Goal: Task Accomplishment & Management: Complete application form

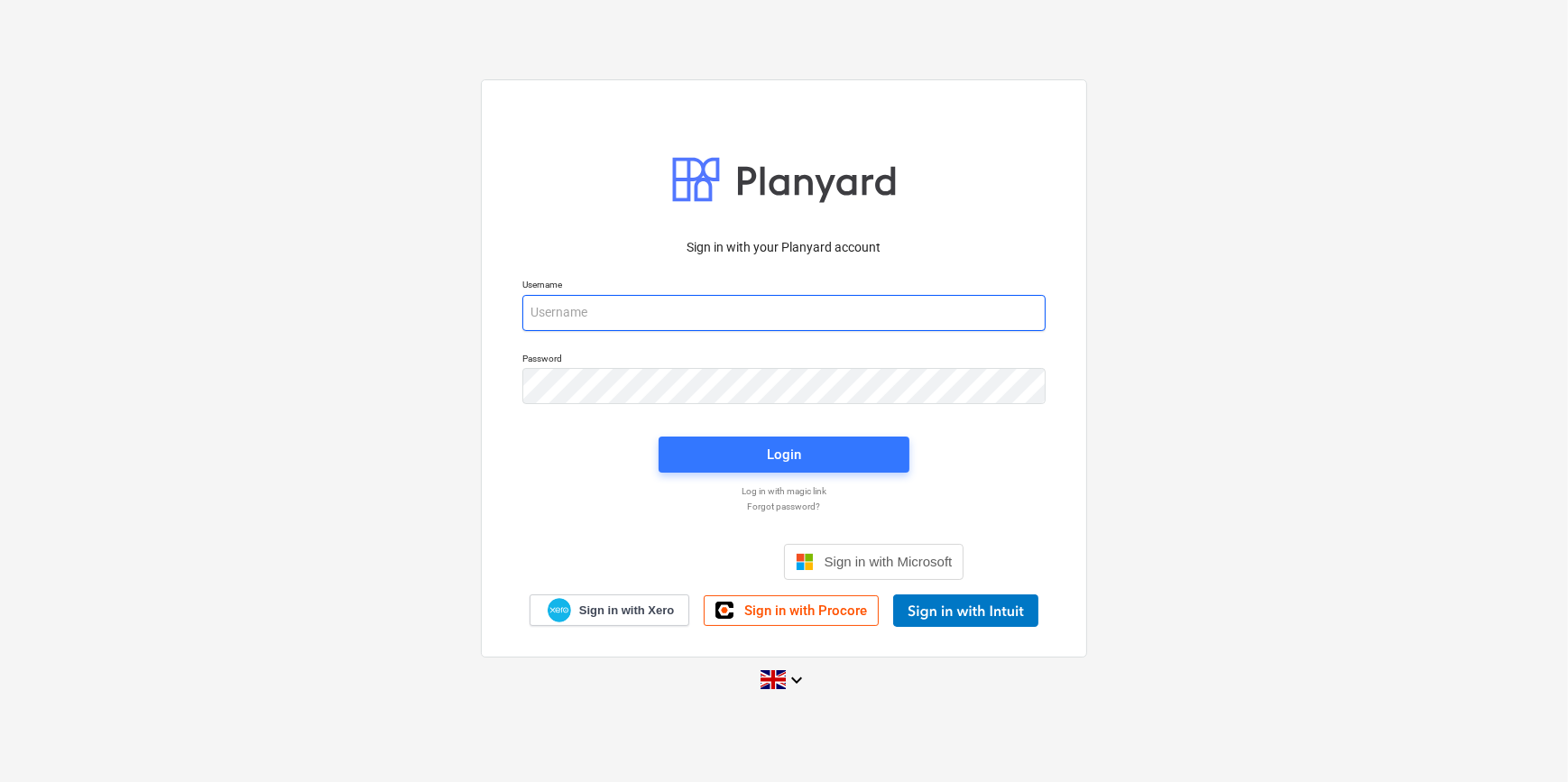
click at [546, 311] on input "email" at bounding box center [784, 313] width 523 height 36
type input "[PERSON_NAME][EMAIL_ADDRESS][PERSON_NAME][DOMAIN_NAME]"
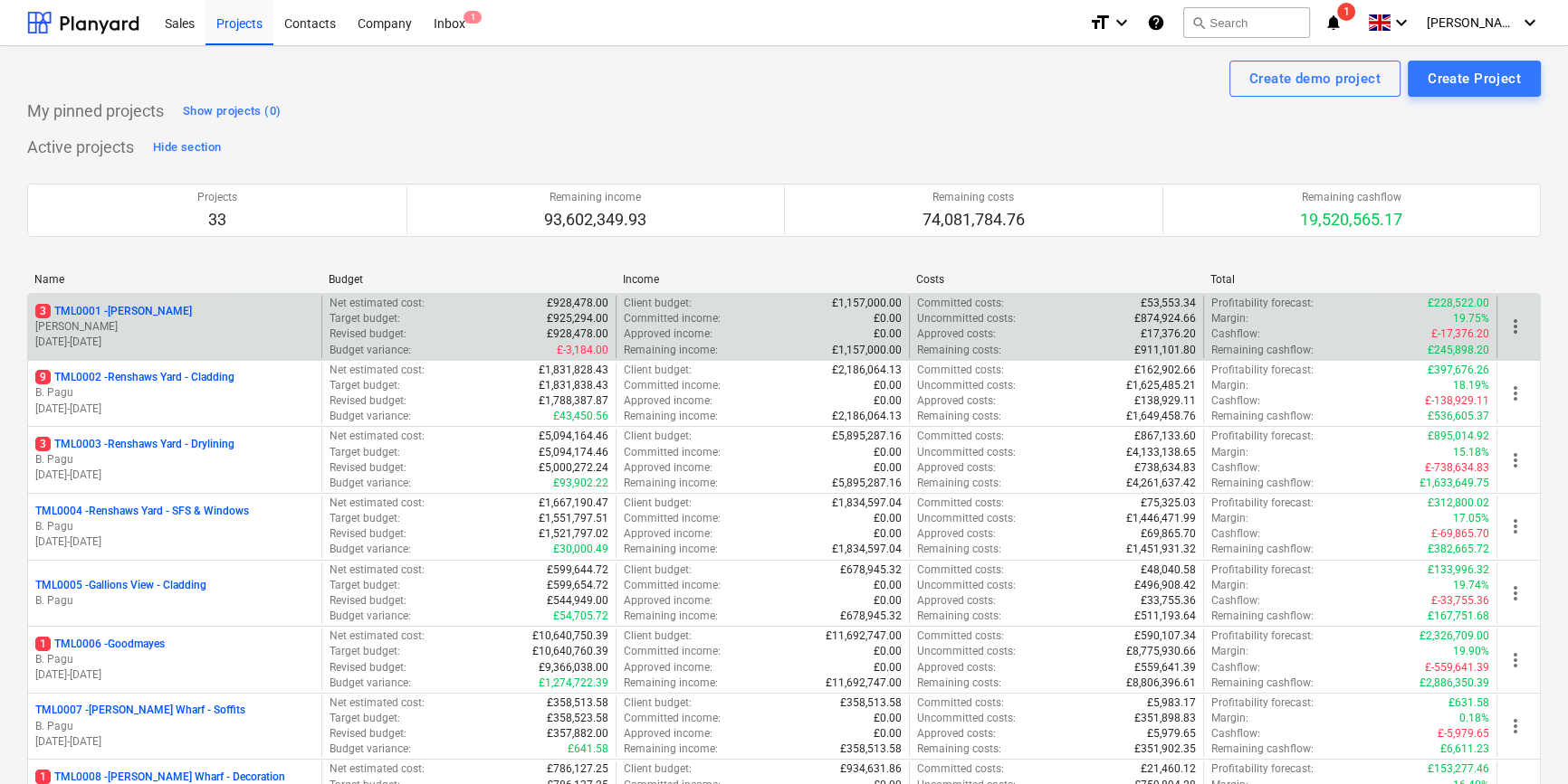
click at [161, 329] on p "[PERSON_NAME]" at bounding box center [175, 327] width 279 height 15
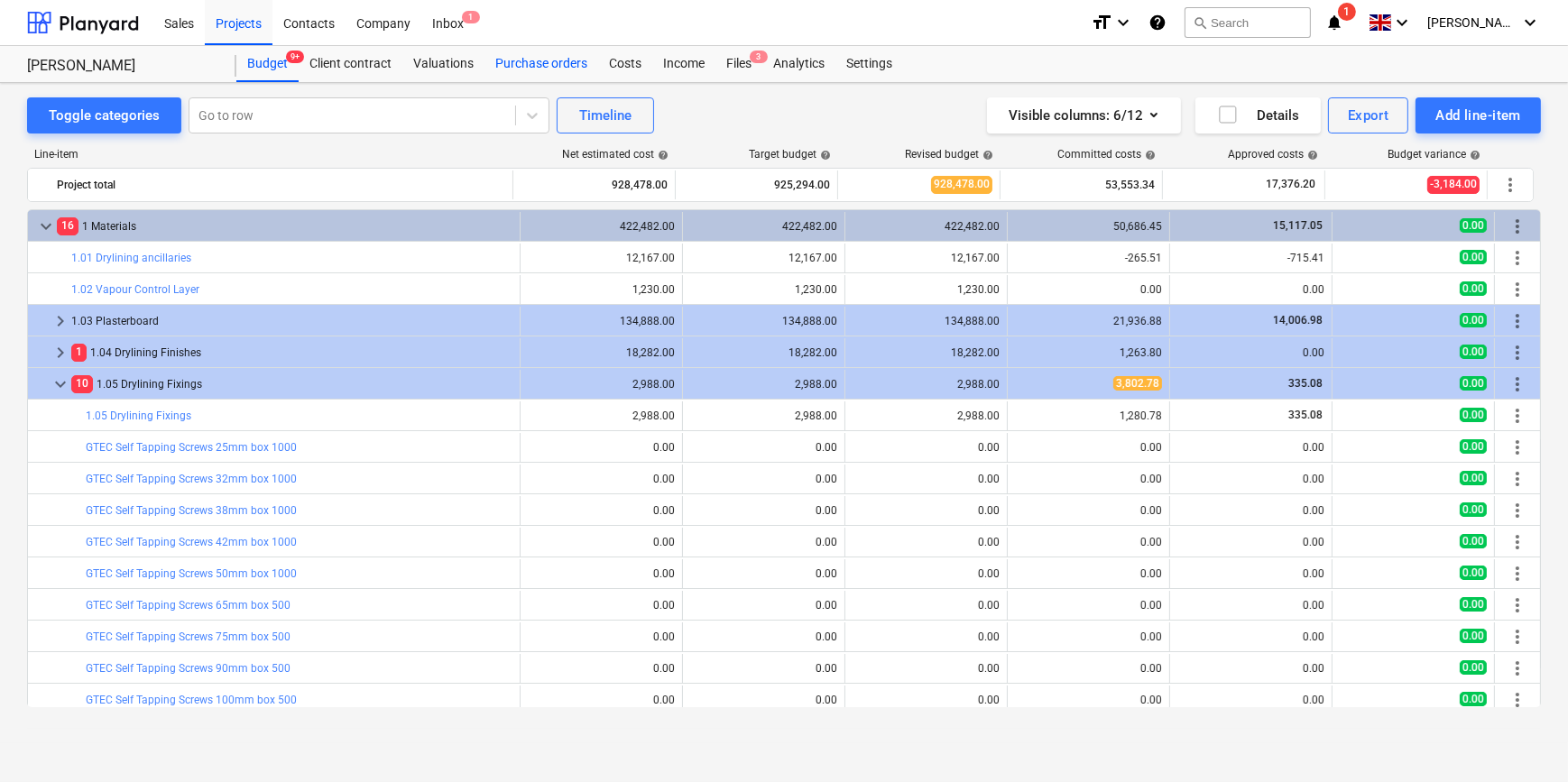
click at [564, 63] on div "Purchase orders" at bounding box center [542, 64] width 114 height 36
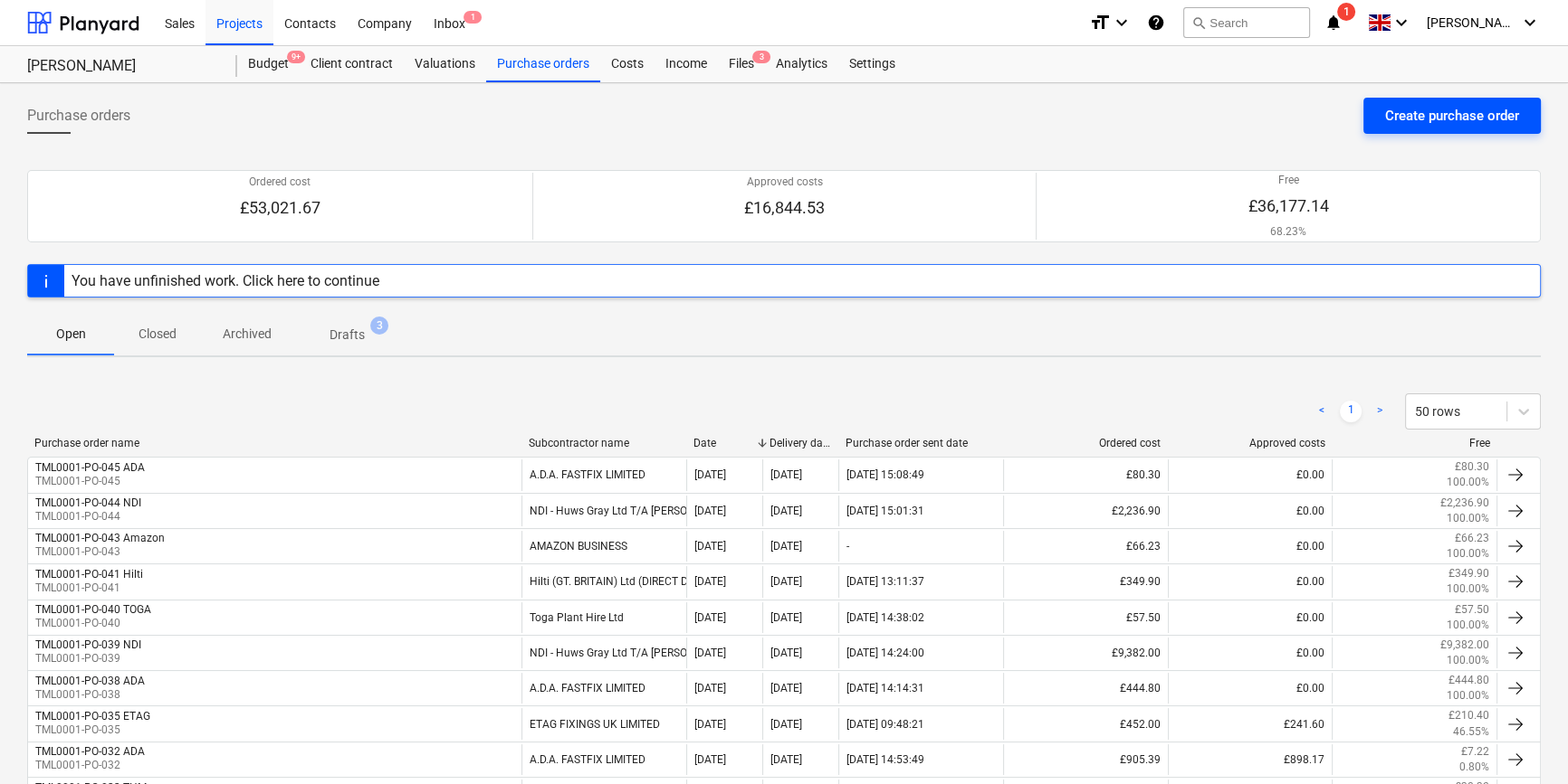
click at [1255, 110] on div "Create purchase order" at bounding box center [1451, 115] width 134 height 23
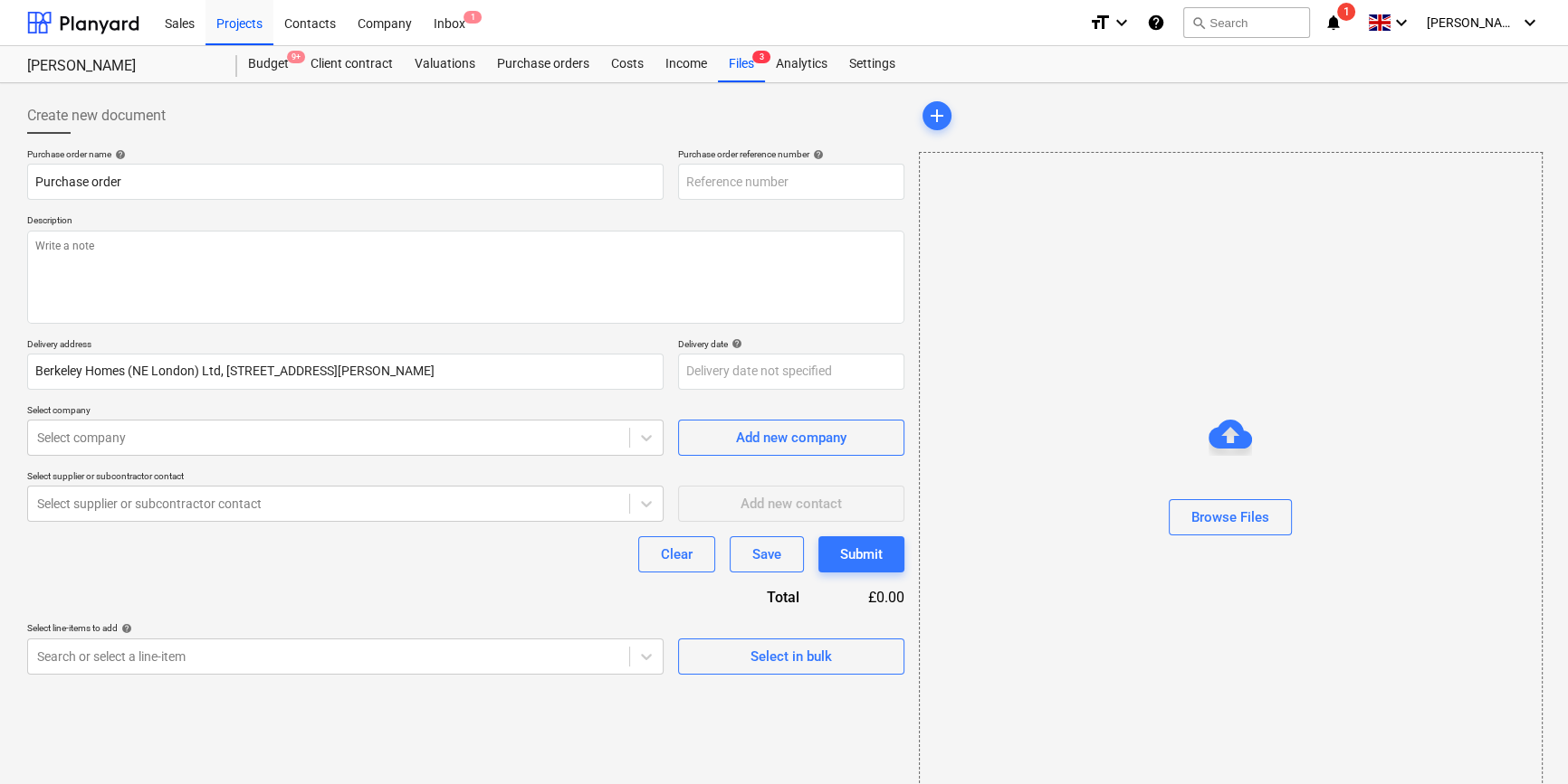
type textarea "x"
type input "TML0001-PO-047"
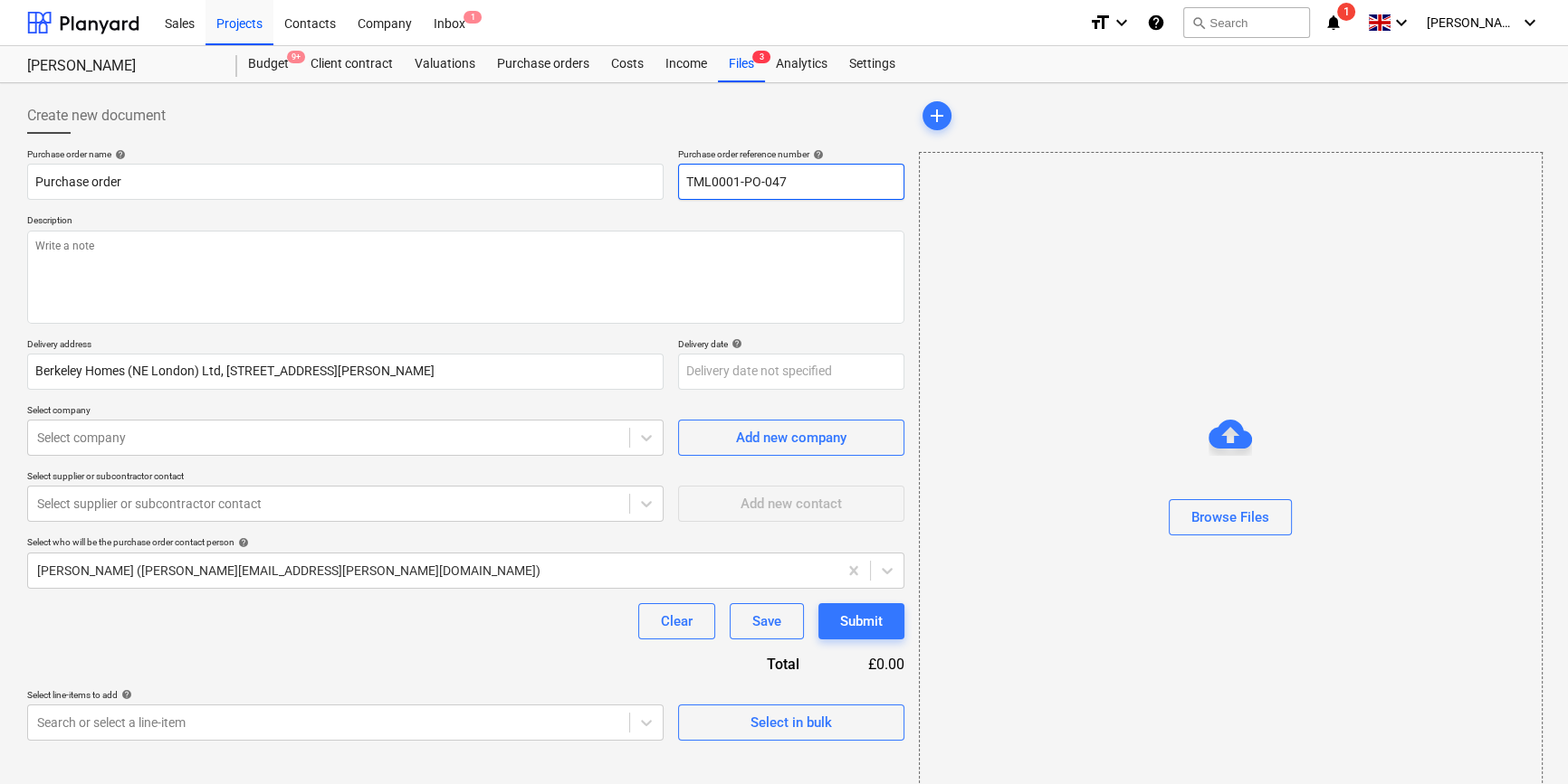
drag, startPoint x: 796, startPoint y: 178, endPoint x: 686, endPoint y: 187, distance: 110.4
click at [686, 187] on input "TML0001-PO-047" at bounding box center [790, 182] width 226 height 37
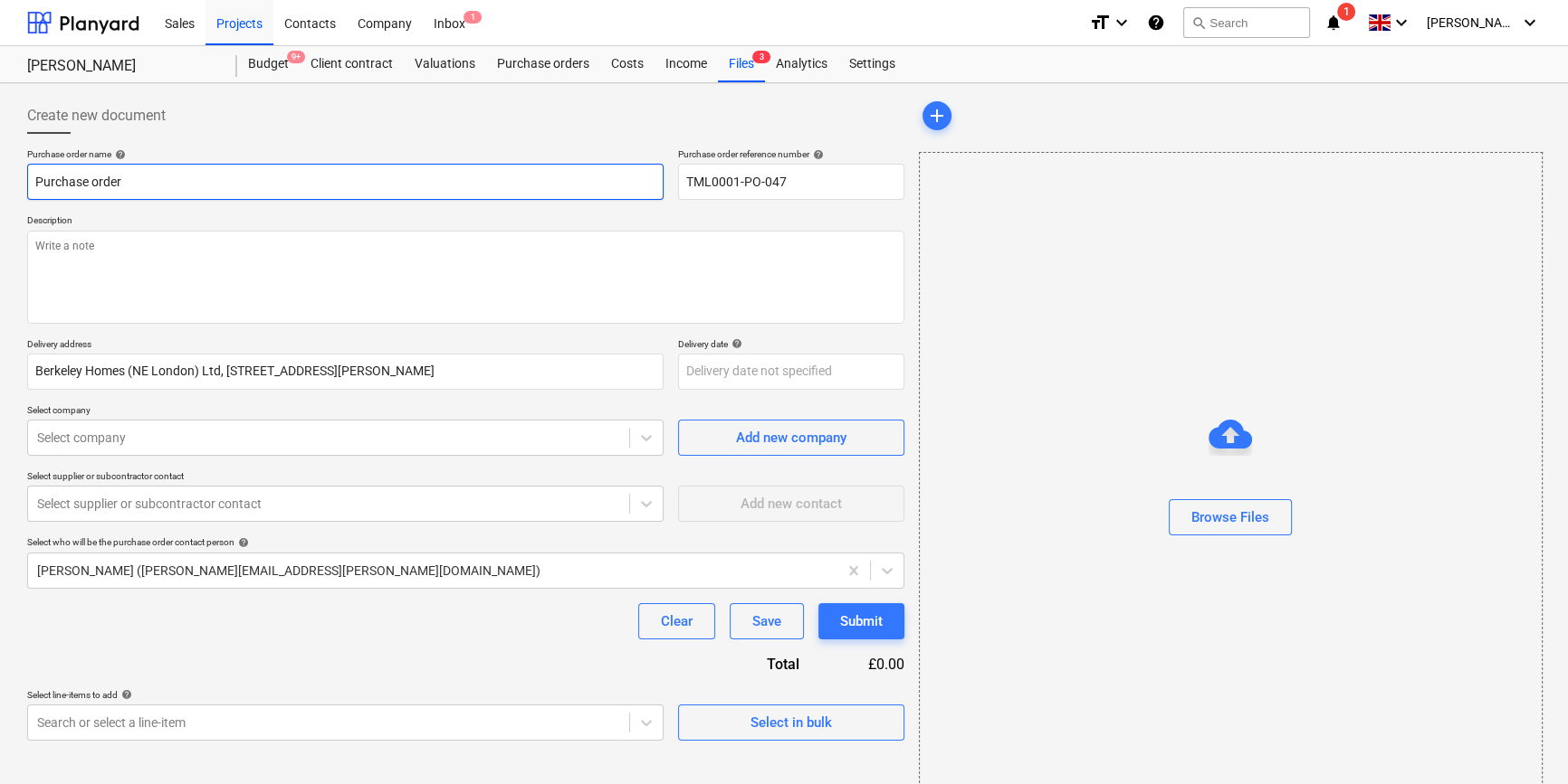
drag, startPoint x: 132, startPoint y: 181, endPoint x: 30, endPoint y: 189, distance: 102.3
click at [30, 189] on input "Purchase order" at bounding box center [345, 182] width 636 height 37
paste input "TML0001-PO-047"
type textarea "x"
type input "TML0001-PO-047"
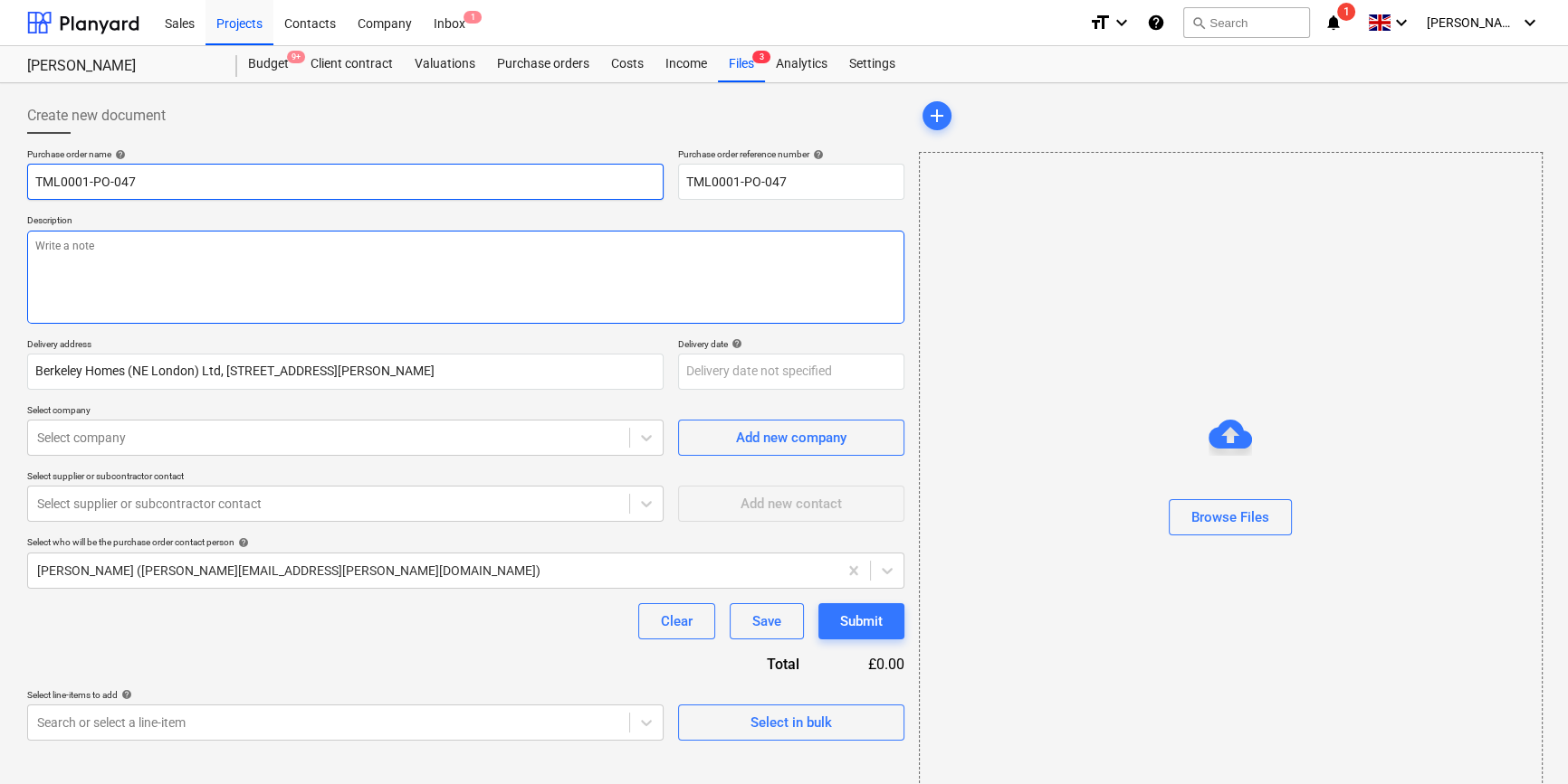
type textarea "x"
type input "TML0001-PO-047"
type textarea "x"
type input "TML0001-PO-047 B"
type textarea "x"
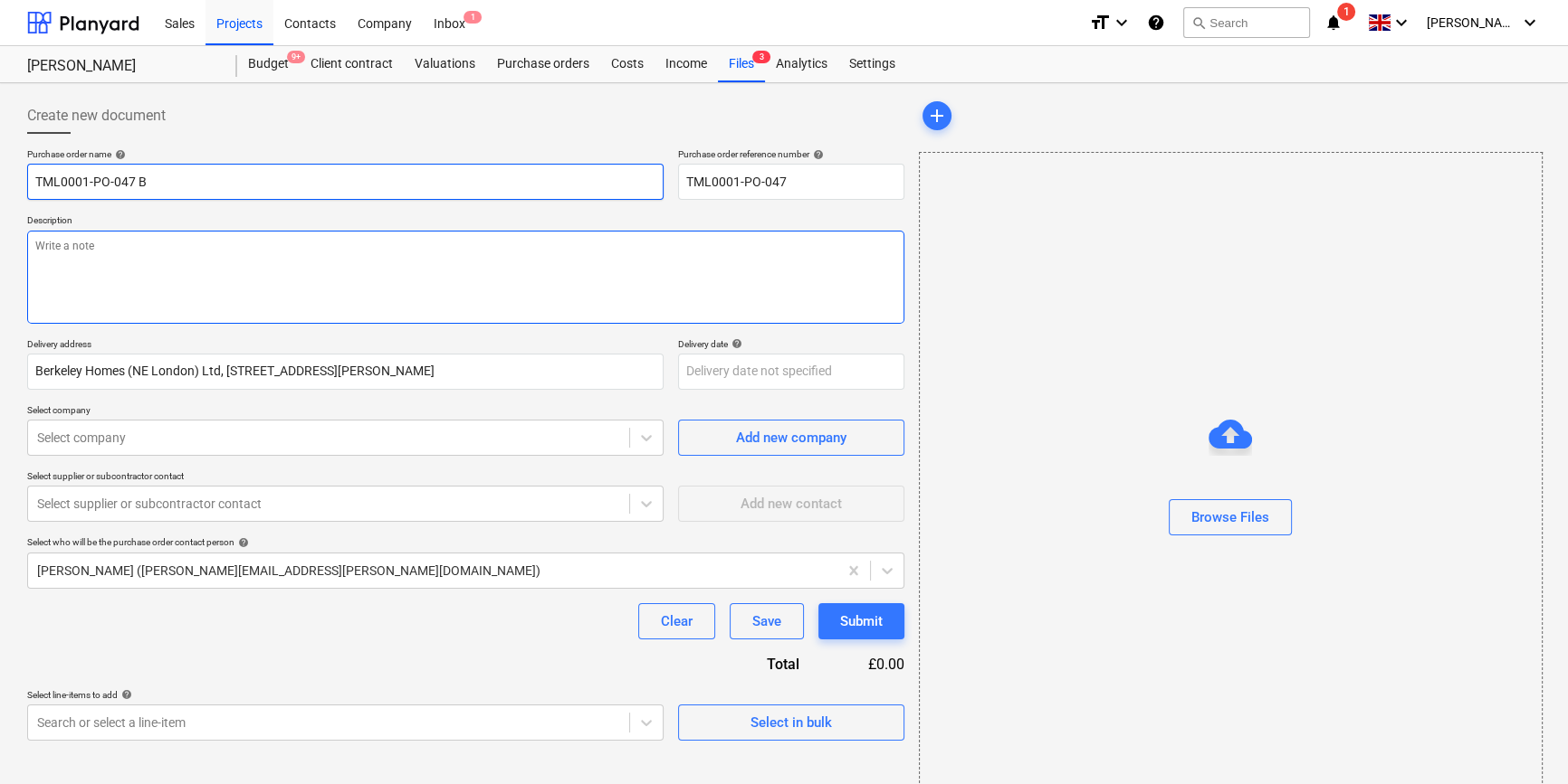
type input "TML0001-PO-047 Be"
type textarea "x"
type input "TML0001-PO-047 Bel"
type textarea "x"
type input "TML0001-PO-047 Bell"
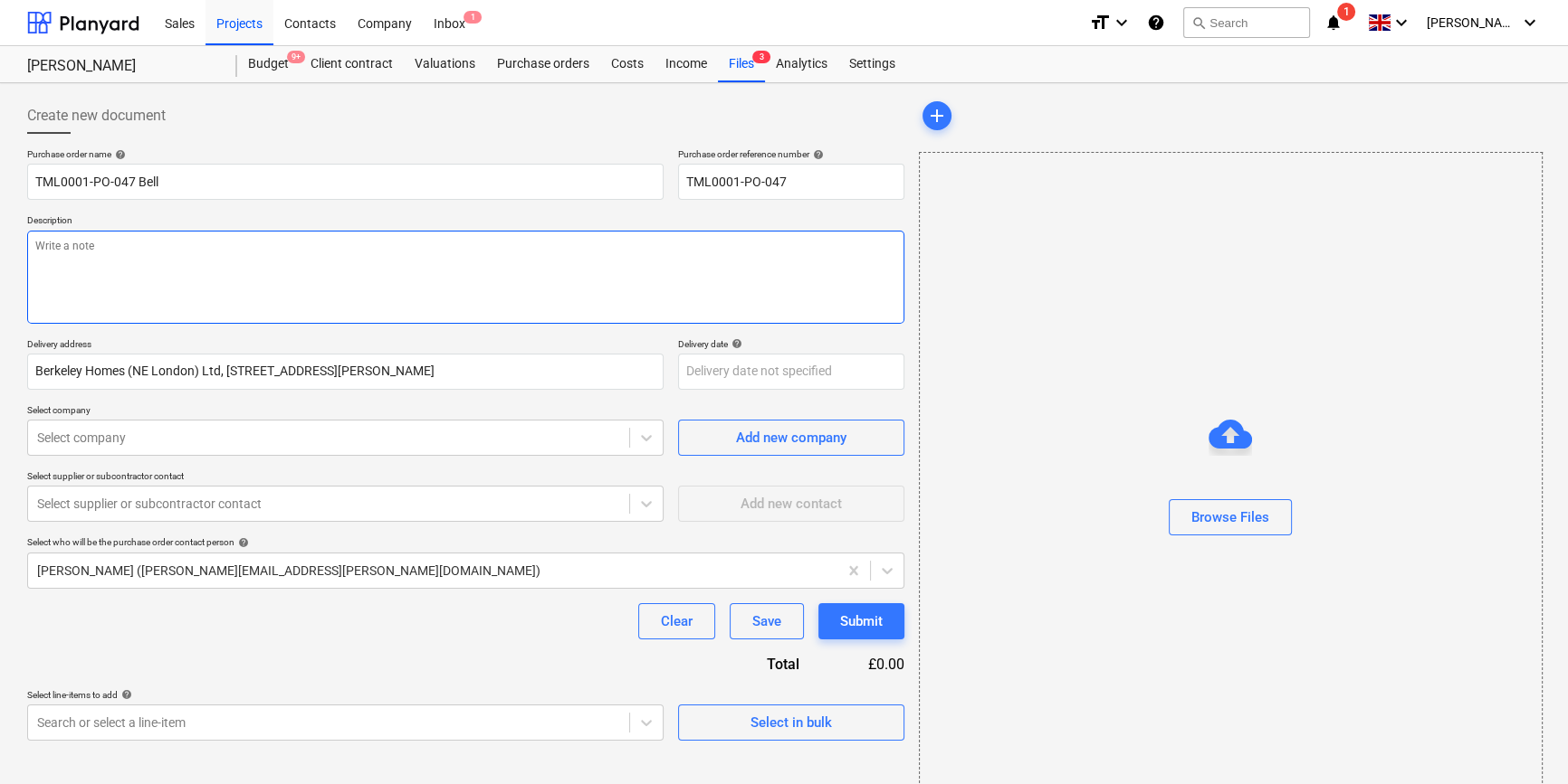
click at [88, 271] on textarea at bounding box center [465, 277] width 877 height 93
type textarea "x"
type textarea "S"
type textarea "x"
type textarea "Si"
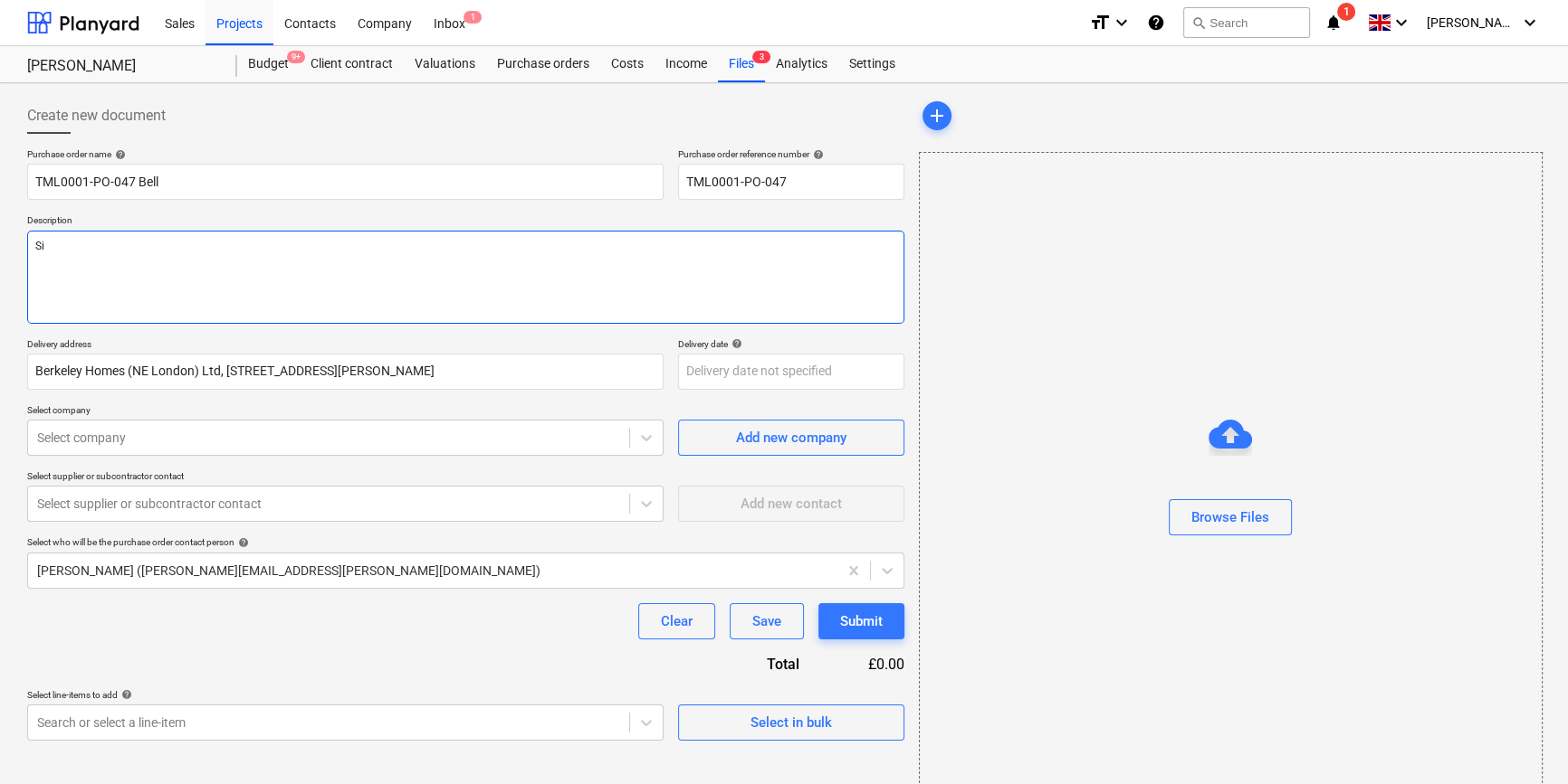
type textarea "x"
type textarea "Sit"
type textarea "x"
type textarea "Site"
type textarea "x"
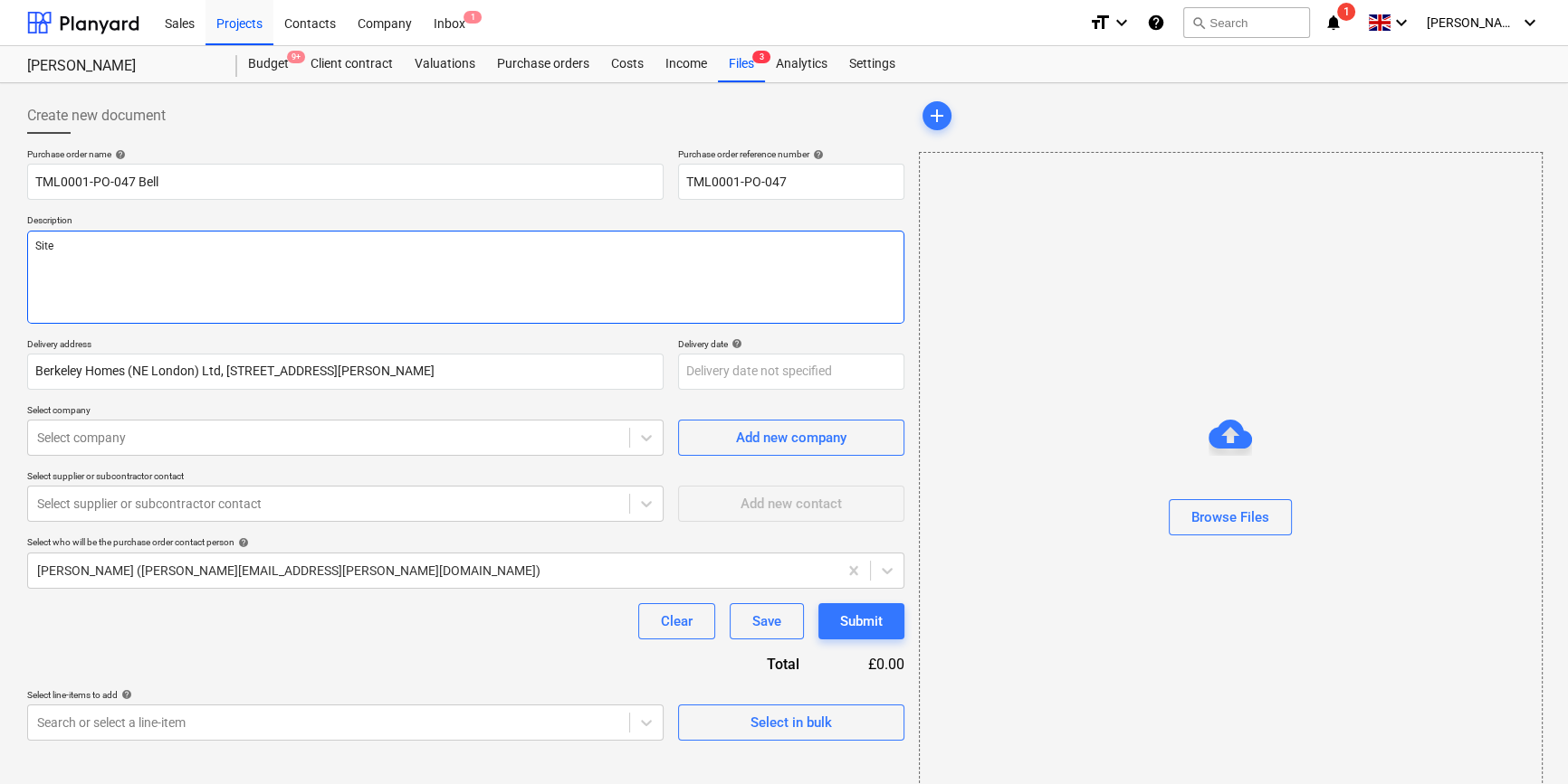
type textarea "Site"
type textarea "x"
type textarea "Site c"
type textarea "x"
type textarea "Site co"
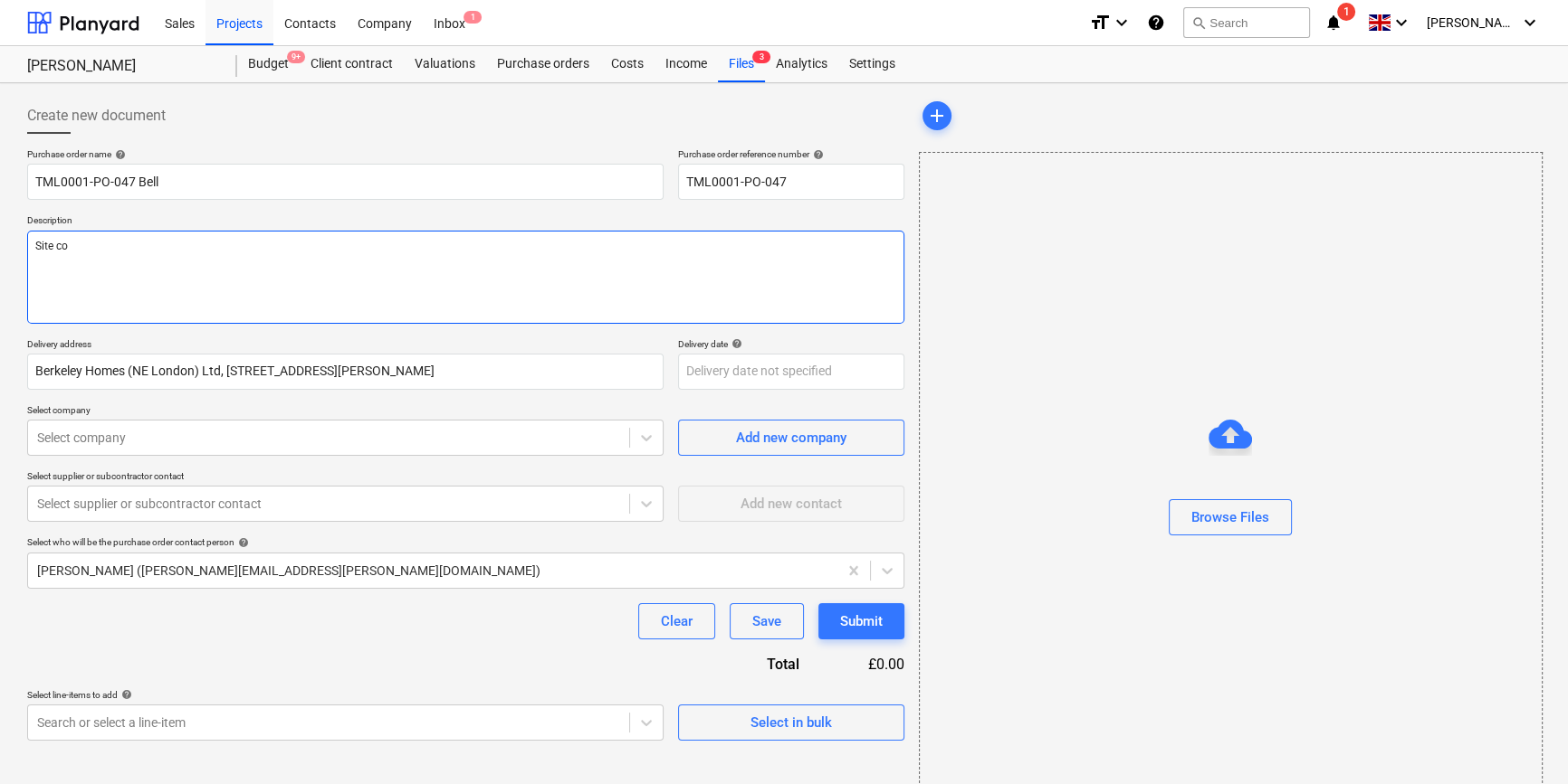
type textarea "x"
type textarea "Site con"
type textarea "x"
type textarea "Site cont"
type textarea "x"
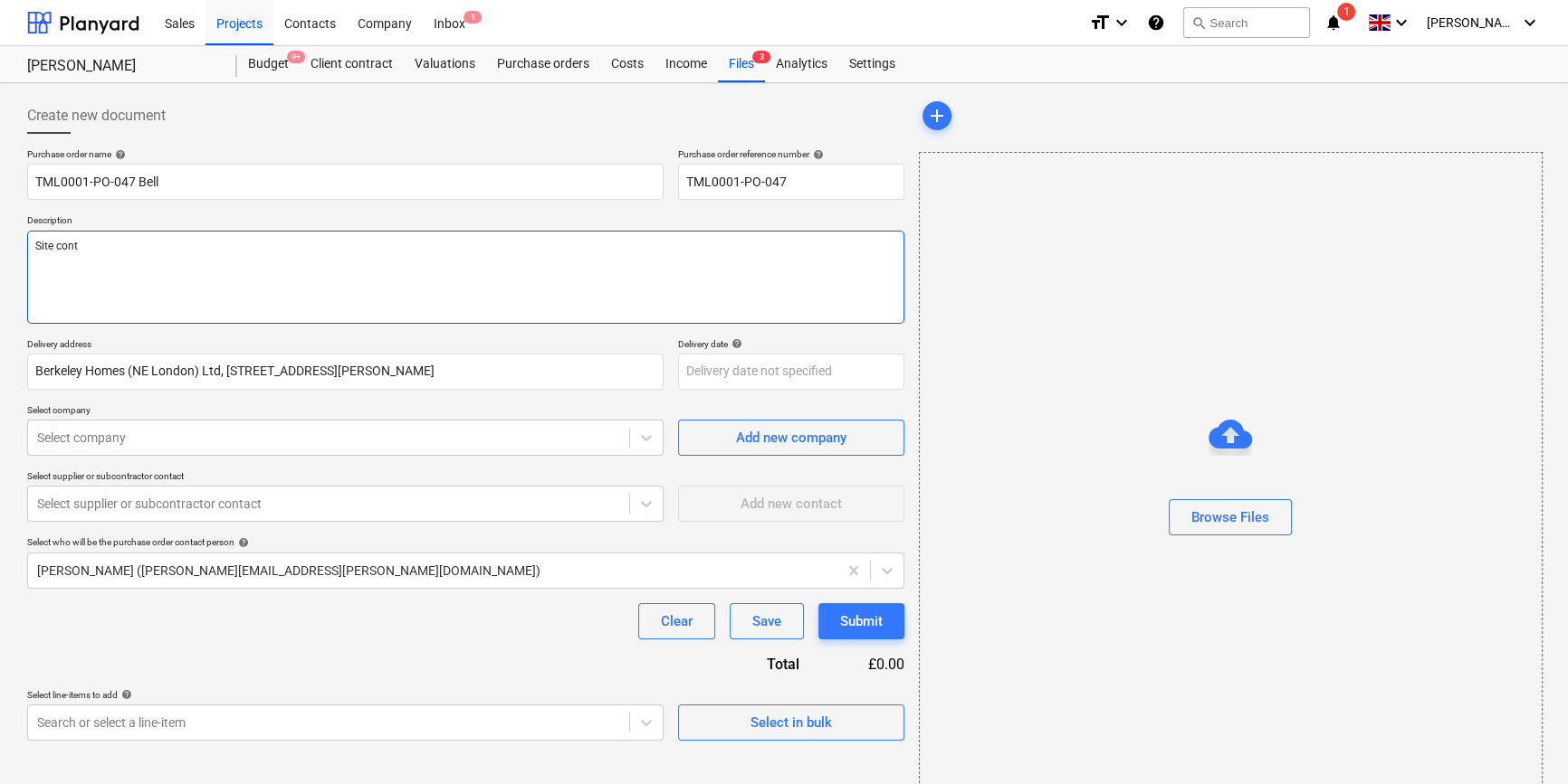
type textarea "Site conta"
type textarea "x"
type textarea "Site contac"
type textarea "x"
type textarea "Site contact"
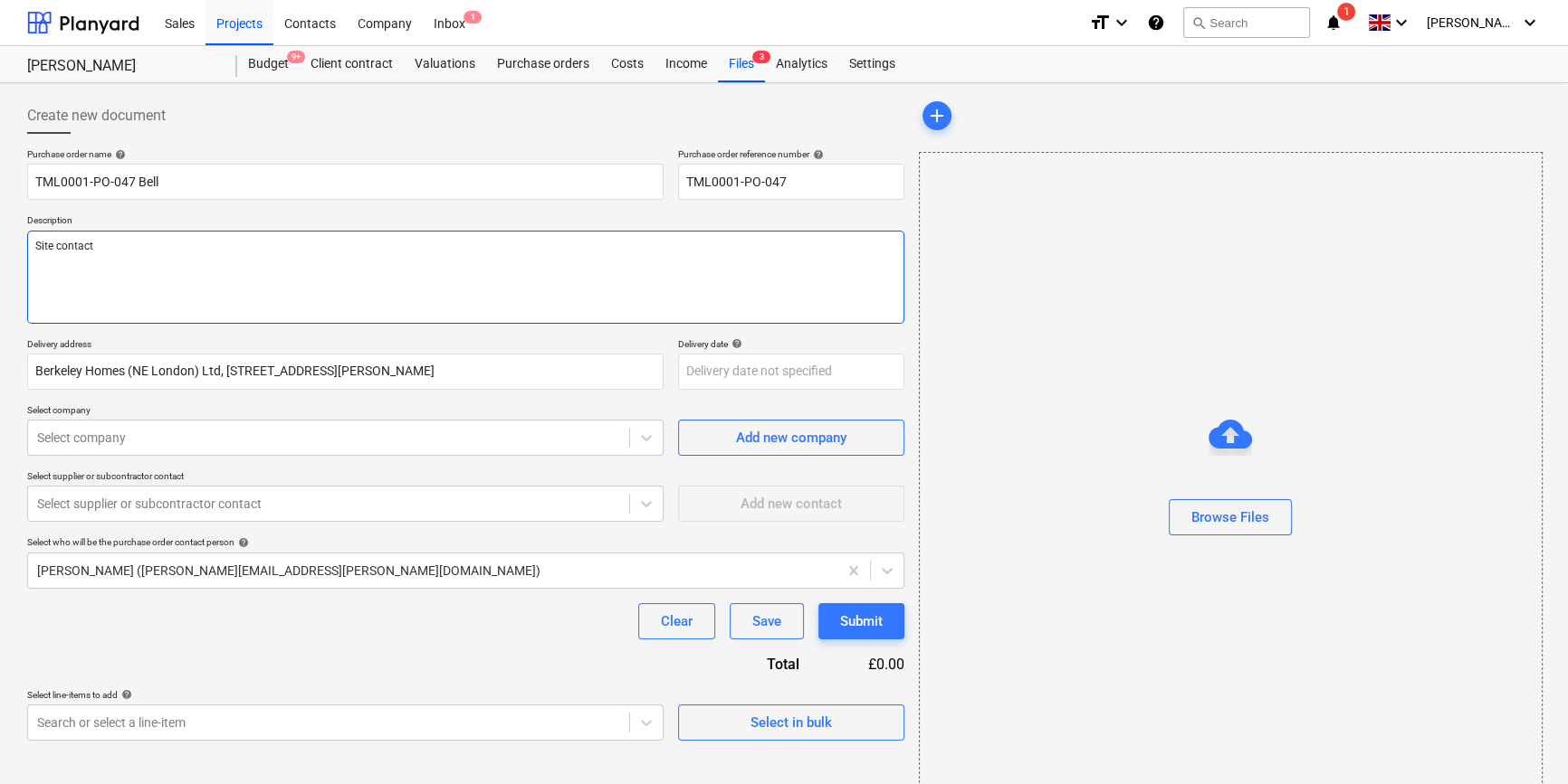
type textarea "x"
type textarea "Site contact"
type textarea "x"
type textarea "Site contact M"
type textarea "x"
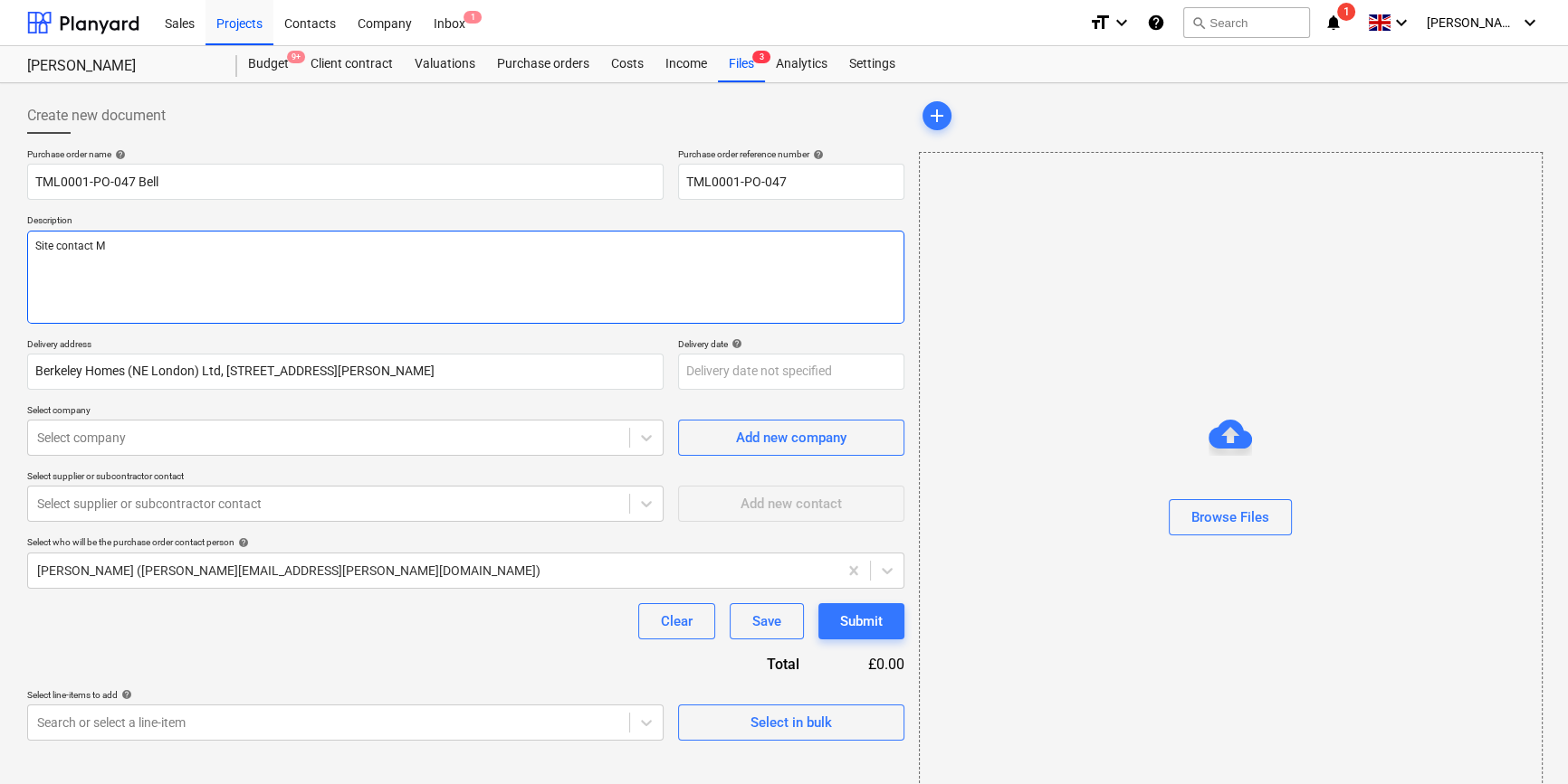
type textarea "Site contact [PERSON_NAME]"
type textarea "x"
type textarea "Site contact [PERSON_NAME]"
type textarea "x"
type textarea "Site contact Malc"
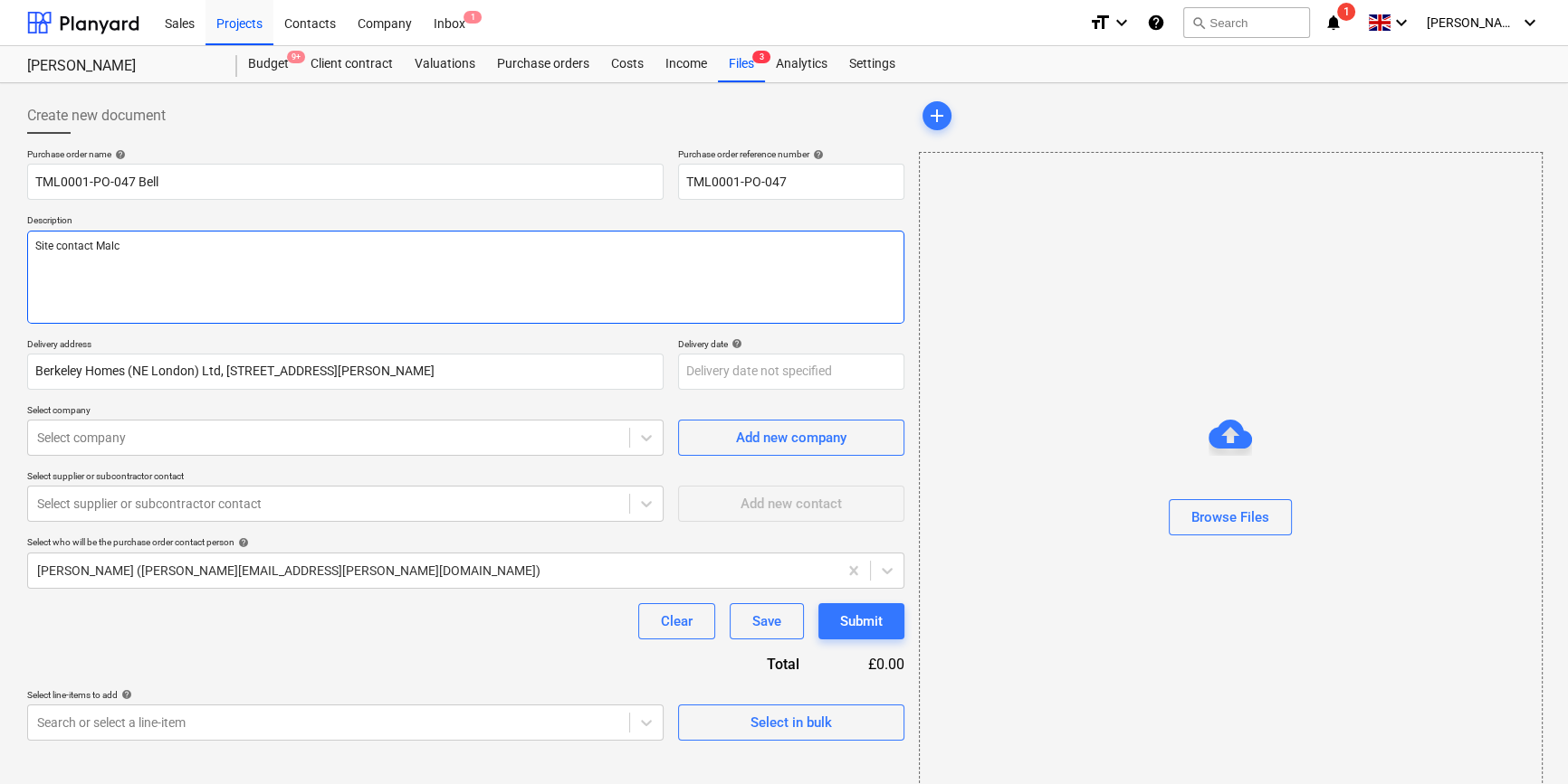
type textarea "x"
type textarea "Site contact Malco"
type textarea "x"
type textarea "Site contact Malcol"
type textarea "x"
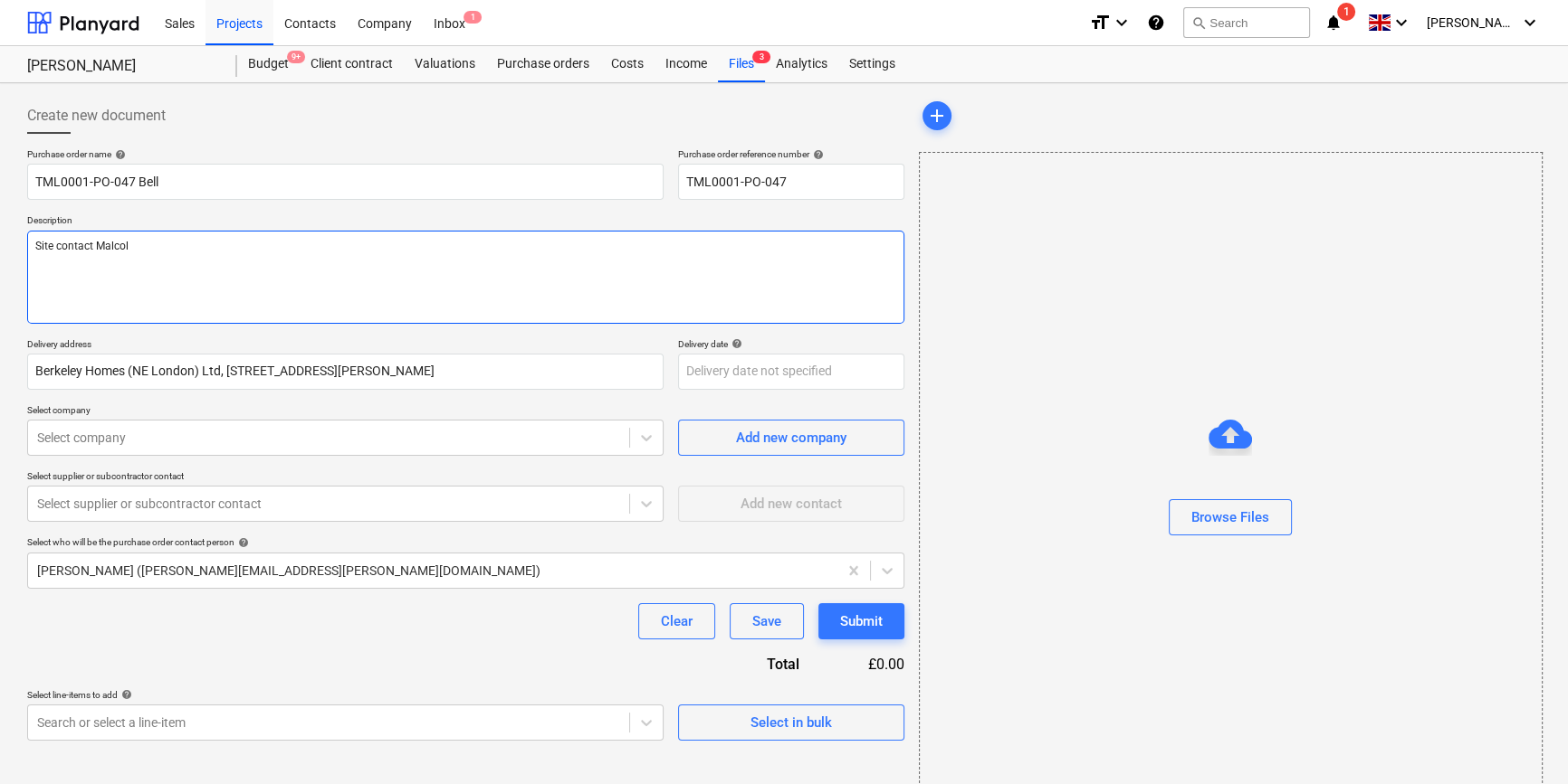
type textarea "Site contact [PERSON_NAME]"
type textarea "x"
type textarea "Site contact [PERSON_NAME]"
type textarea "x"
type textarea "Site contact [PERSON_NAME]"
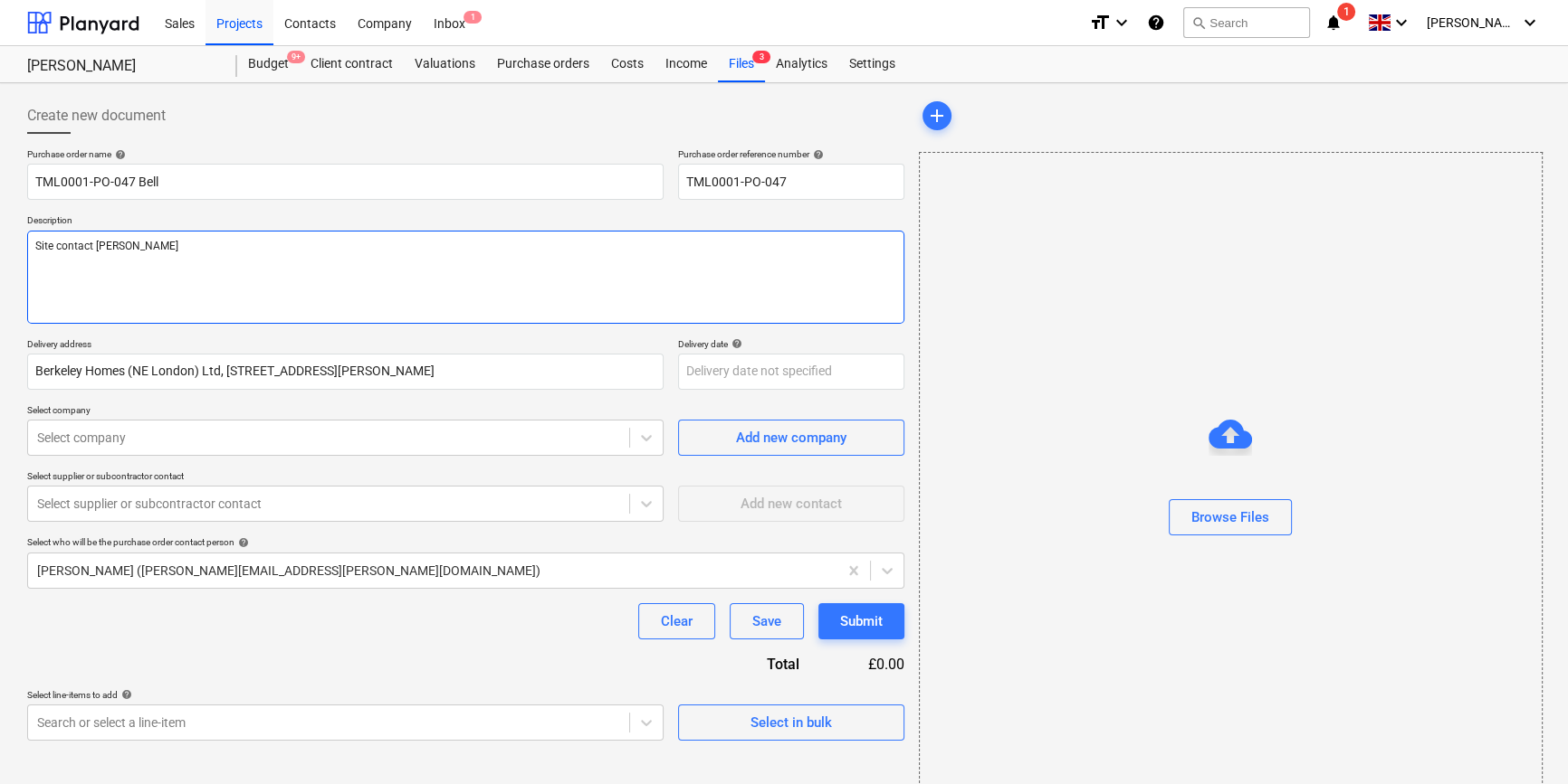
type textarea "x"
type textarea "Site contact [PERSON_NAME]"
type textarea "x"
type textarea "Site contact [PERSON_NAME]"
type textarea "x"
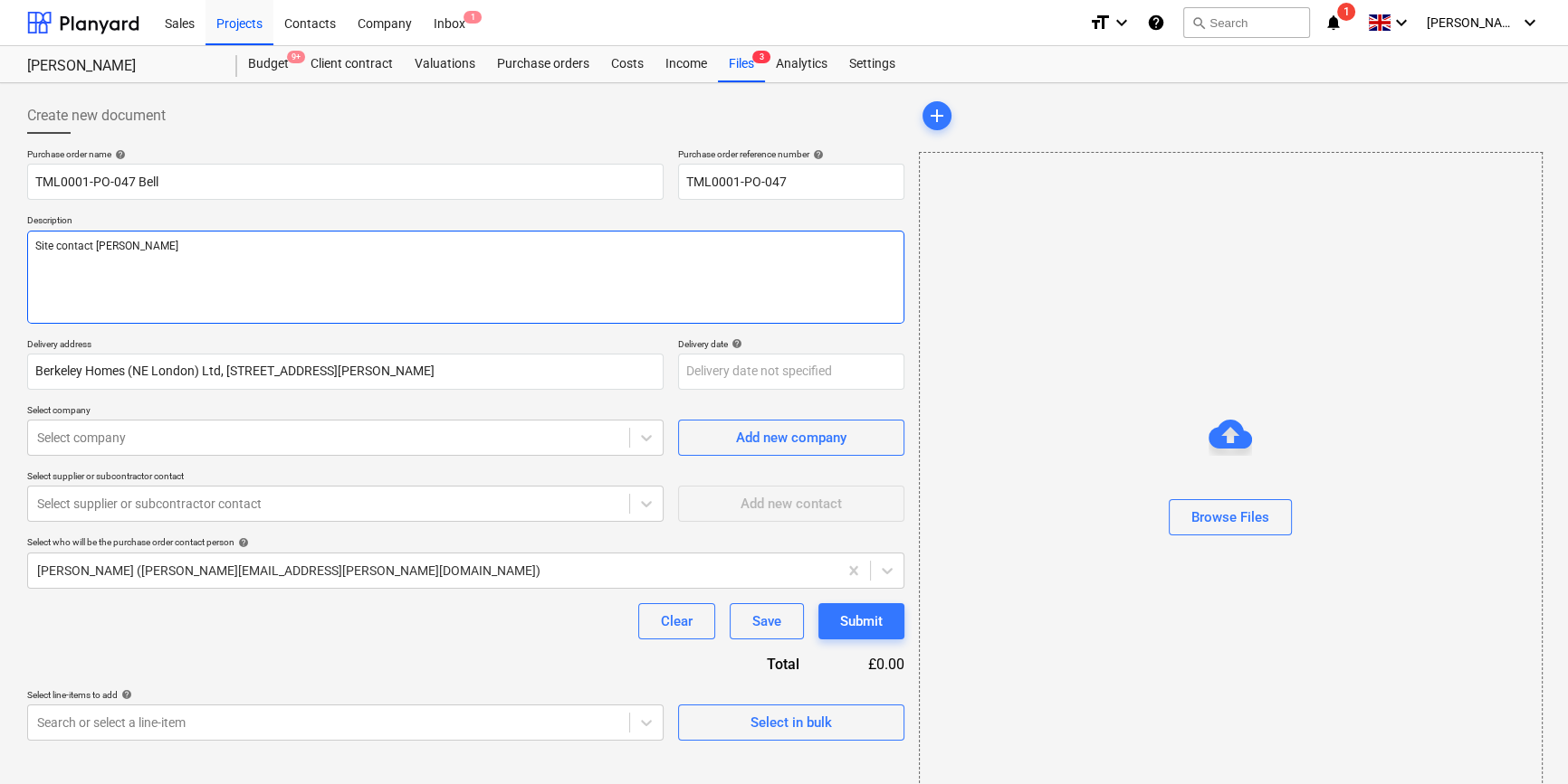
type textarea "Site contact [PERSON_NAME]"
type textarea "x"
type textarea "Site contact [PERSON_NAME]"
type textarea "x"
type textarea "Site contact [PERSON_NAME]"
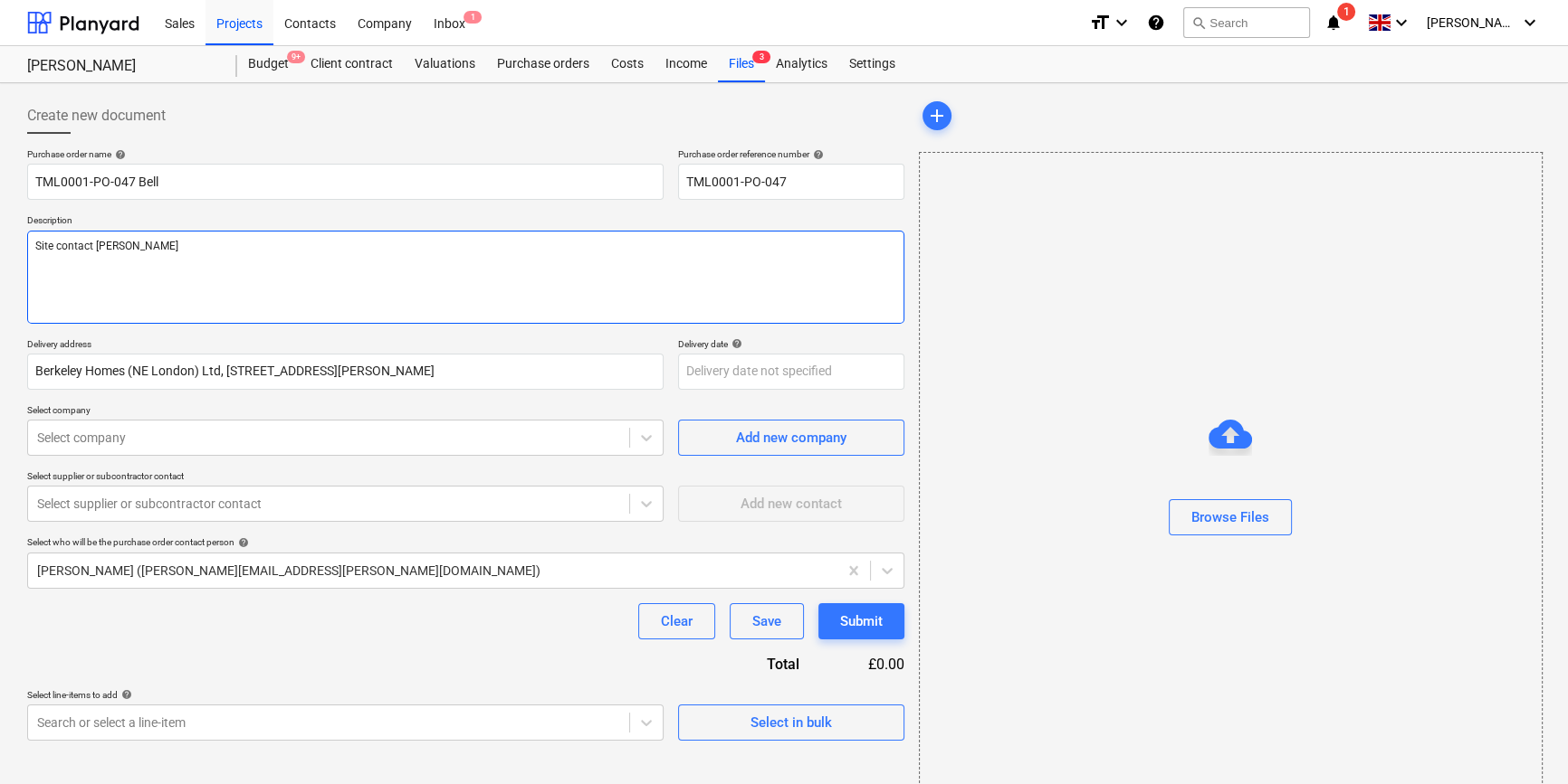
type textarea "x"
type textarea "Site contact [PERSON_NAME]"
type textarea "x"
type textarea "Site contact [PERSON_NAME]"
type textarea "x"
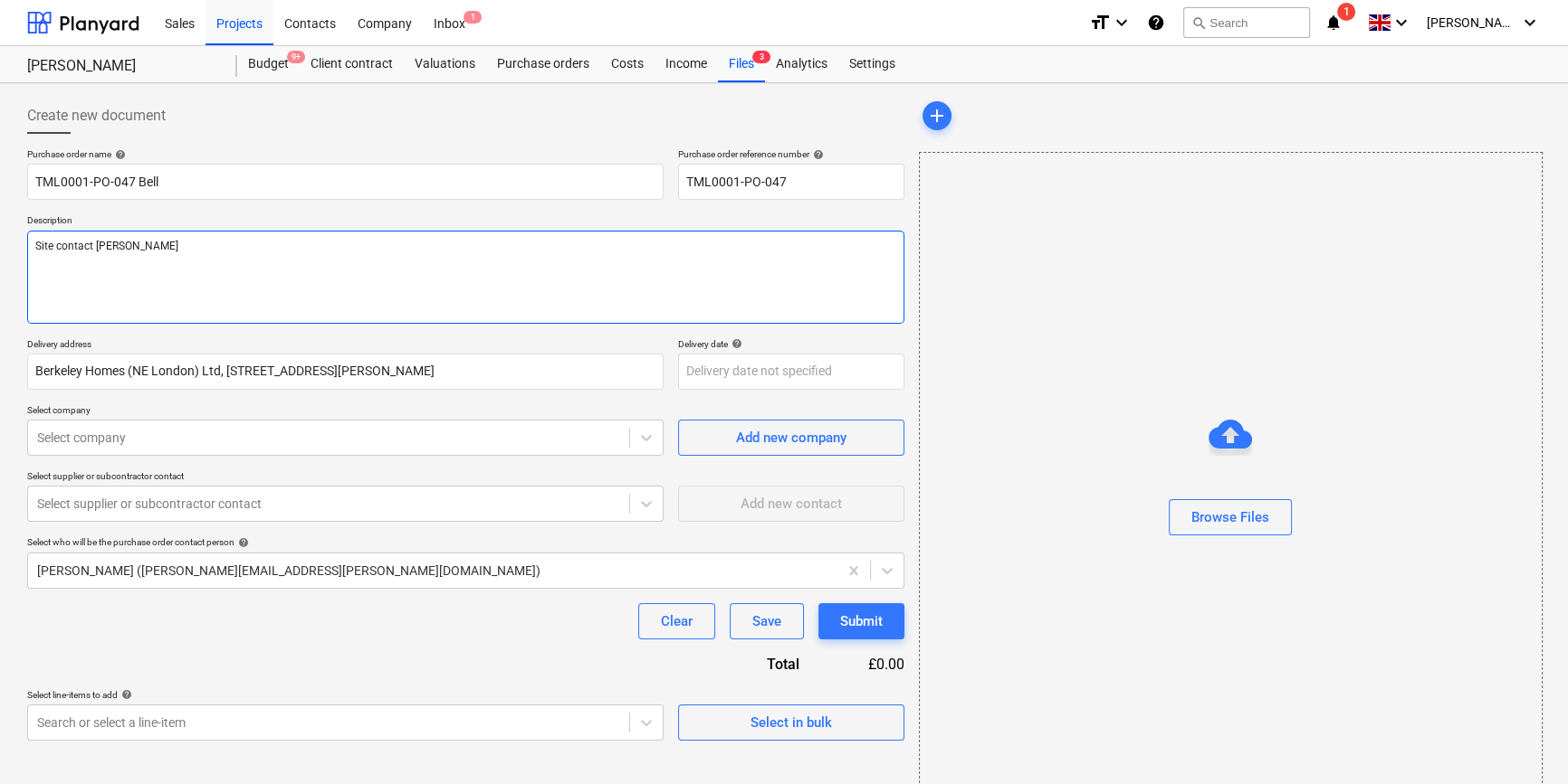
type textarea "Site contact [PERSON_NAME]"
type textarea "x"
type textarea "Site contact [PERSON_NAME] m"
type textarea "x"
type textarea "Site contact [PERSON_NAME] mu"
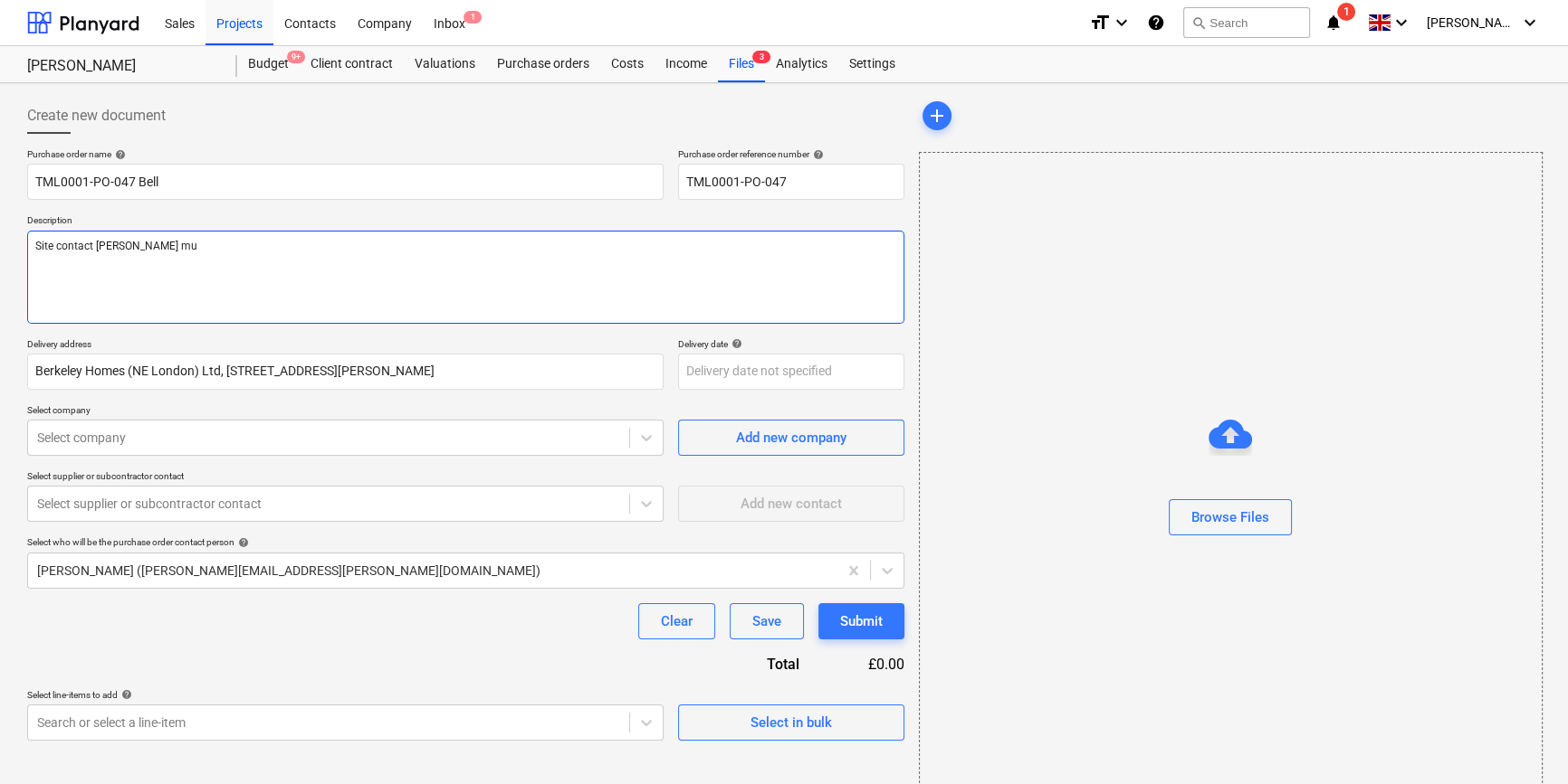
type textarea "x"
type textarea "Site contact [PERSON_NAME] mus"
type textarea "x"
type textarea "Site contact [PERSON_NAME] must"
type textarea "x"
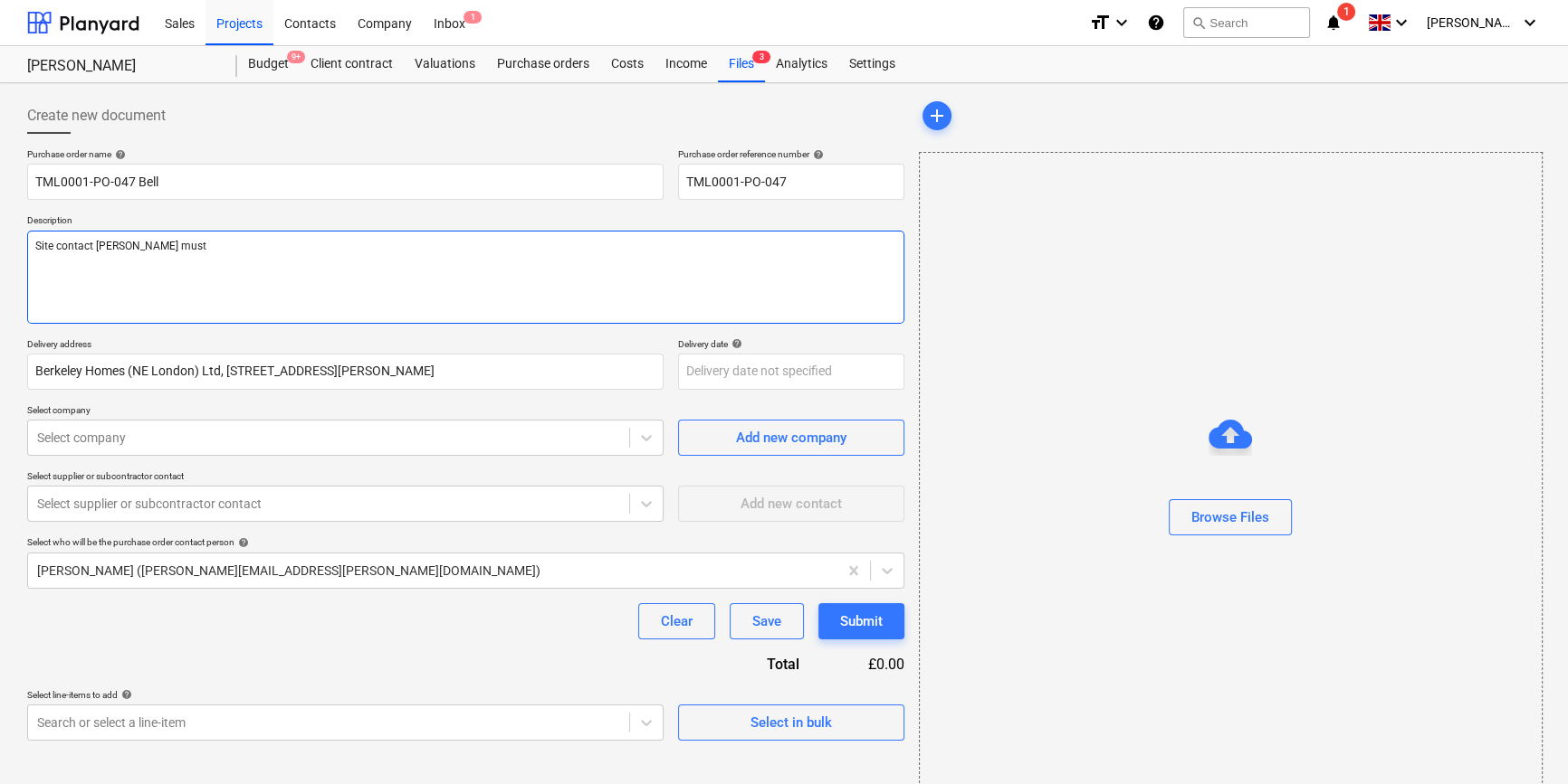
type textarea "Site contact [PERSON_NAME] must"
type textarea "x"
type textarea "Site contact [PERSON_NAME] must b"
type textarea "x"
type textarea "Site contact [PERSON_NAME] must be"
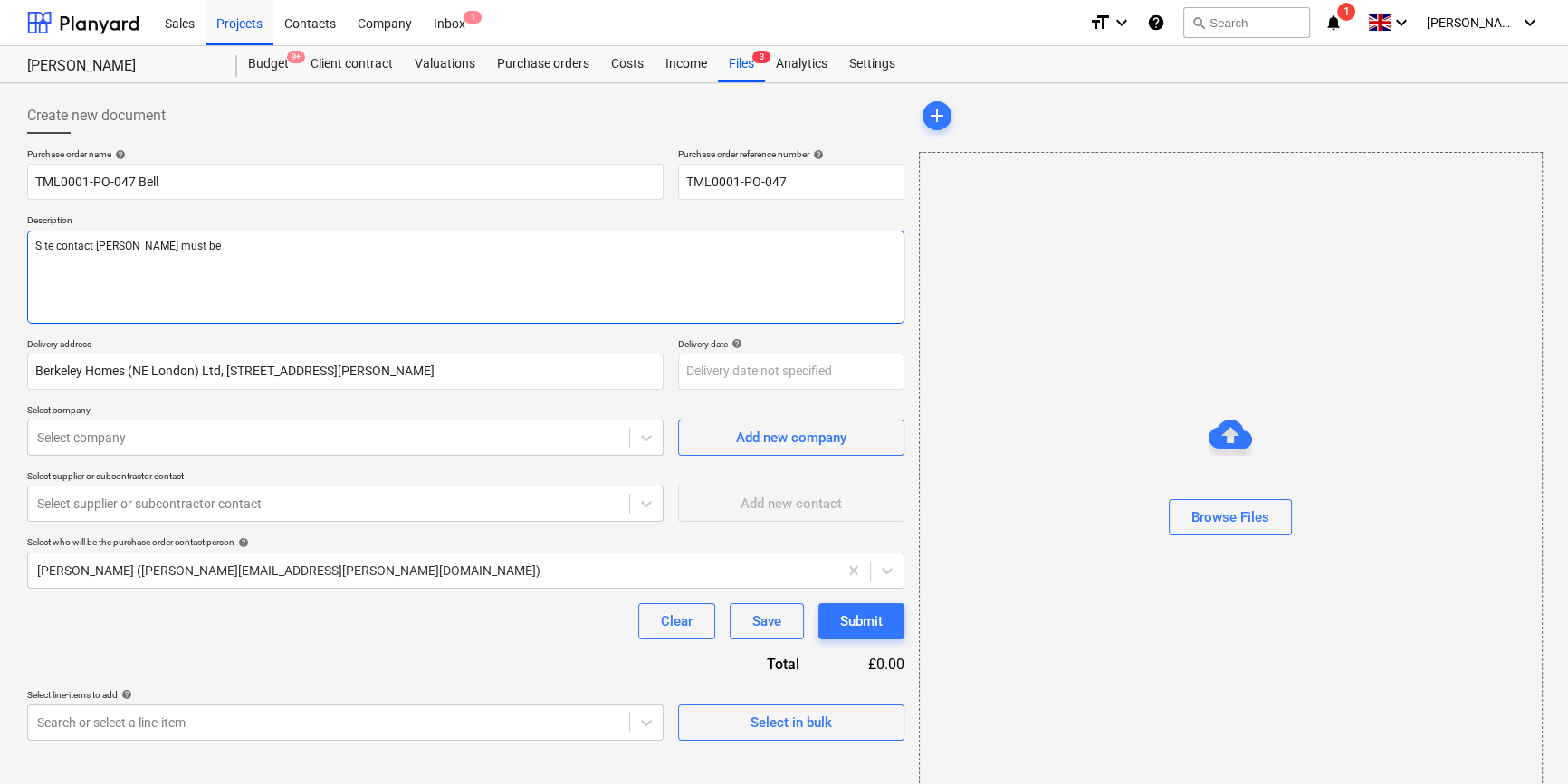
type textarea "x"
type textarea "Site contact [PERSON_NAME] must be"
type textarea "x"
type textarea "Site contact [PERSON_NAME] must be b"
type textarea "x"
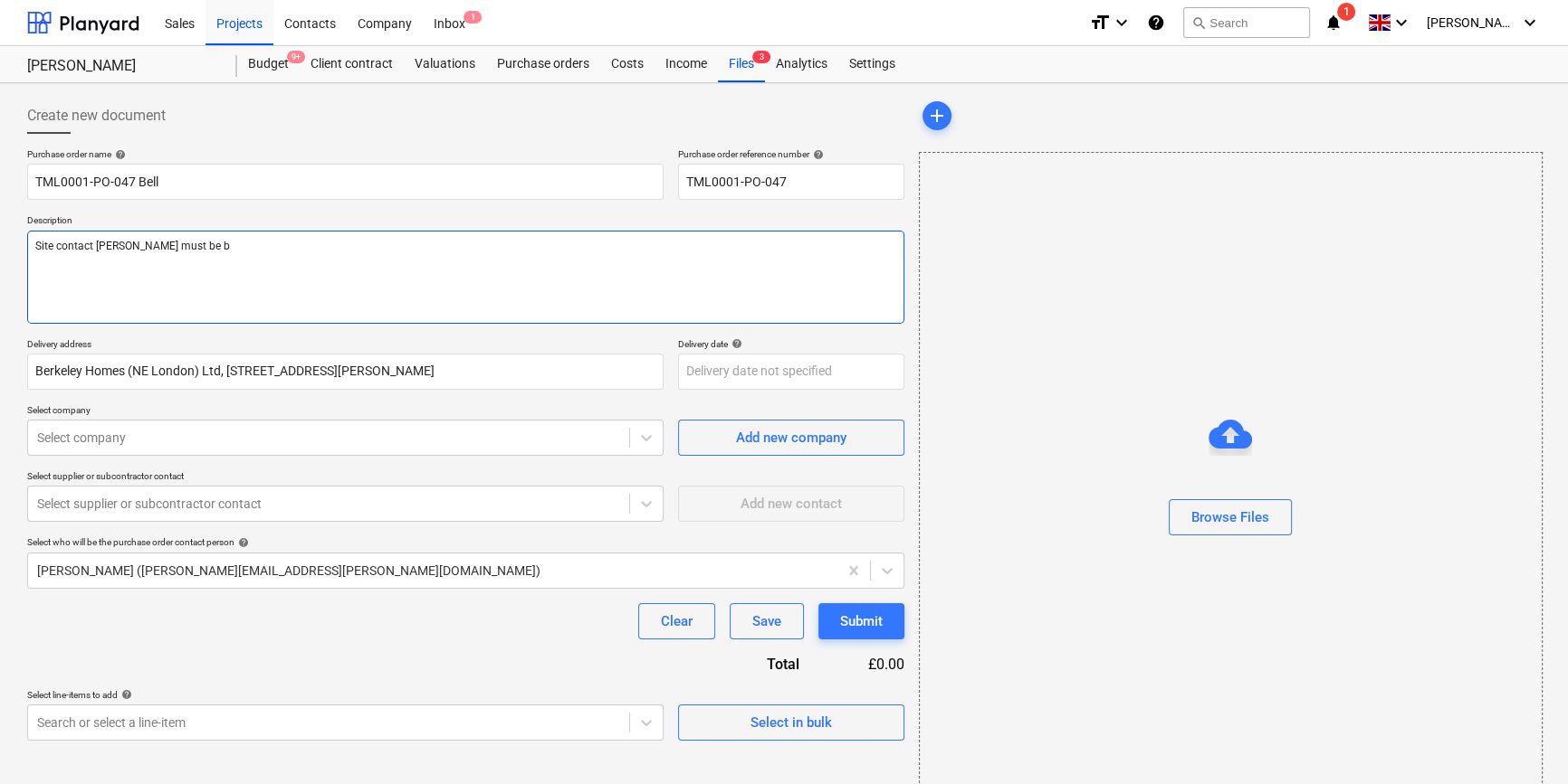
type textarea "Site contact [PERSON_NAME] must be bo"
type textarea "x"
type textarea "Site contact [PERSON_NAME] must be boo"
type textarea "x"
type textarea "Site contact [PERSON_NAME] must be book"
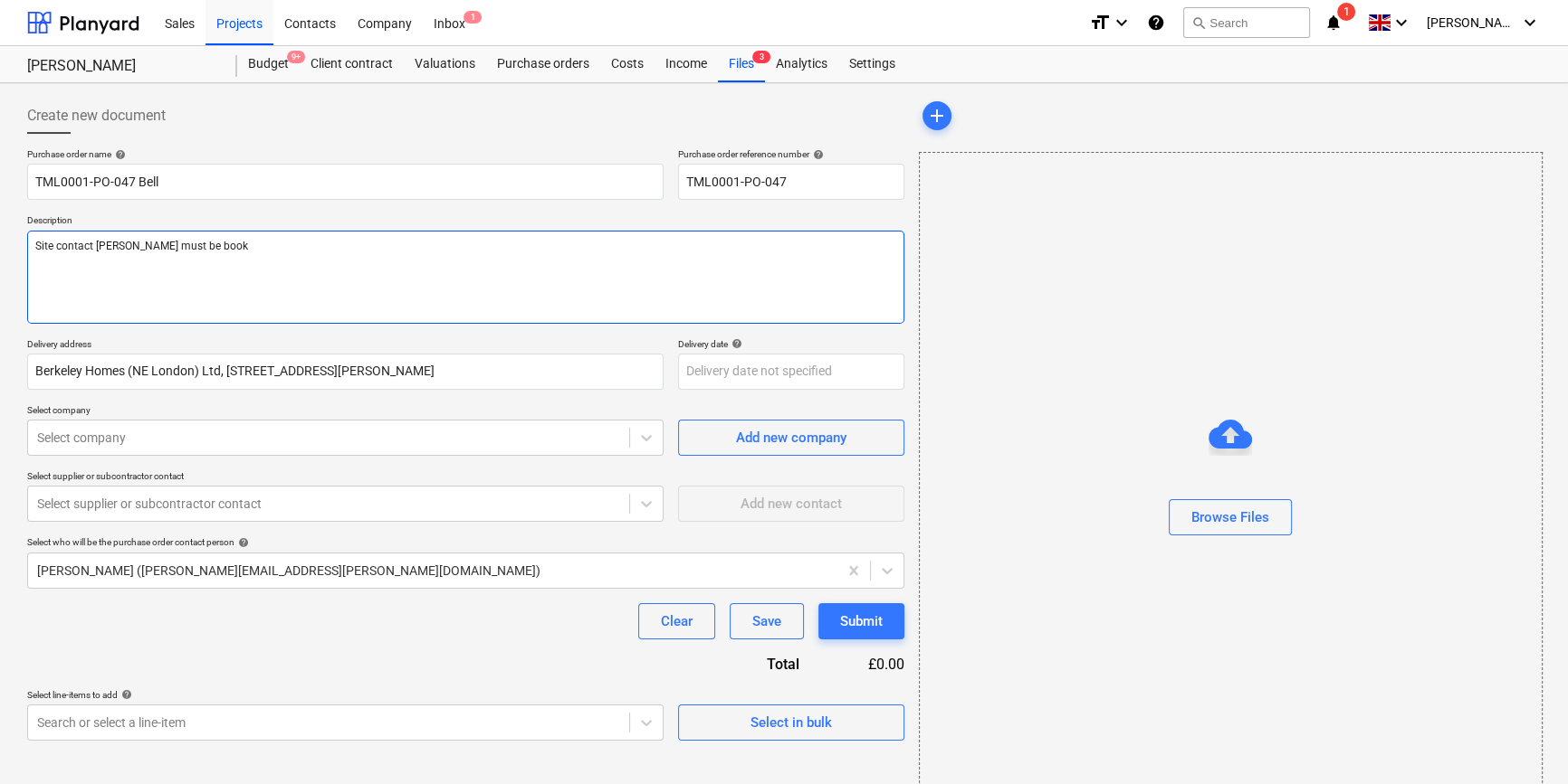
type textarea "x"
type textarea "Site contact [PERSON_NAME] must be booke"
type textarea "x"
type textarea "Site contact [PERSON_NAME] must be booked"
type textarea "x"
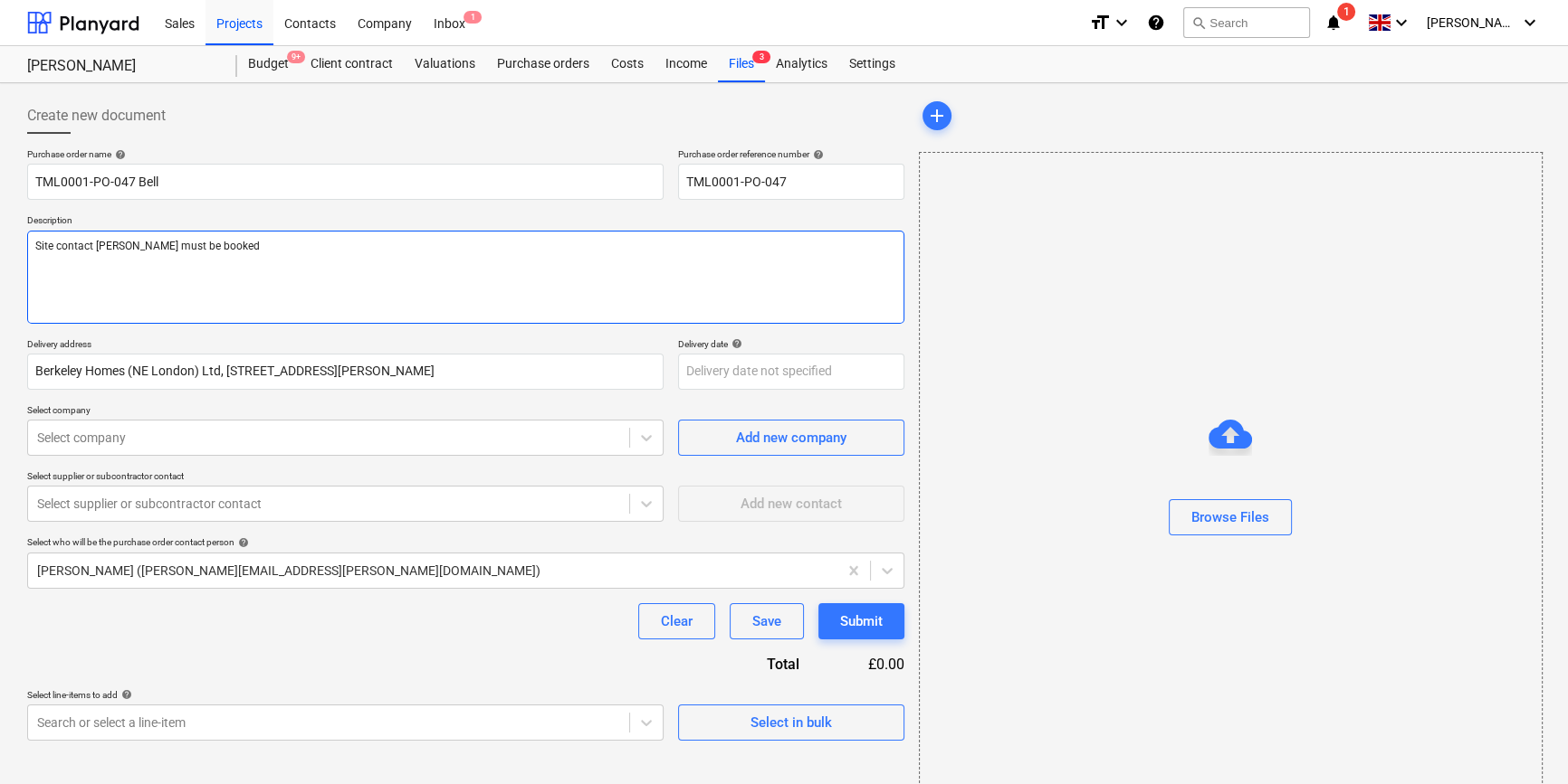
type textarea "Site contact [PERSON_NAME] must be booked"
type textarea "x"
type textarea "Site contact [PERSON_NAME] must be booked i"
type textarea "x"
type textarea "Site contact [PERSON_NAME] must be booked in"
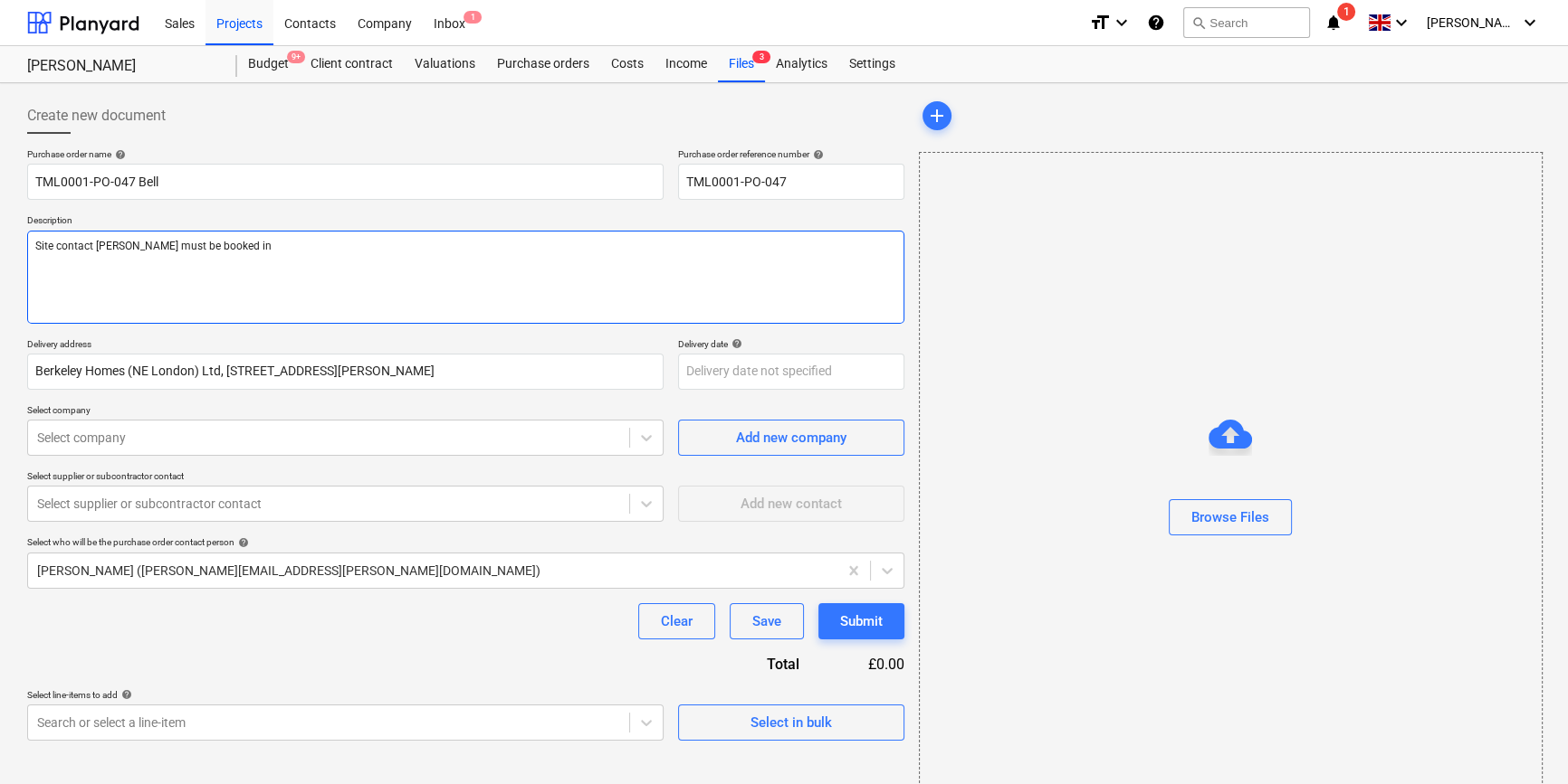
type textarea "x"
type textarea "Site contact [PERSON_NAME] must be booked in."
type textarea "x"
type textarea "Site contact [PERSON_NAME] must be booked in."
type textarea "x"
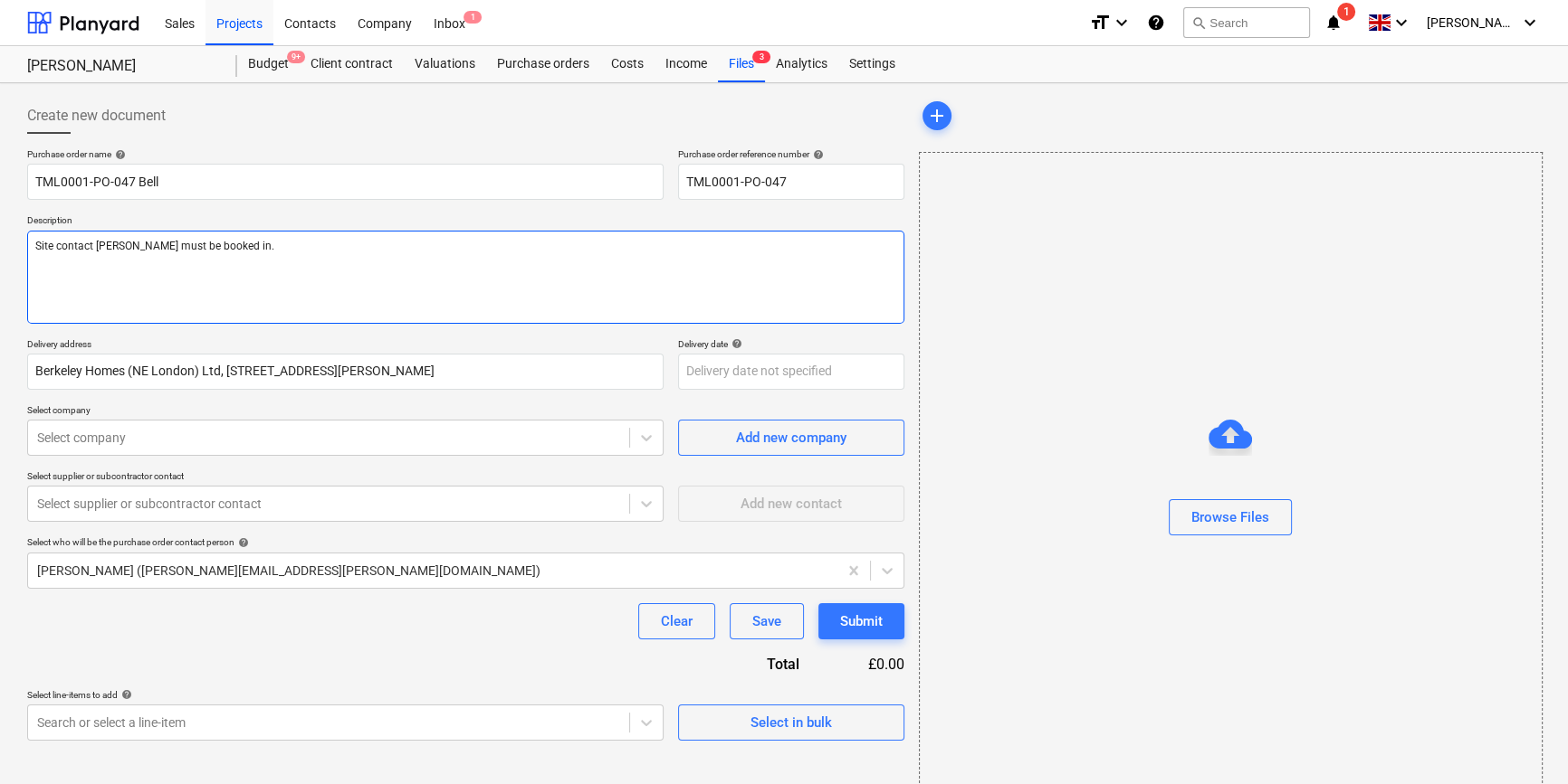
type textarea "Site contact [PERSON_NAME] must be booked in. P"
type textarea "x"
type textarea "Site contact [PERSON_NAME] must be booked in. Pl"
type textarea "x"
type textarea "Site contact [PERSON_NAME] must be booked in. Ple"
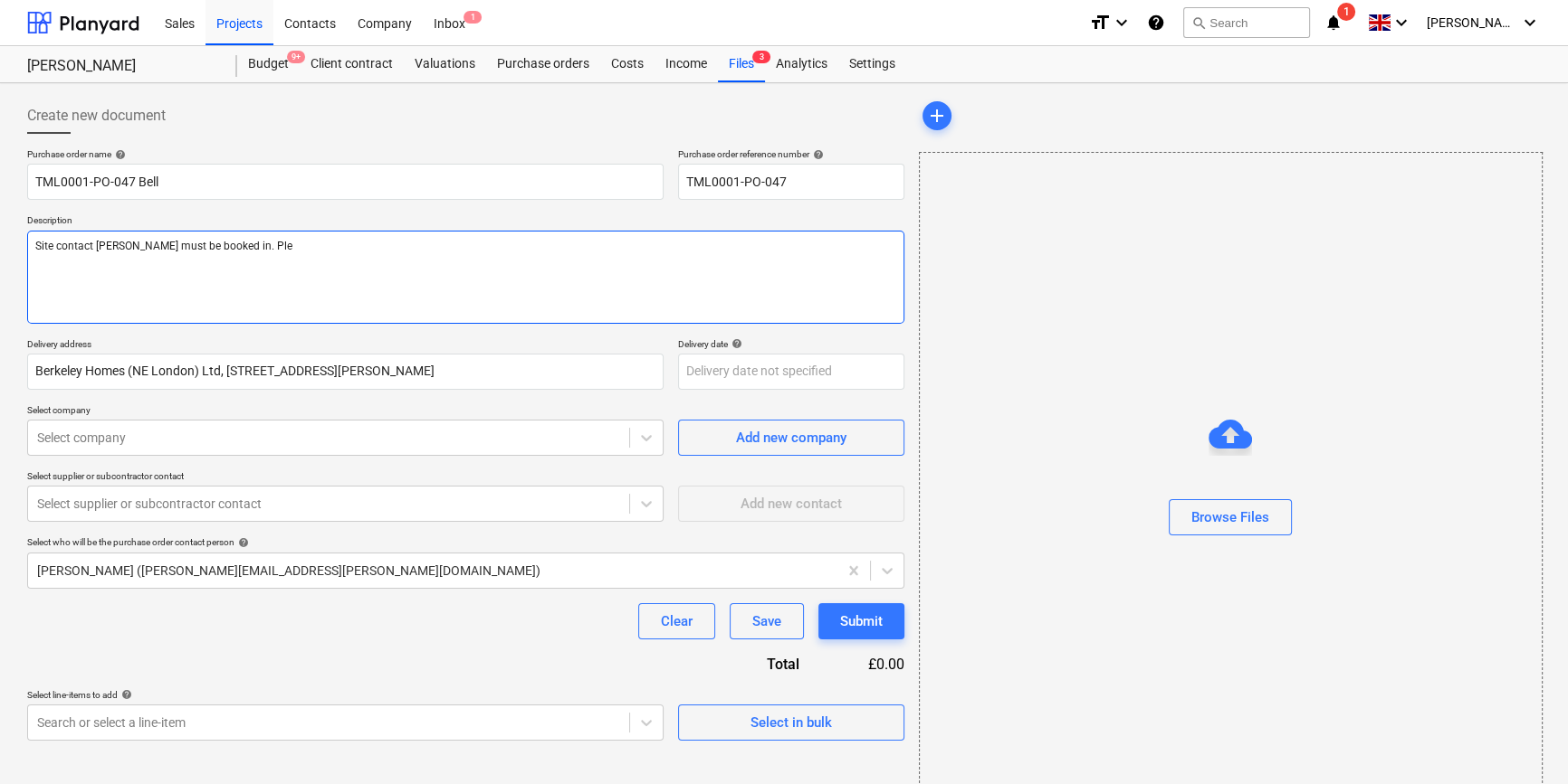
type textarea "x"
type textarea "Site contact [PERSON_NAME] must be booked in. [GEOGRAPHIC_DATA]"
type textarea "x"
type textarea "Site contact [PERSON_NAME] must be booked in. Pleas"
type textarea "x"
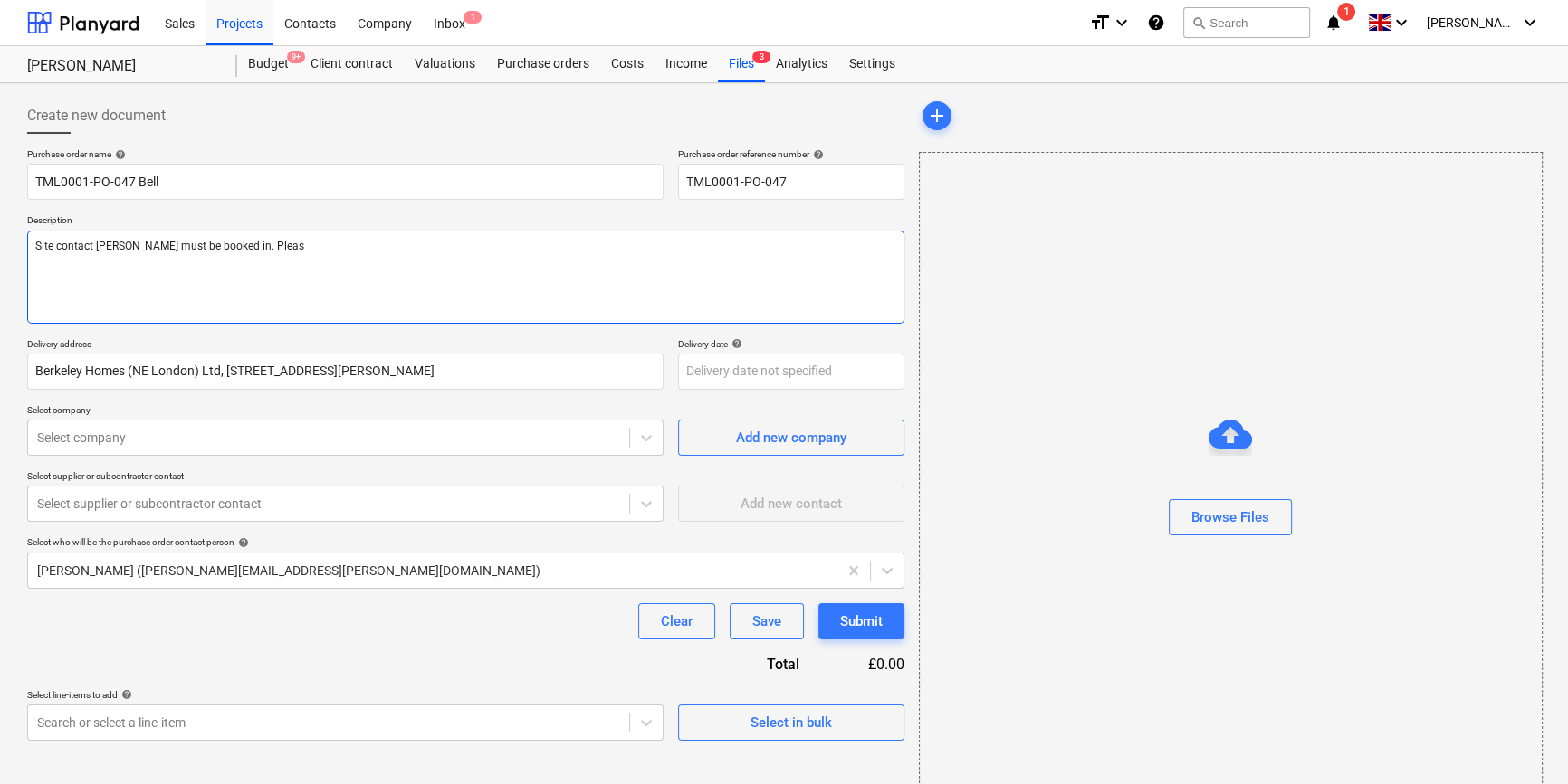
type textarea "Site contact [PERSON_NAME] must be booked in. Please"
type textarea "x"
type textarea "Site contact [PERSON_NAME] must be booked in. Please"
type textarea "x"
type textarea "Site contact [PERSON_NAME] must be booked in. Please a"
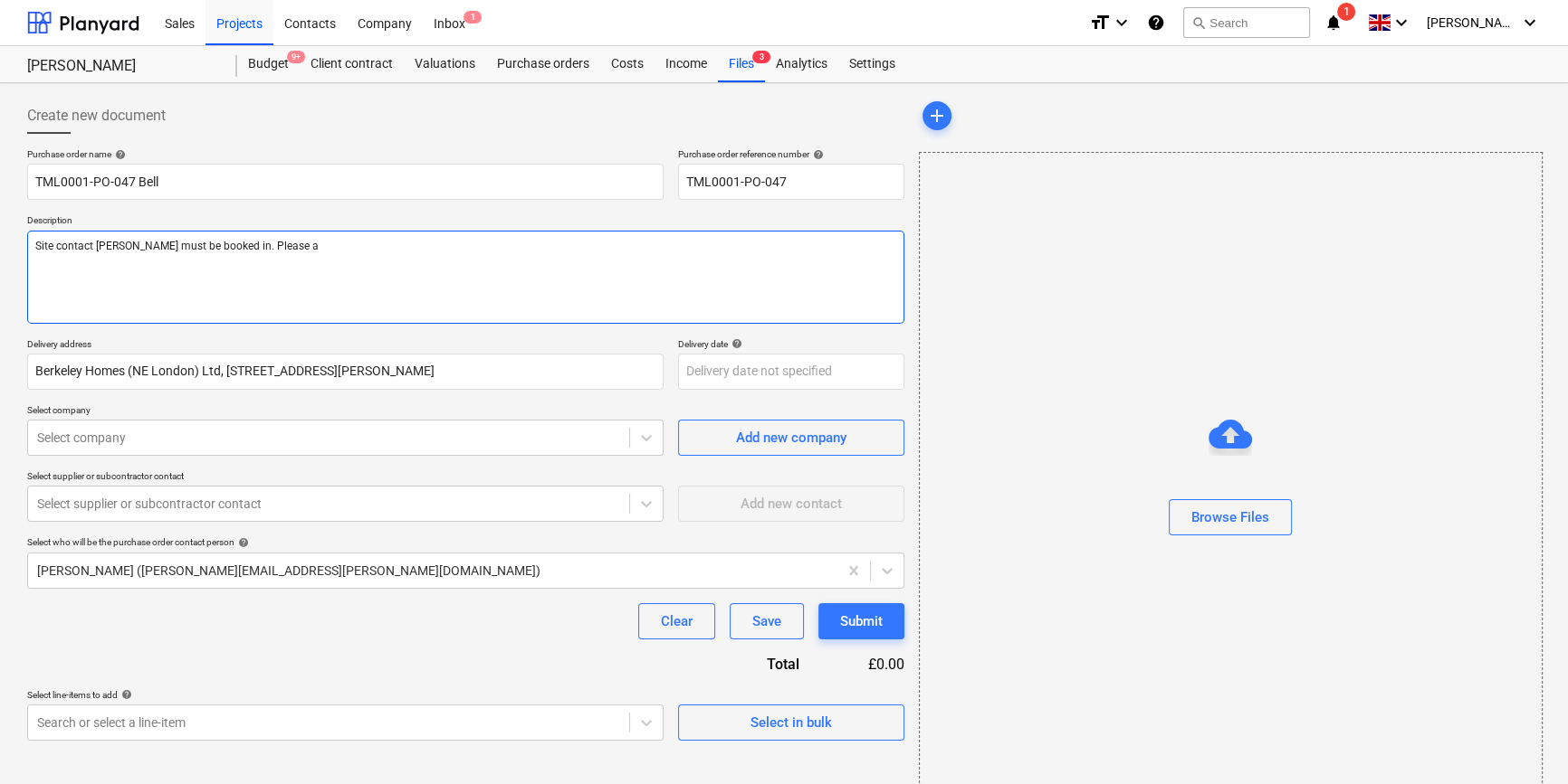
type textarea "x"
type textarea "Site contact [PERSON_NAME] must be booked in. Please ad"
type textarea "x"
type textarea "Site contact [PERSON_NAME] must be booked in. Please adv"
type textarea "x"
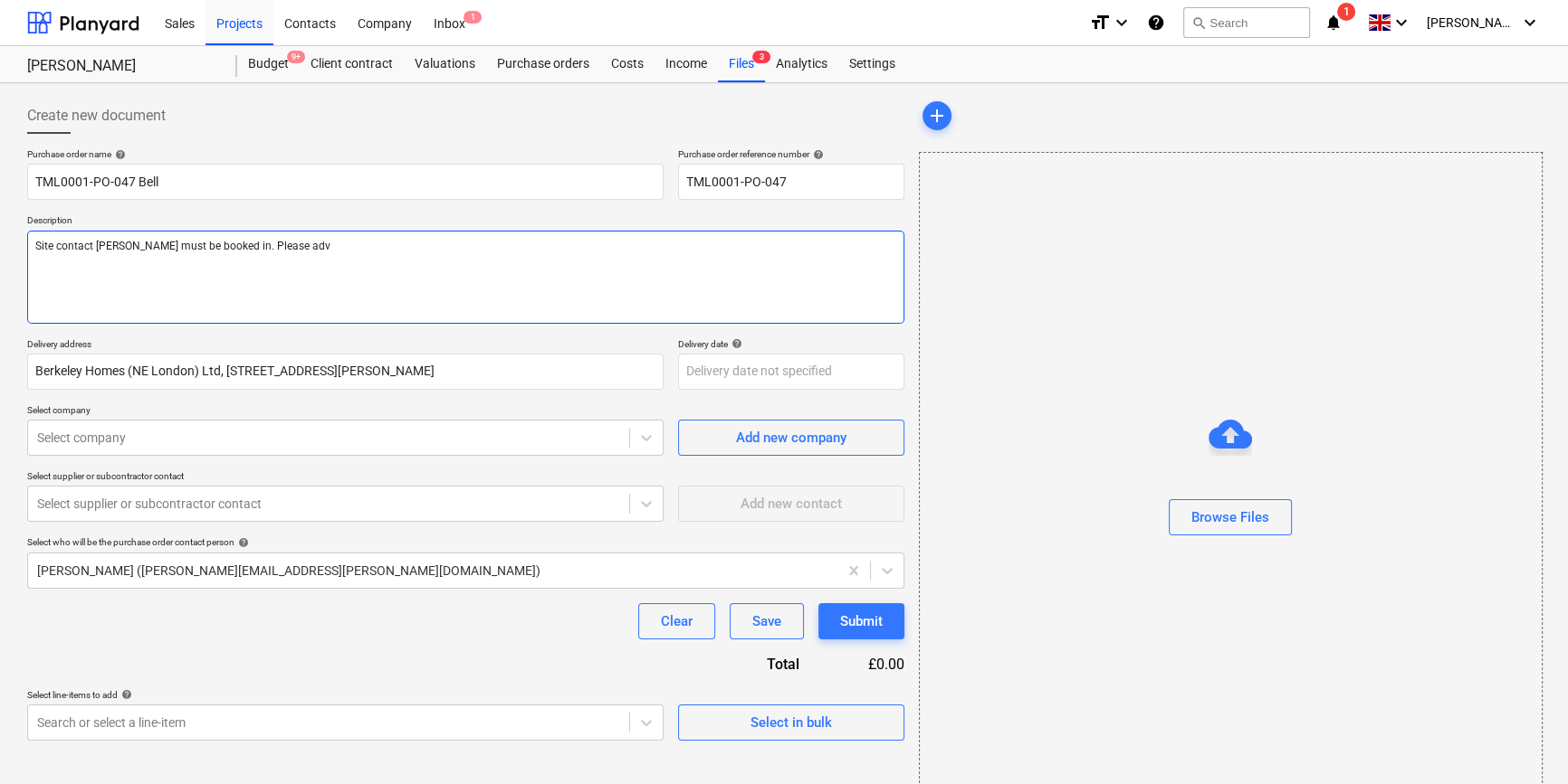
type textarea "Site contact [PERSON_NAME] must be booked in. Please advi"
type textarea "x"
type textarea "Site contact [PERSON_NAME] must be booked in. Please advis"
type textarea "x"
type textarea "Site contact [PERSON_NAME] must be booked in. Please advise"
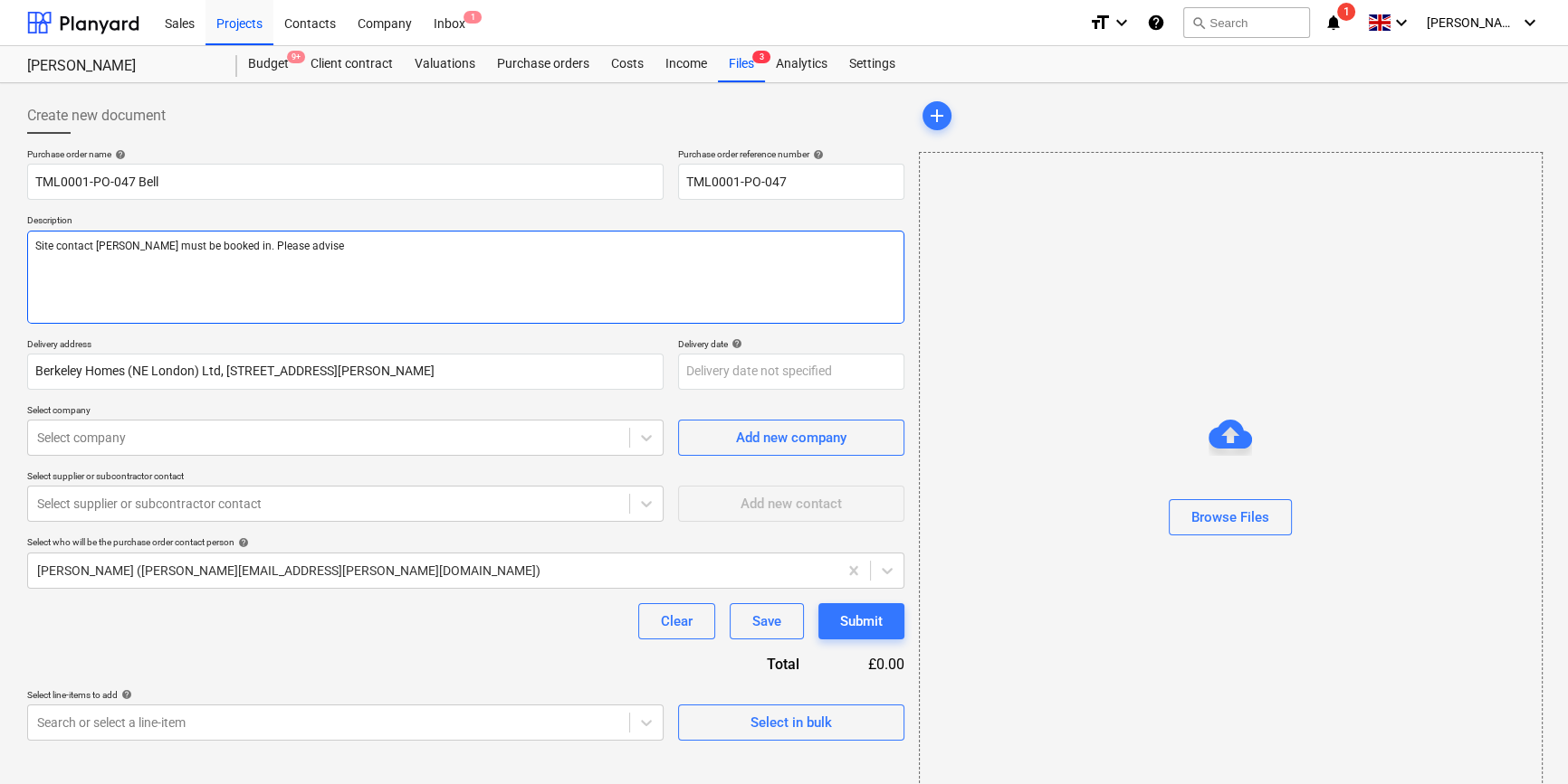
type textarea "x"
type textarea "Site contact [PERSON_NAME] must be booked in. Please advise"
type textarea "x"
type textarea "Site contact [PERSON_NAME] must be booked in. Please advise d"
type textarea "x"
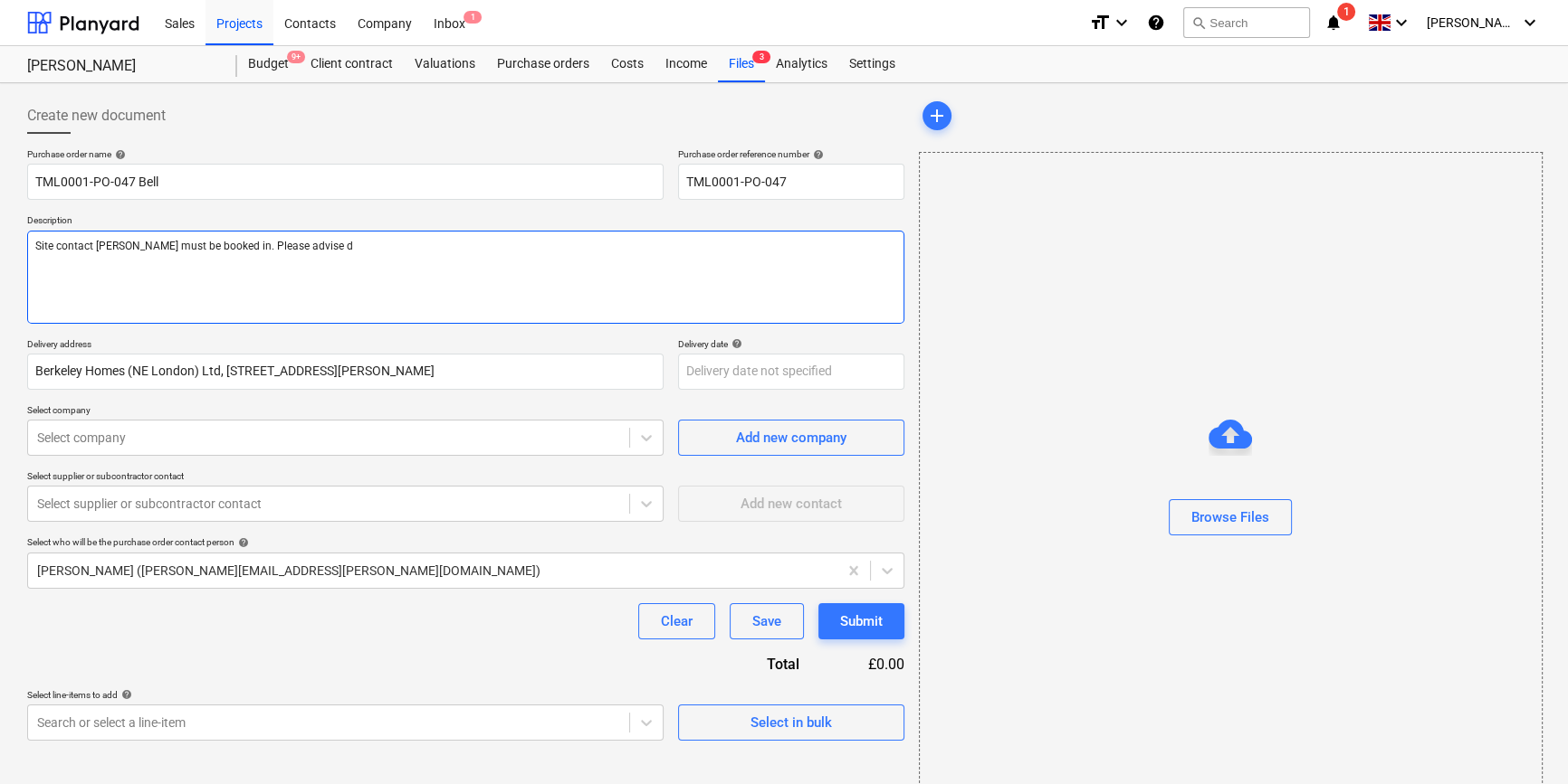
type textarea "Site contact [PERSON_NAME] must be booked in. Please advise da"
type textarea "x"
type textarea "Site contact [PERSON_NAME] must be booked in. Please advise dat"
type textarea "x"
type textarea "Site contact [PERSON_NAME] must be booked in. Please advise date"
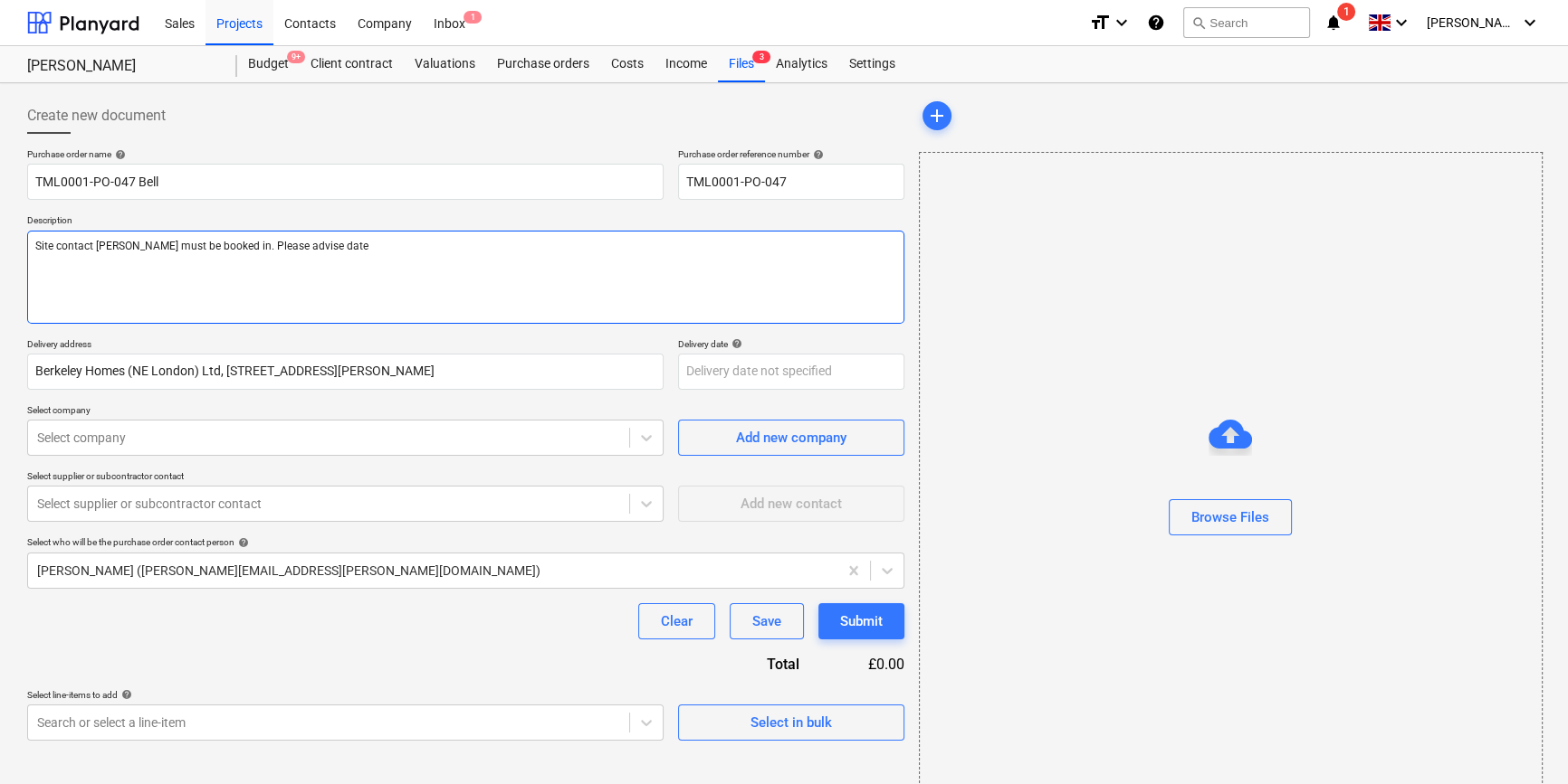
type textarea "x"
type textarea "Site contact [PERSON_NAME] must be booked in. Please advise date"
type textarea "x"
type textarea "Site contact [PERSON_NAME] must be booked in. Please advise date a"
type textarea "x"
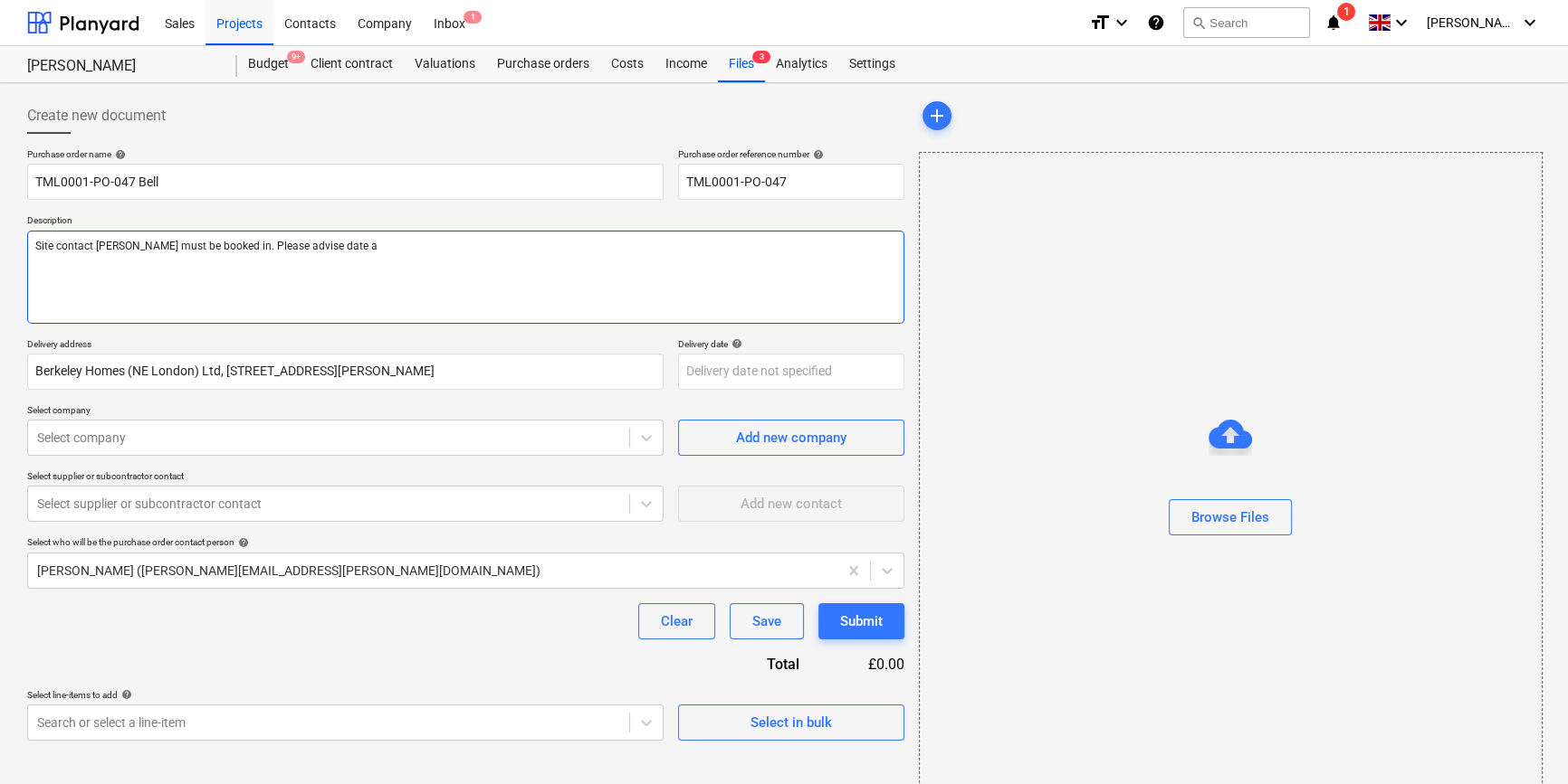
type textarea "Site contact [PERSON_NAME] must be booked in. Please advise date an"
type textarea "x"
type textarea "Site contact [PERSON_NAME] must be booked in. Please advise date and"
type textarea "x"
type textarea "Site contact [PERSON_NAME] must be booked in. Please advise date and"
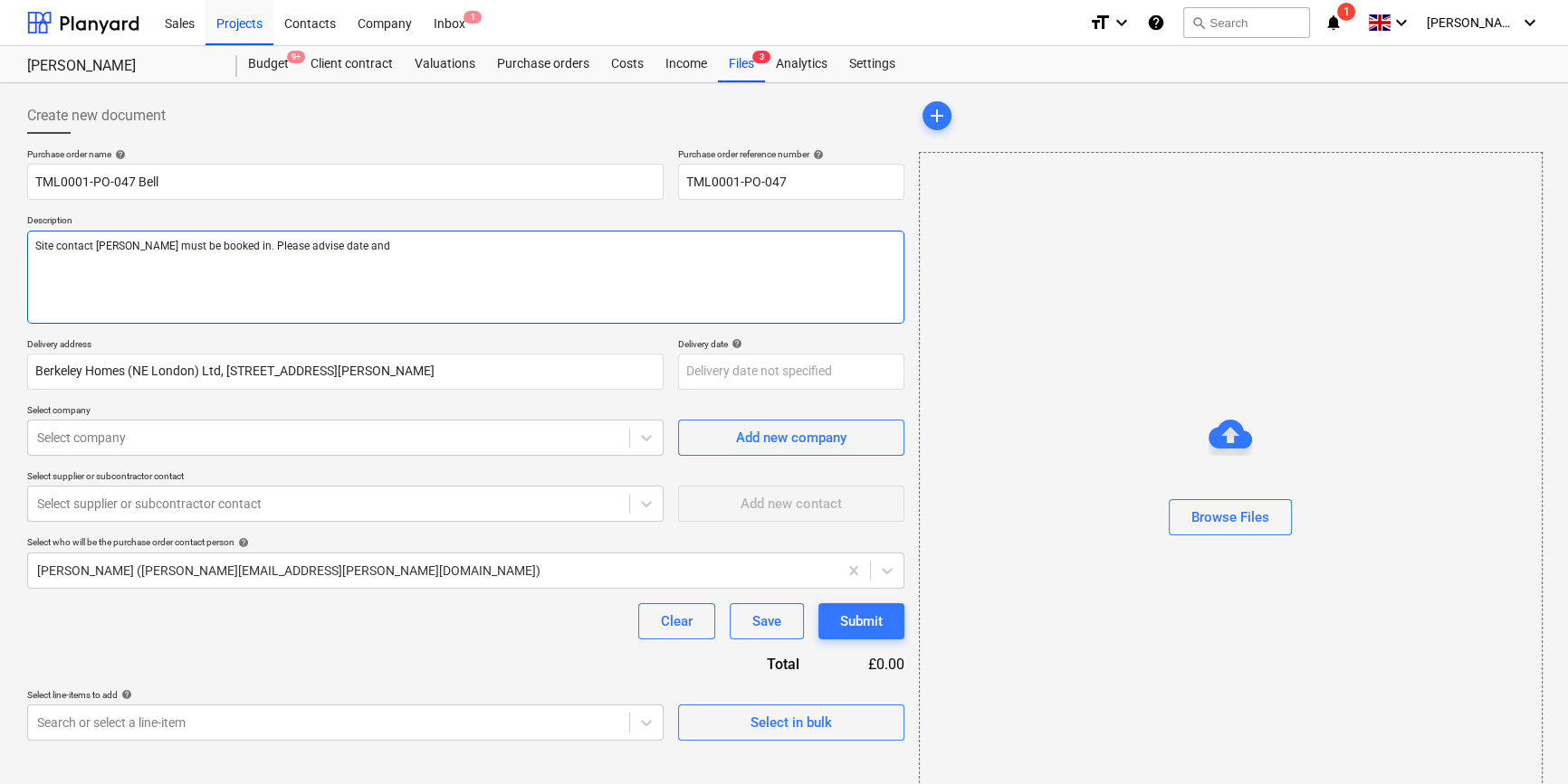
type textarea "x"
type textarea "Site contact [PERSON_NAME] must be booked in. Please advise date and t"
type textarea "x"
type textarea "Site contact [PERSON_NAME] must be booked in. Please advise date and ti"
type textarea "x"
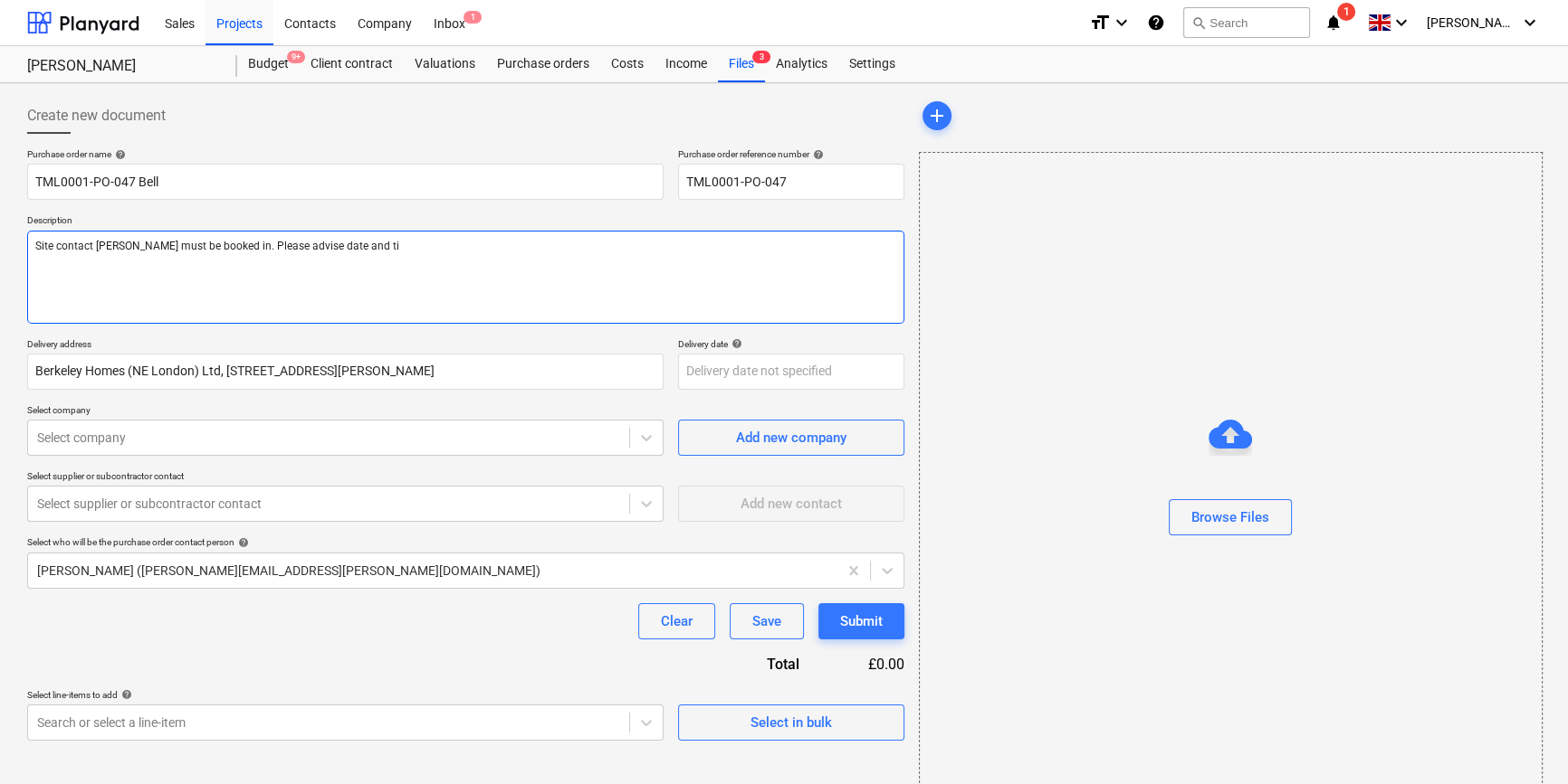
type textarea "Site contact [PERSON_NAME] must be booked in. Please advise date and [PERSON_NA…"
type textarea "x"
type textarea "Site contact [PERSON_NAME] must be booked in. Please advise date and time"
click at [174, 241] on textarea "Site contact [PERSON_NAME] must be booked in. Please advise date and time" at bounding box center [465, 277] width 877 height 93
type textarea "x"
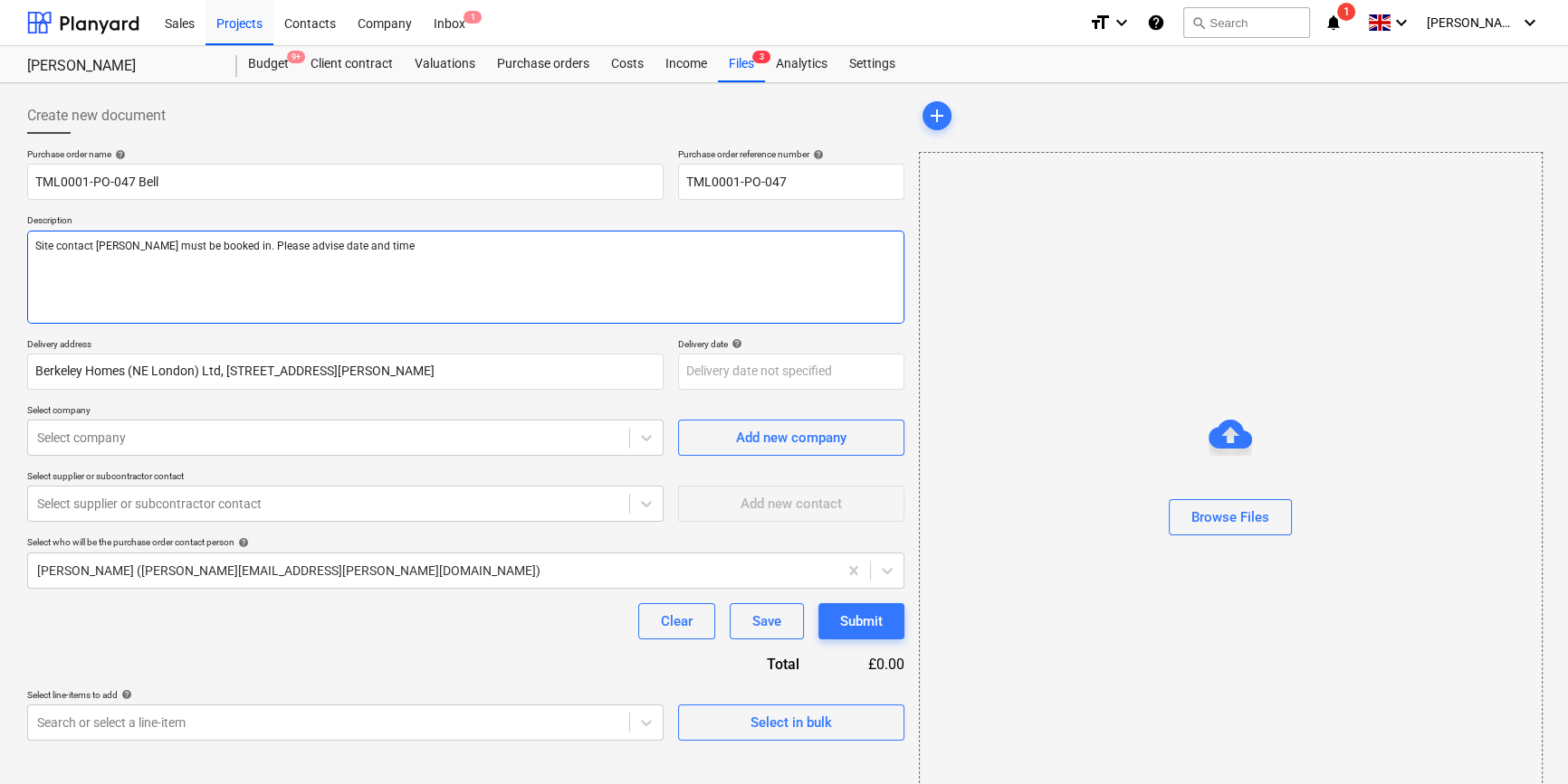
type textarea "Site contact [PERSON_NAME] must be booked in. Please advise date and time"
type textarea "x"
type textarea "Site contact [PERSON_NAME] 0 Delivery must be booked in. Please advise date and…"
type textarea "x"
type textarea "Site contact [PERSON_NAME] 07 Delivery must be booked in. Please advise date an…"
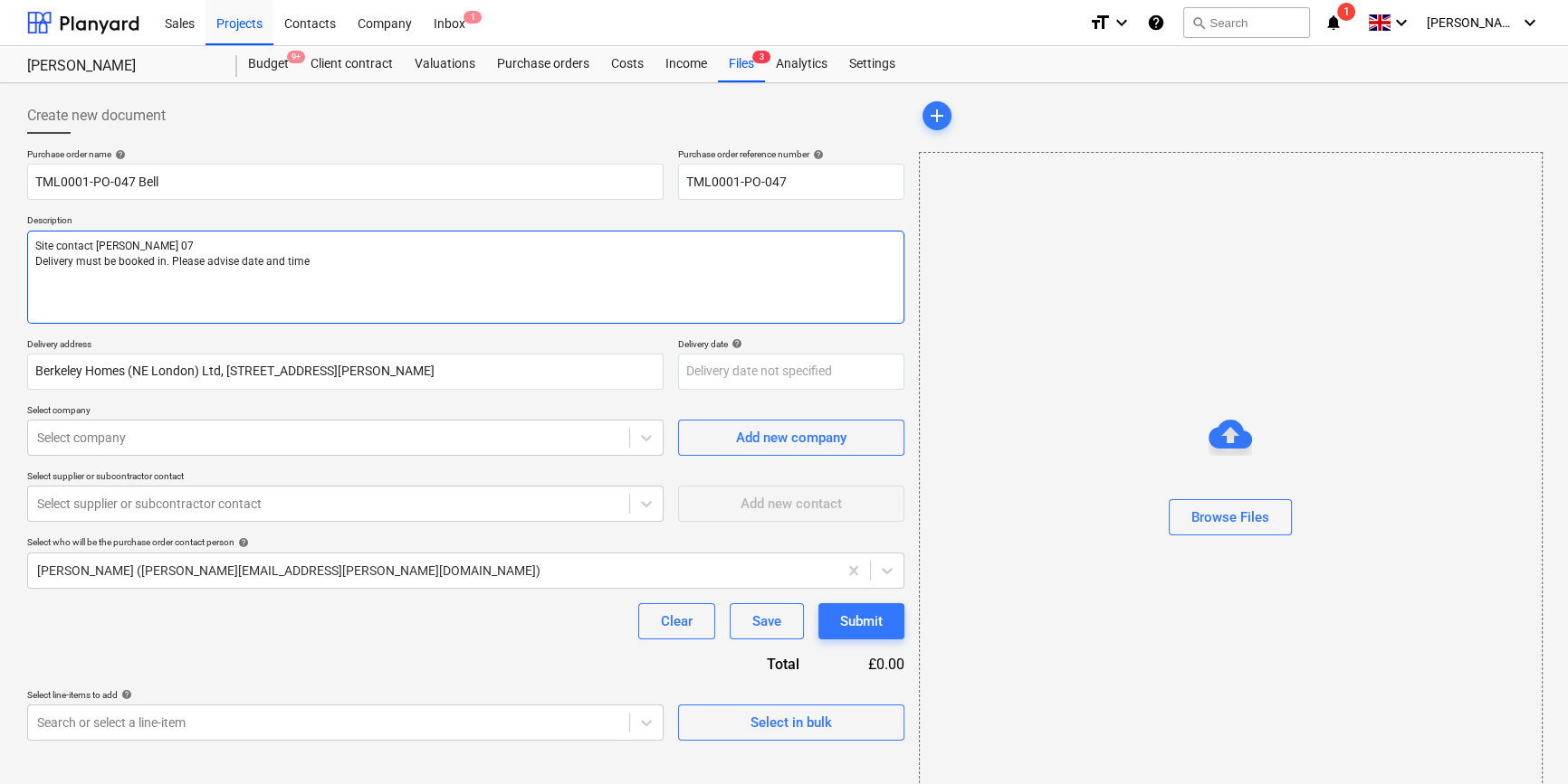
type textarea "x"
type textarea "Site contact [PERSON_NAME] 074 Delivery must be booked in. Please advise date a…"
type textarea "x"
type textarea "Site contact [PERSON_NAME] 0747 Delivery must be booked in. Please advise date …"
type textarea "x"
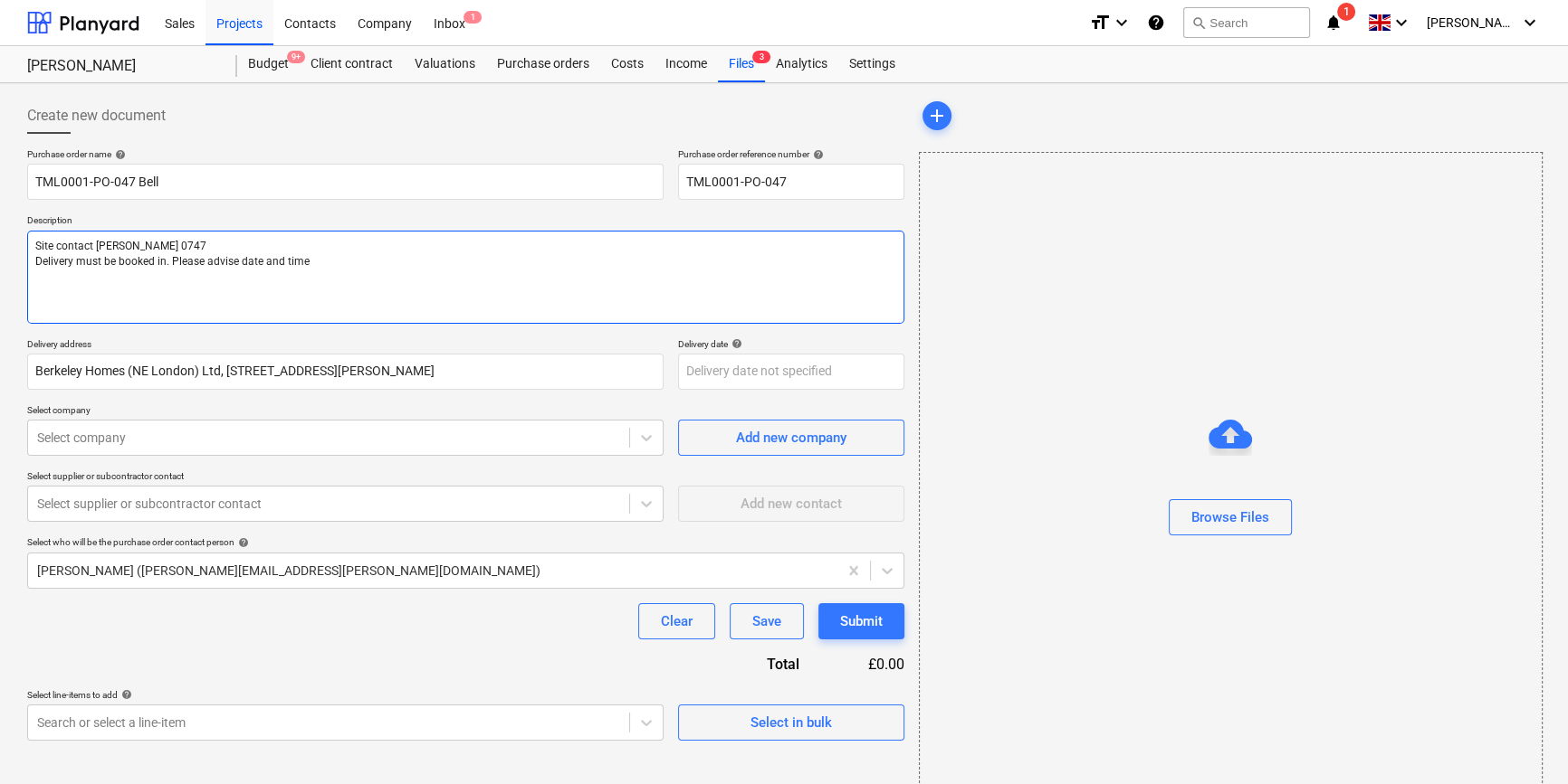
type textarea "Site contact [PERSON_NAME] 07479 Delivery must be booked in. Please advise date…"
type textarea "x"
type textarea "Site contact [PERSON_NAME] 07479 Delivery must be booked in. Please advise date…"
type textarea "x"
type textarea "Site contact [PERSON_NAME] 07479 3 Delivery must be booked in. Please advise da…"
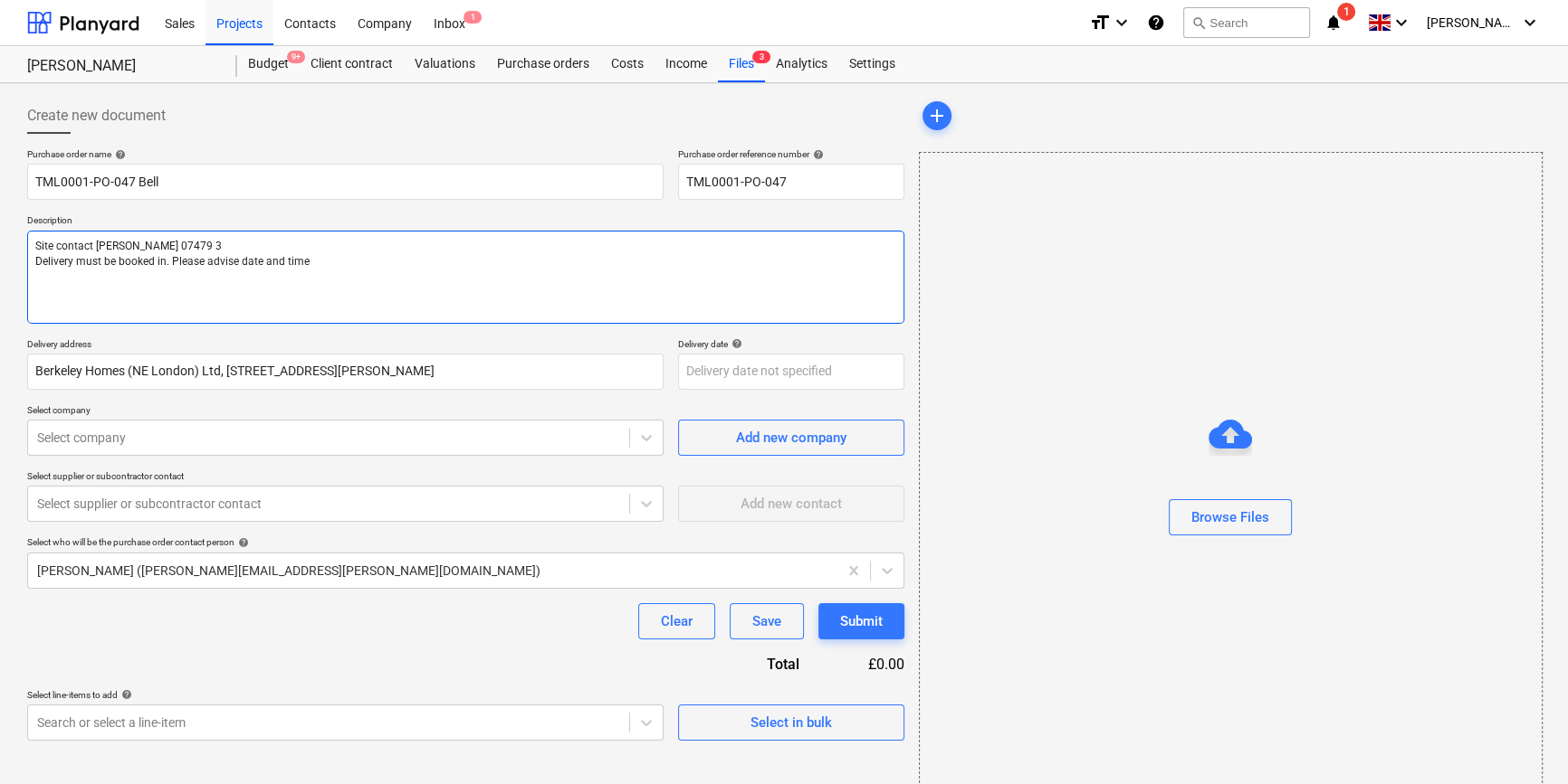
type textarea "x"
type textarea "Site contact [PERSON_NAME] [PHONE_NUMBER] Delivery must be booked in. Please ad…"
type textarea "x"
type textarea "Site contact [PERSON_NAME] [PHONE_NUMBER] Delivery must be booked in. Please ad…"
type textarea "x"
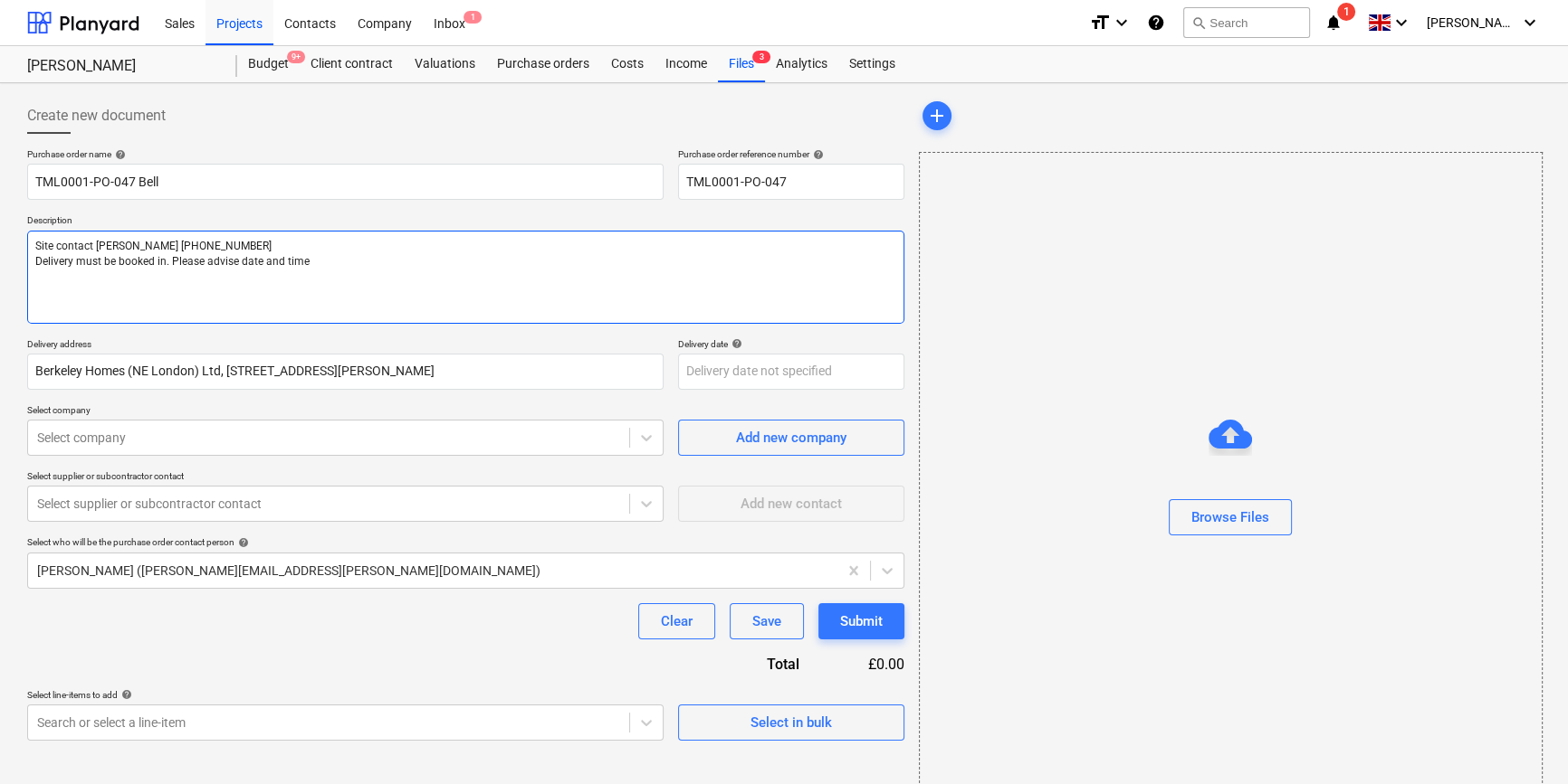
type textarea "Site contact [PERSON_NAME] [PHONE_NUMBER] Delivery must be booked in. Please ad…"
type textarea "x"
type textarea "Site contact [PERSON_NAME] [PHONE_NUMBER] Delivery must be booked in. Please ad…"
type textarea "x"
type textarea "Site contact [PERSON_NAME] [PHONE_NUMBER] Delivery must be booked in. Please ad…"
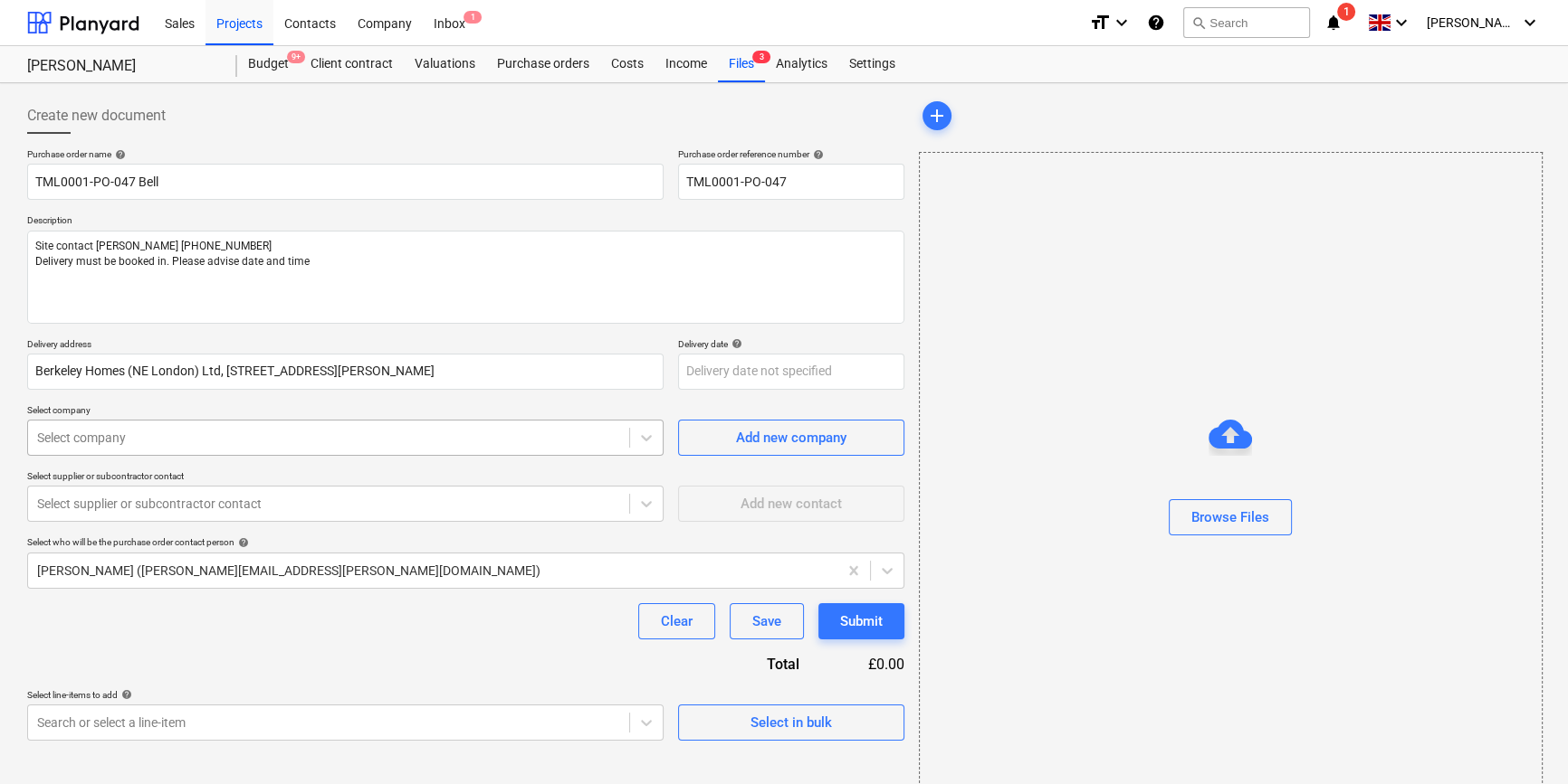
type textarea "x"
click at [384, 436] on div at bounding box center [329, 437] width 583 height 18
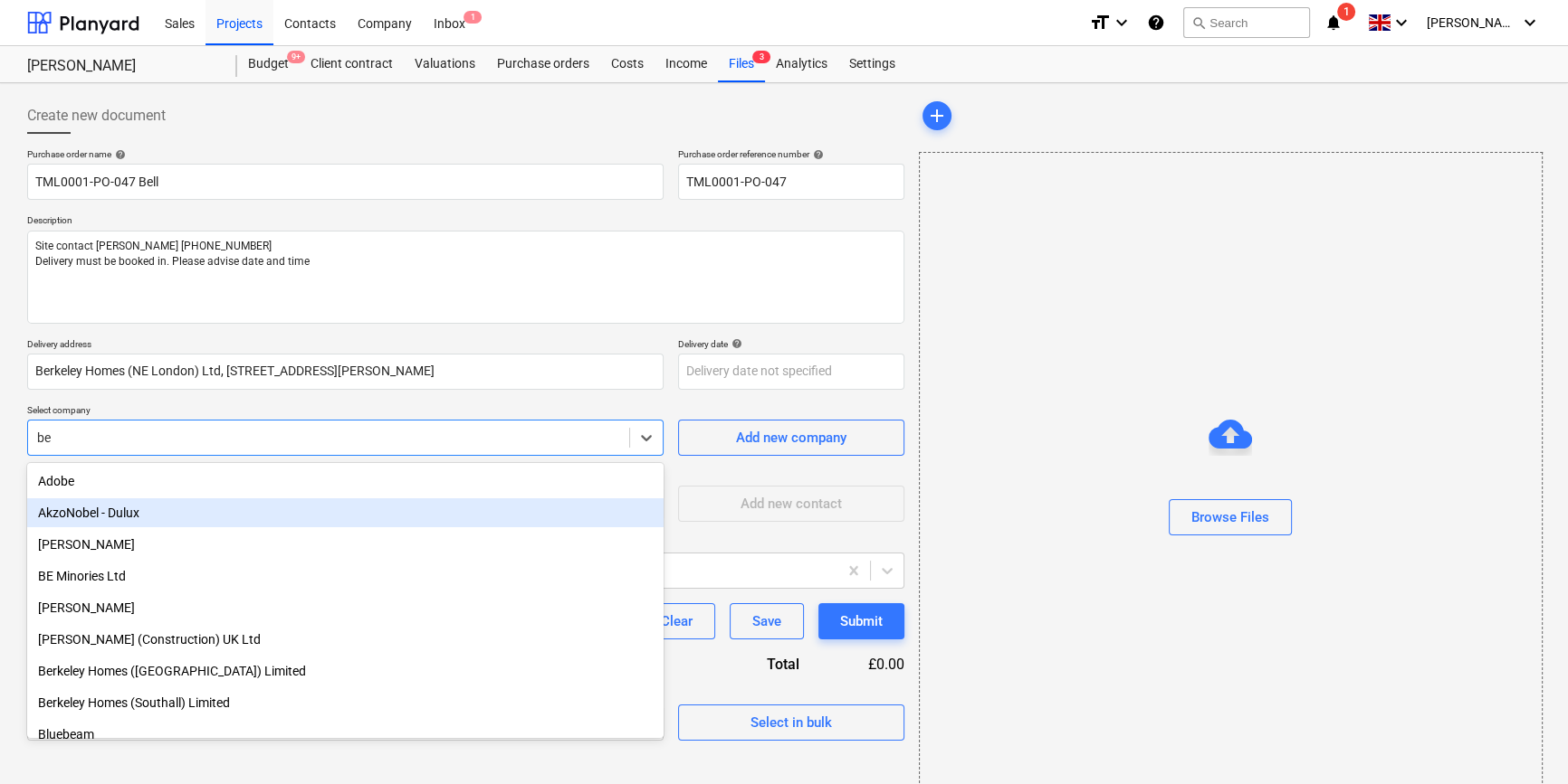
type input "b"
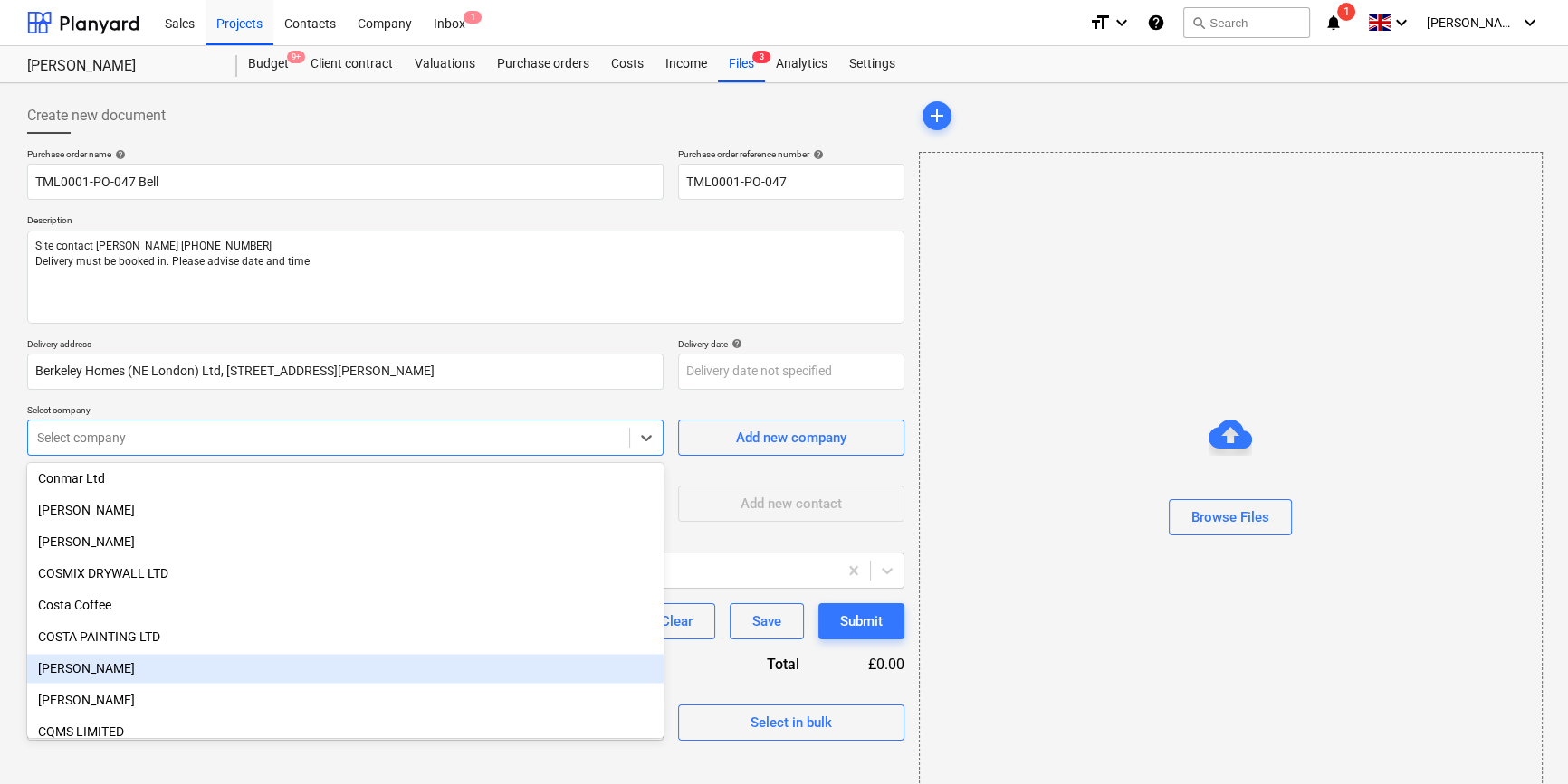
scroll to position [3618, 0]
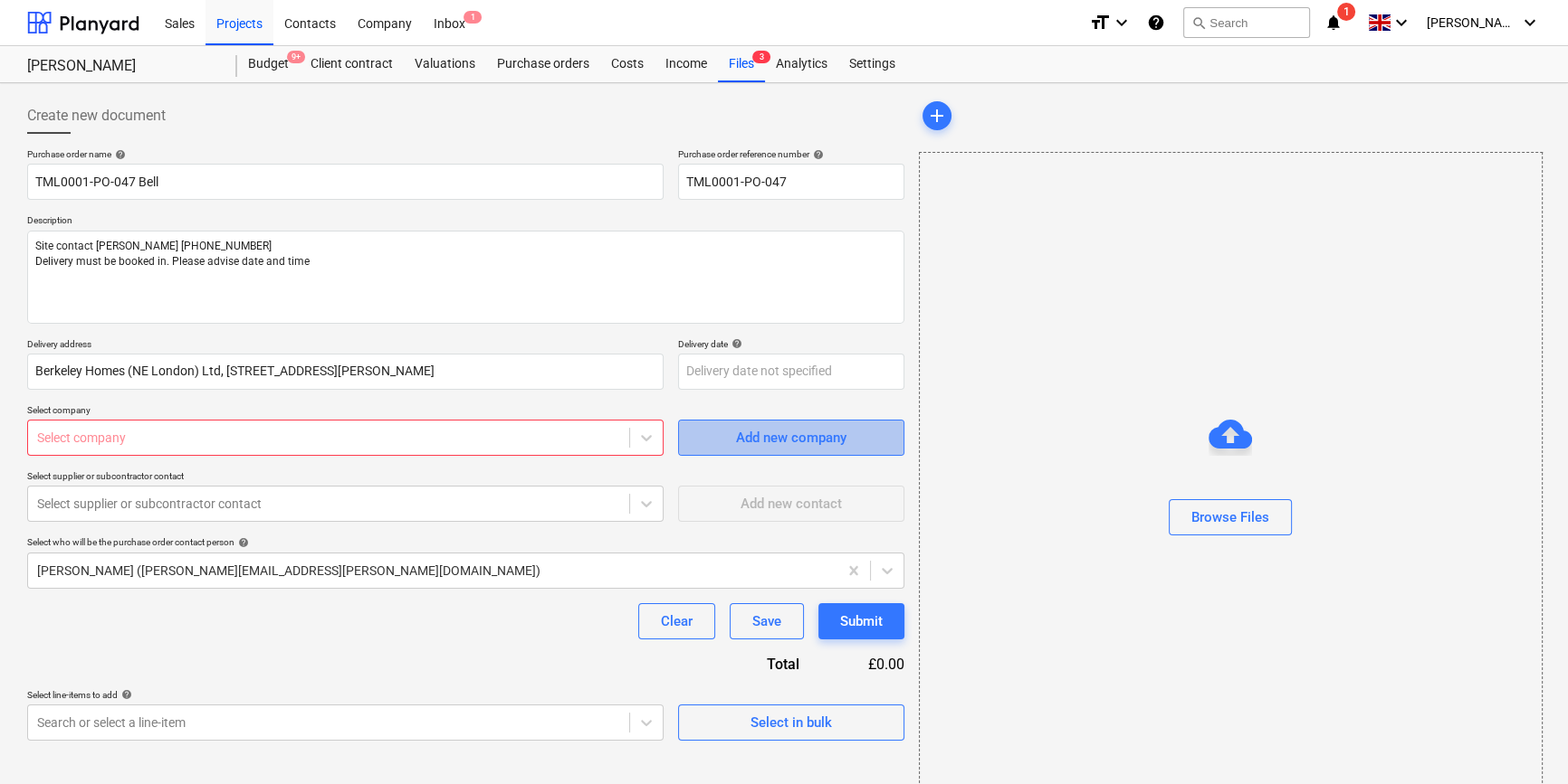
click at [781, 436] on div "Add new company" at bounding box center [790, 437] width 111 height 23
type textarea "x"
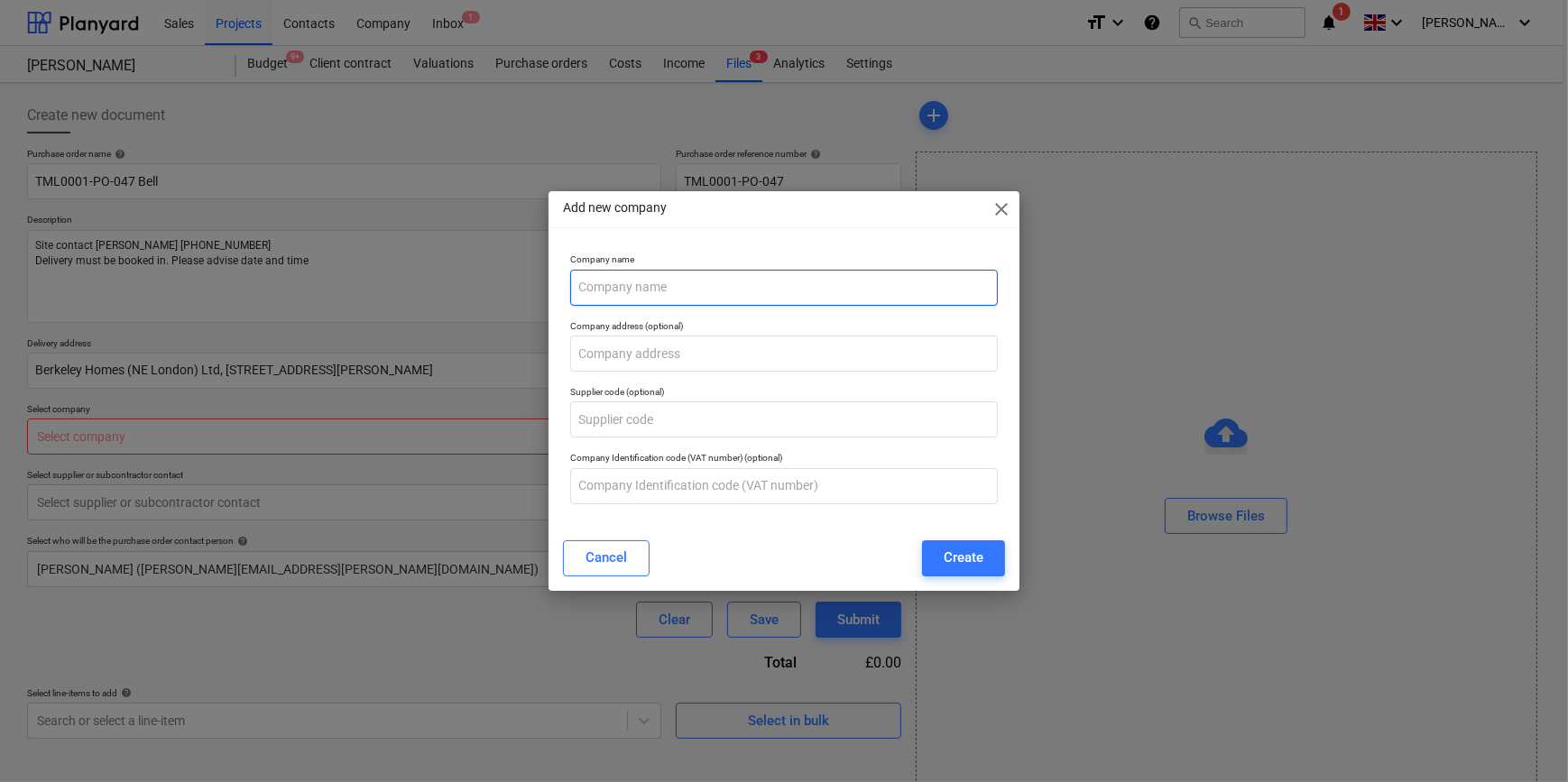
click at [615, 288] on input "text" at bounding box center [783, 288] width 427 height 36
type input "Bell Containers"
type textarea "x"
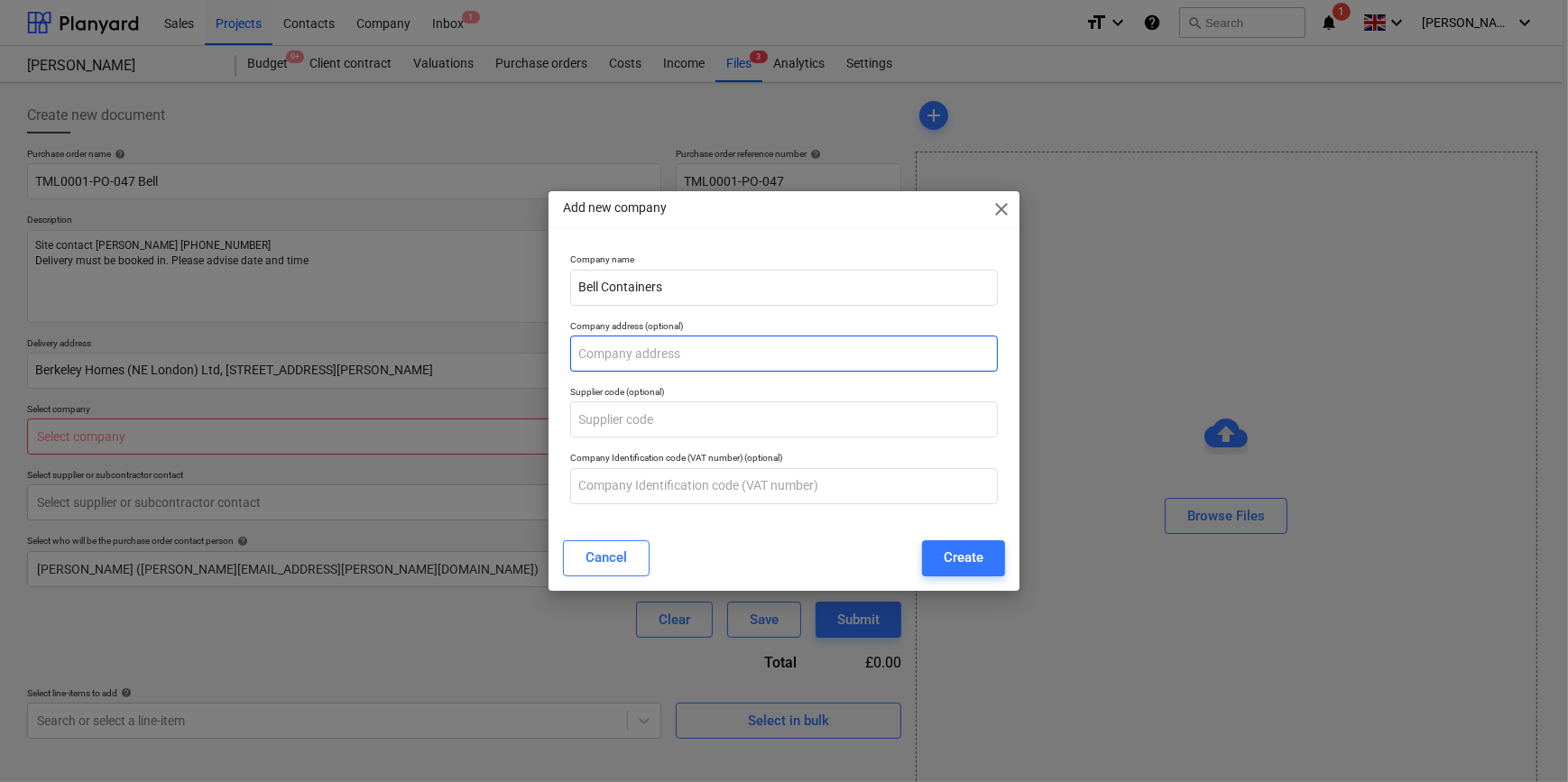
click at [606, 346] on input "text" at bounding box center [783, 354] width 427 height 36
paste input "[STREET_ADDRESS]"
type input "[STREET_ADDRESS]"
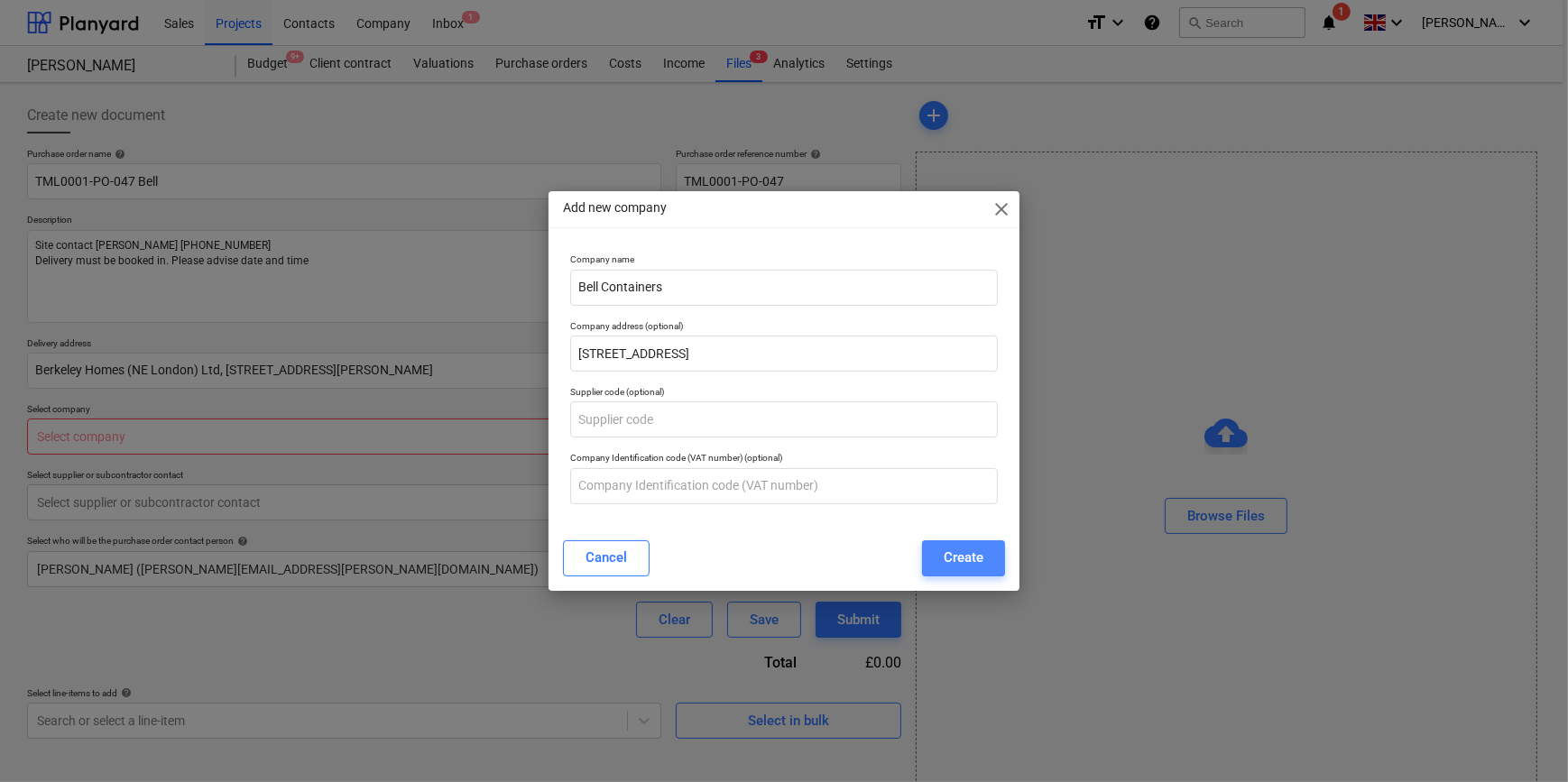
click at [967, 562] on div "Create" at bounding box center [963, 558] width 39 height 23
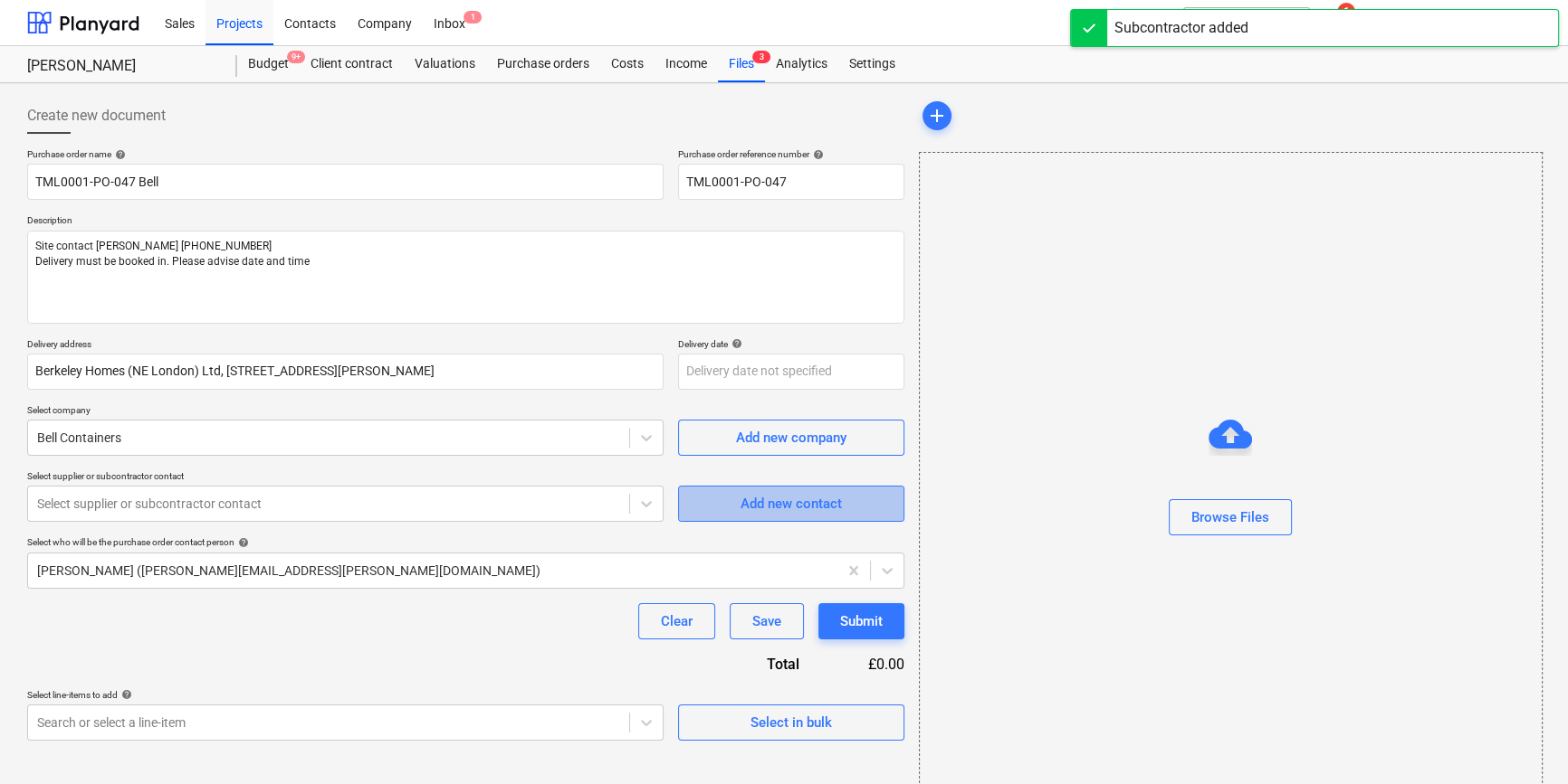
click at [775, 502] on div "Add new contact" at bounding box center [790, 503] width 101 height 23
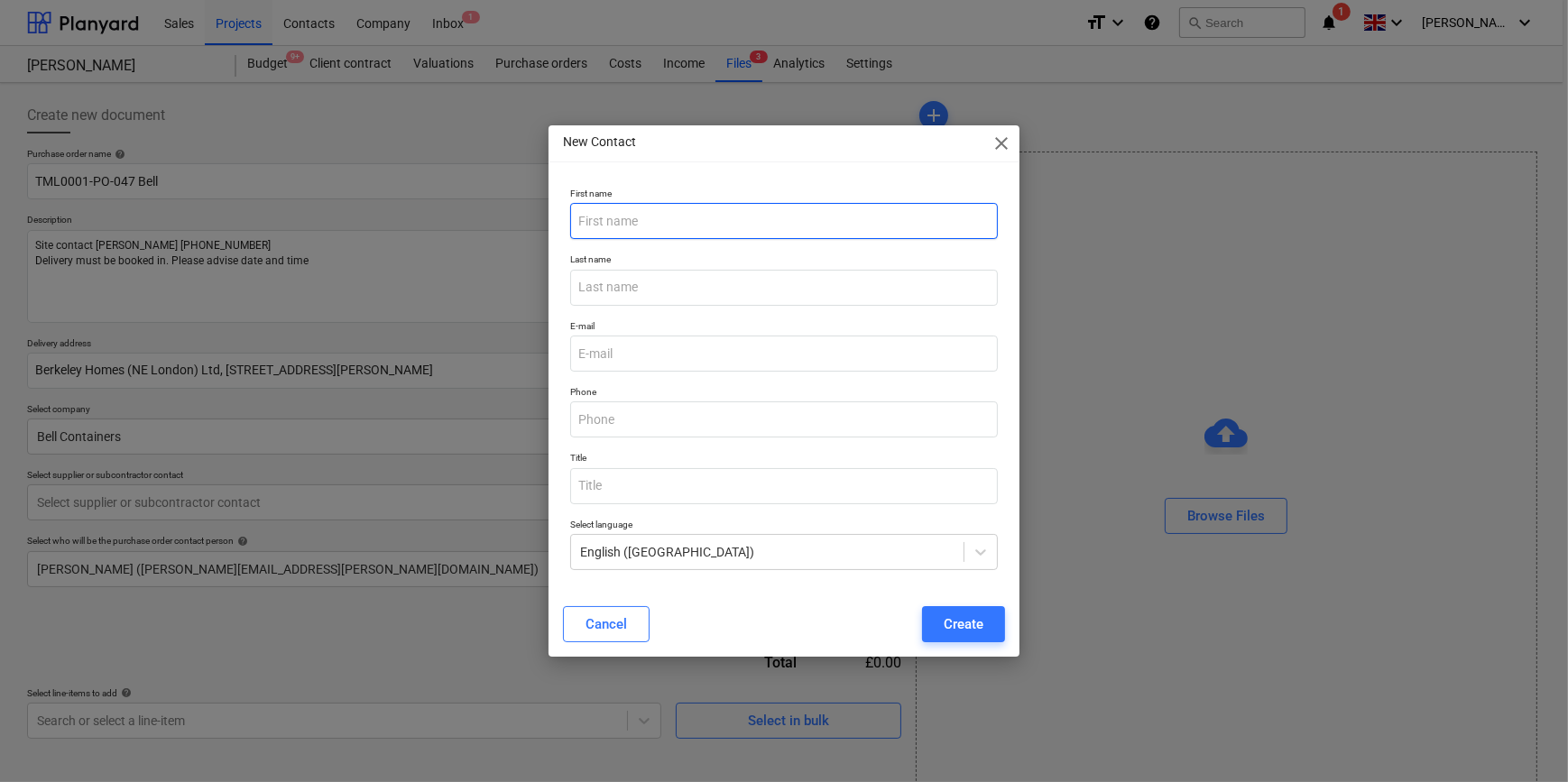
click at [616, 224] on input "text" at bounding box center [783, 221] width 427 height 36
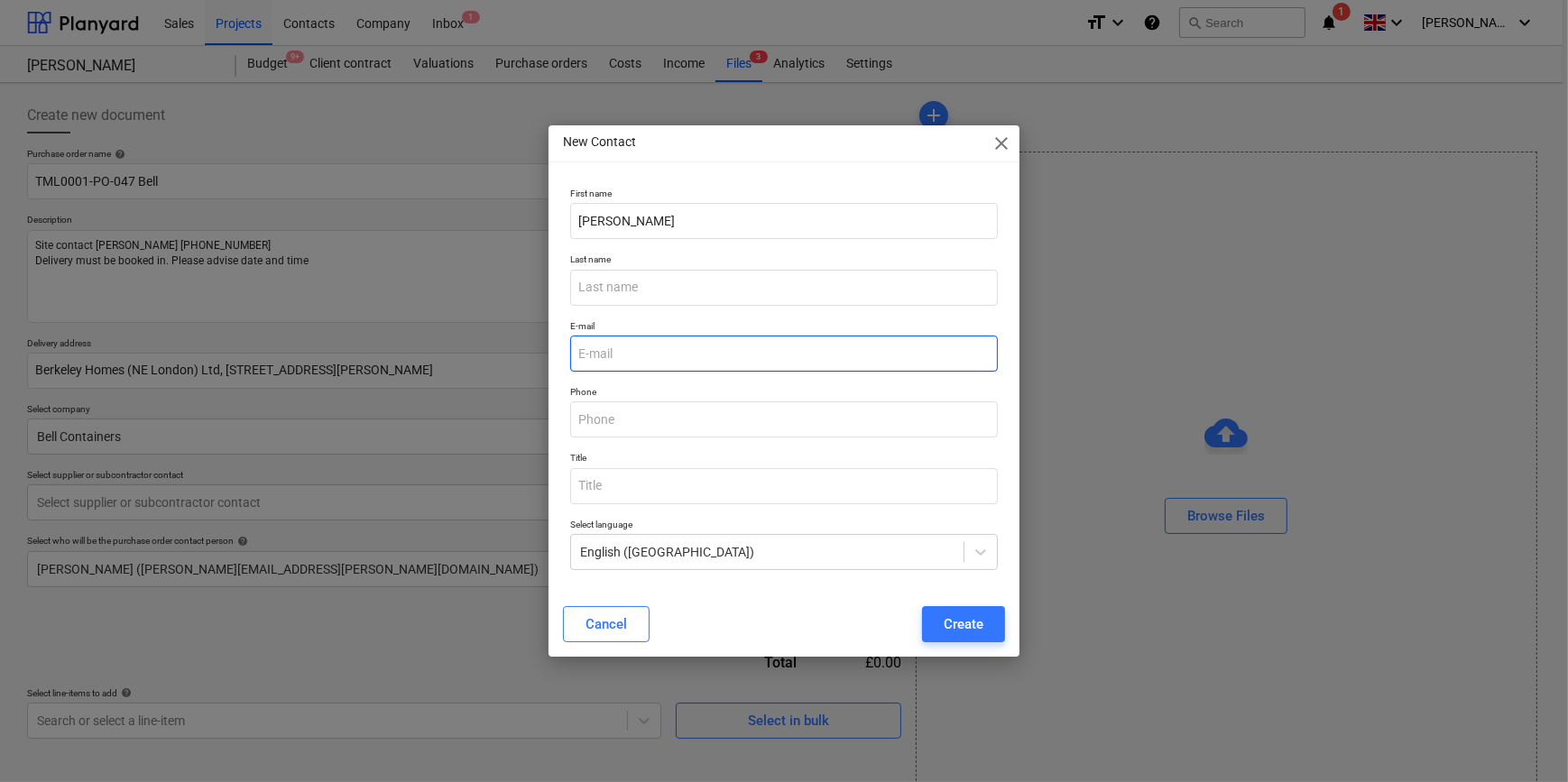
click at [606, 357] on input "email" at bounding box center [783, 354] width 427 height 36
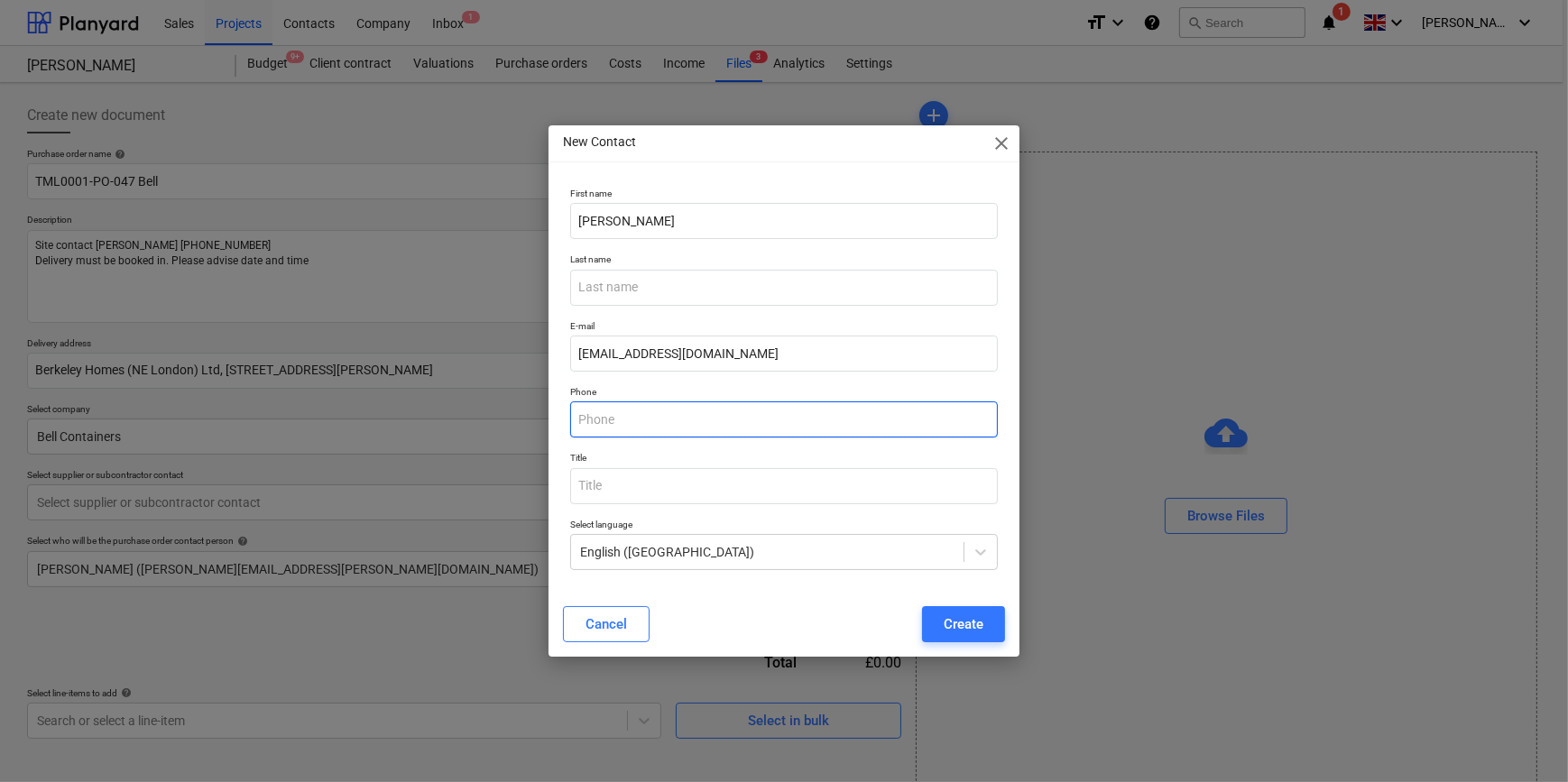
click at [600, 417] on input "text" at bounding box center [783, 420] width 427 height 36
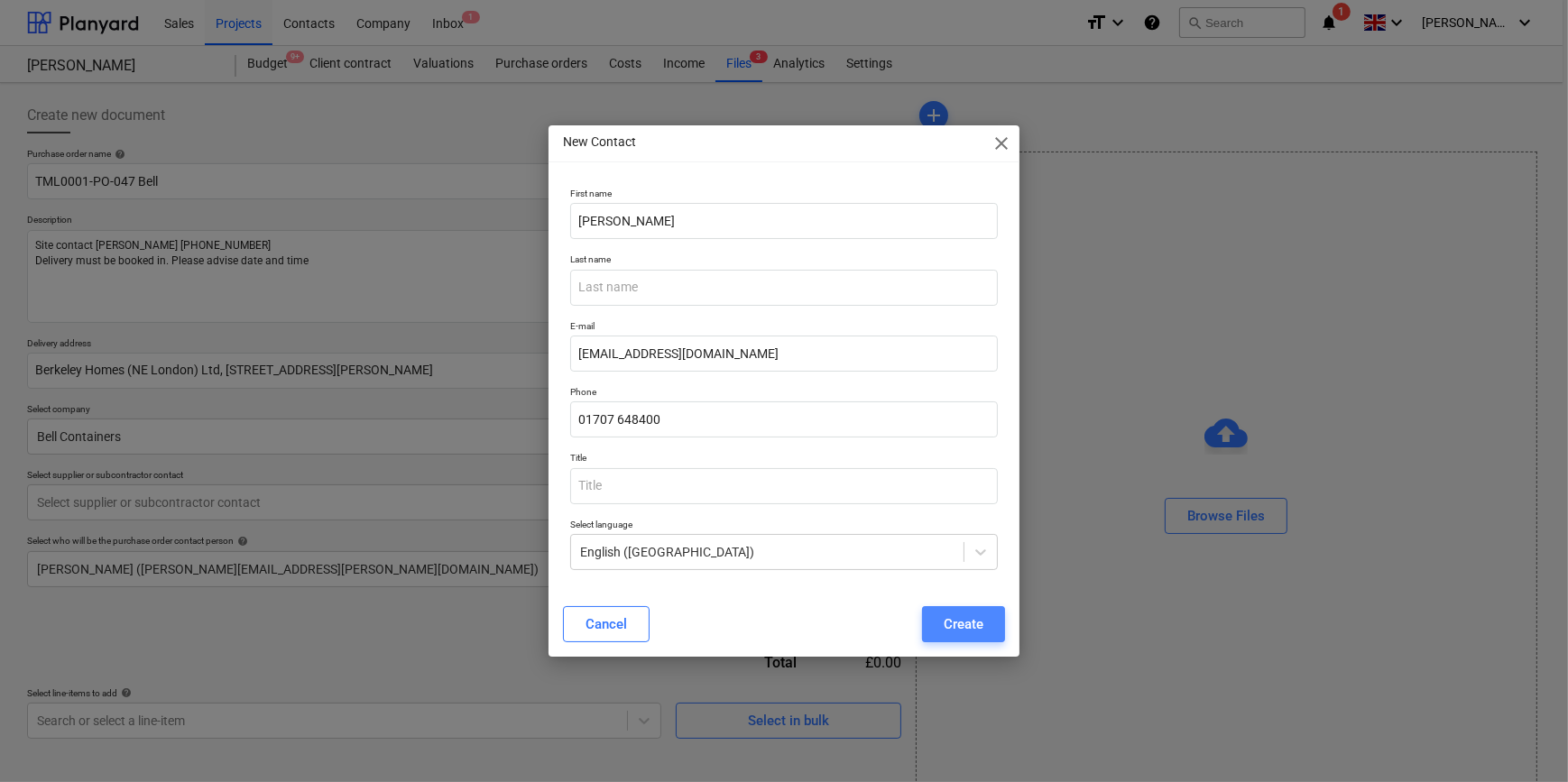
click at [965, 628] on div "Create" at bounding box center [963, 624] width 39 height 23
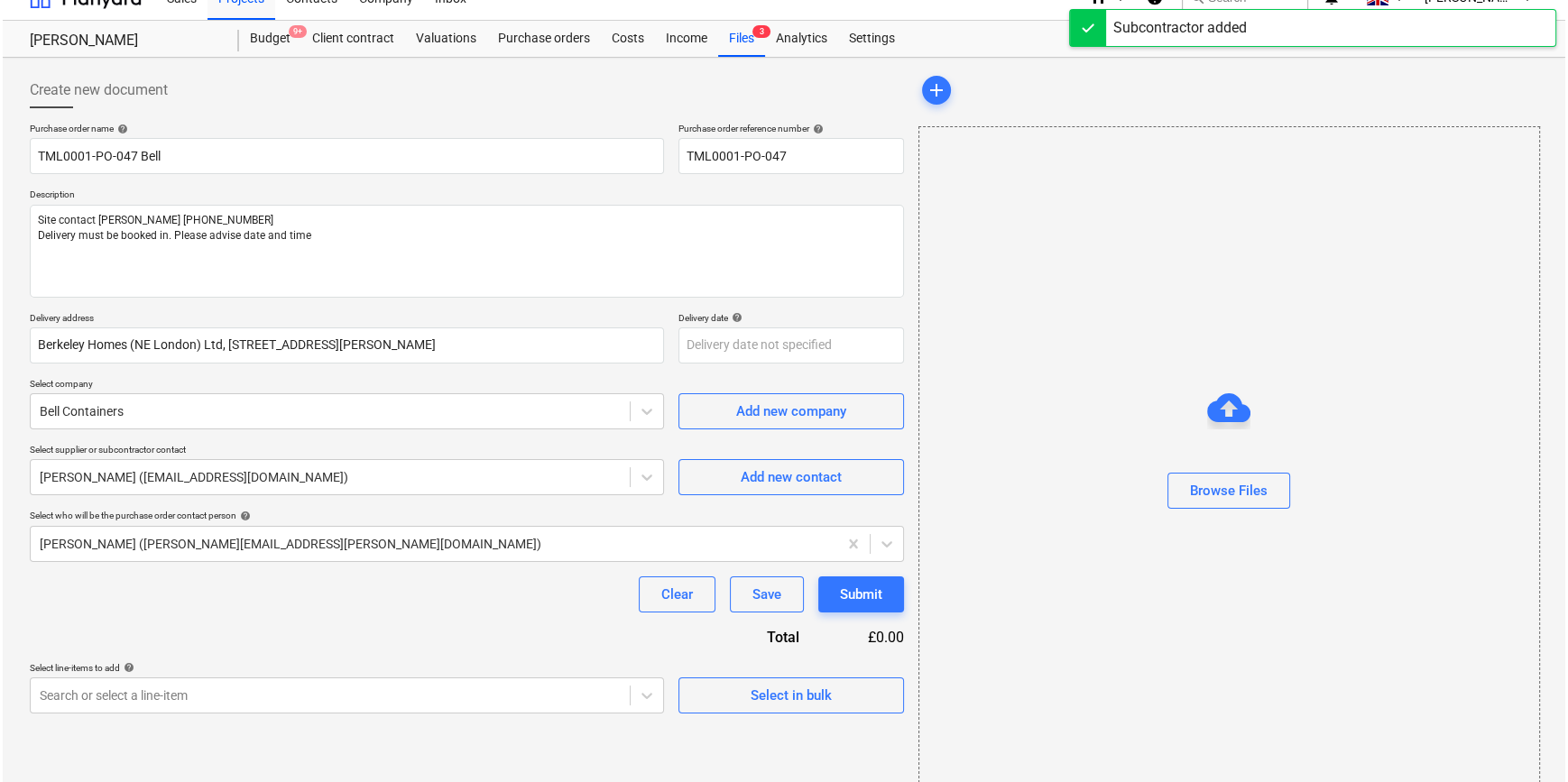
scroll to position [38, 0]
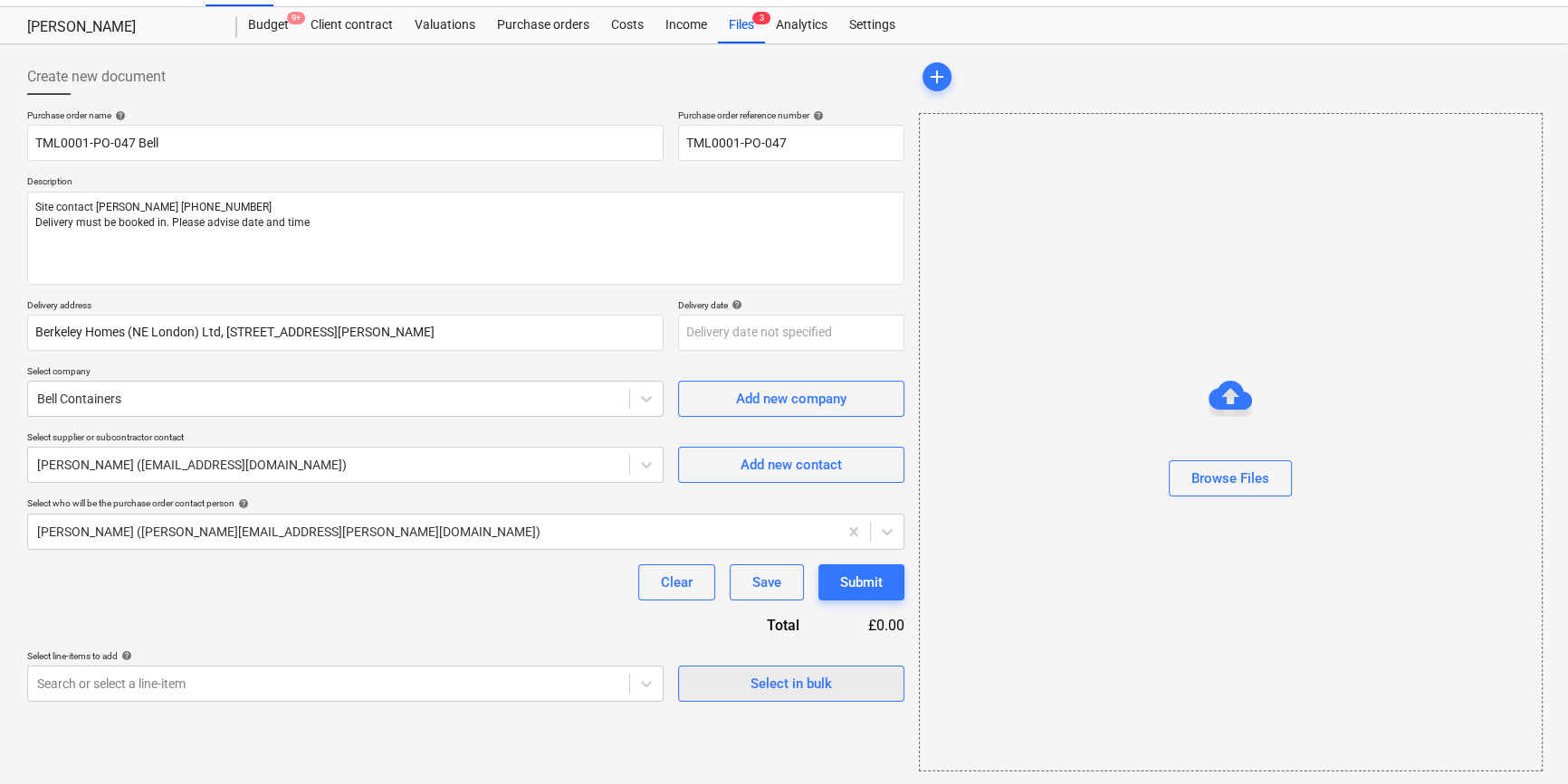
click at [783, 686] on div "Select in bulk" at bounding box center [790, 683] width 82 height 23
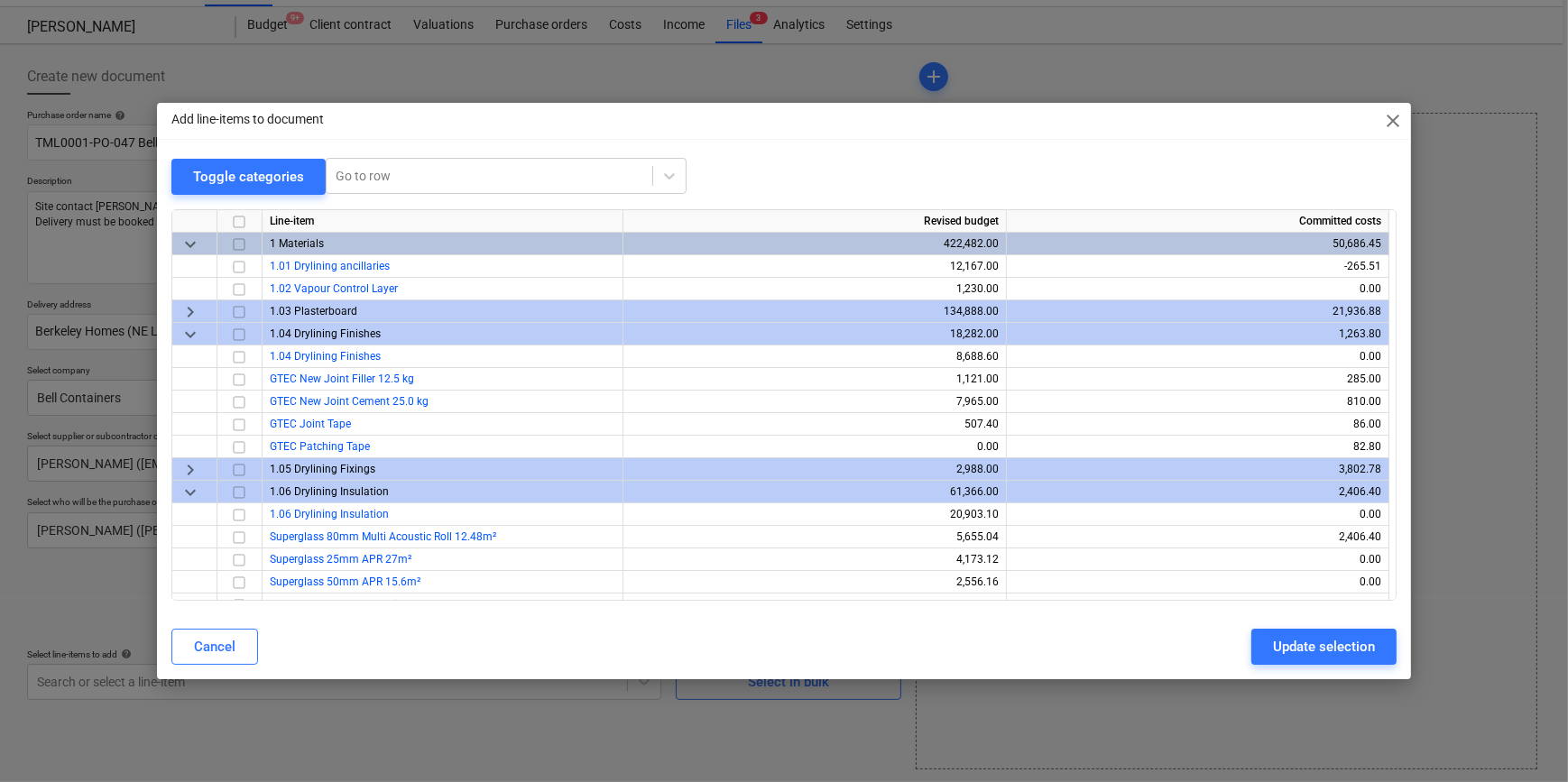
click at [189, 490] on span "keyboard_arrow_down" at bounding box center [190, 492] width 22 height 22
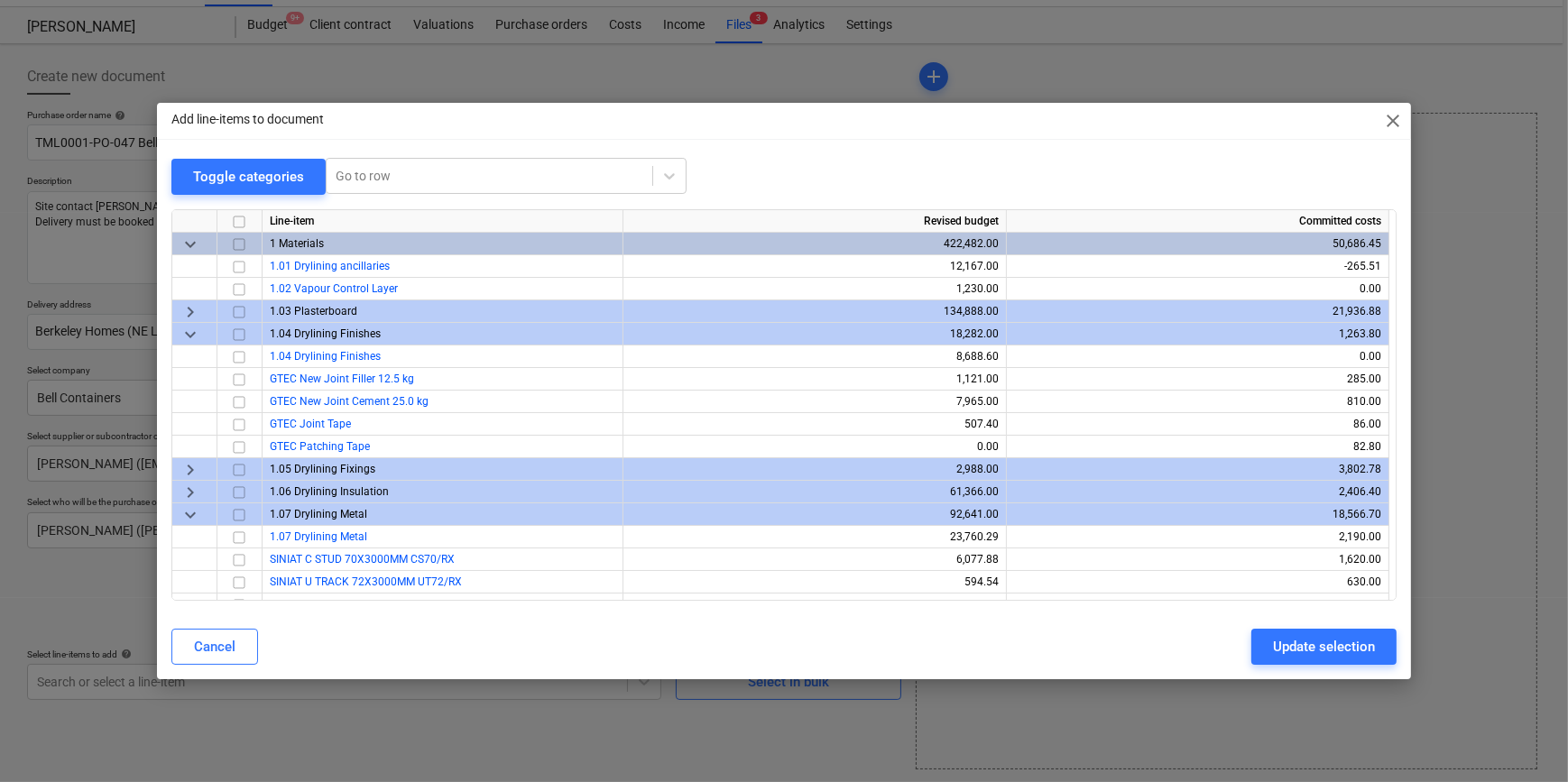
click at [190, 338] on span "keyboard_arrow_down" at bounding box center [190, 334] width 22 height 22
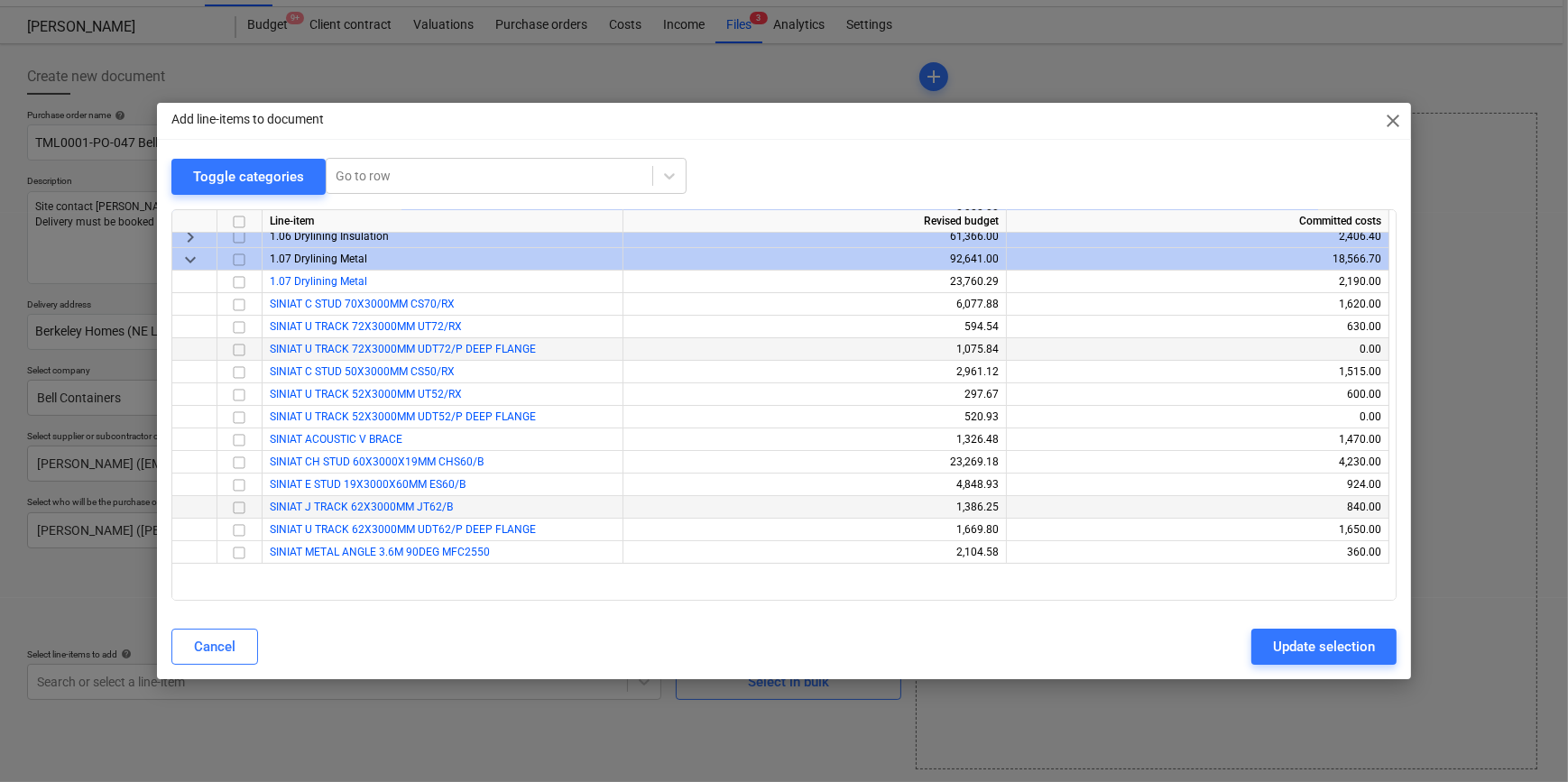
scroll to position [0, 0]
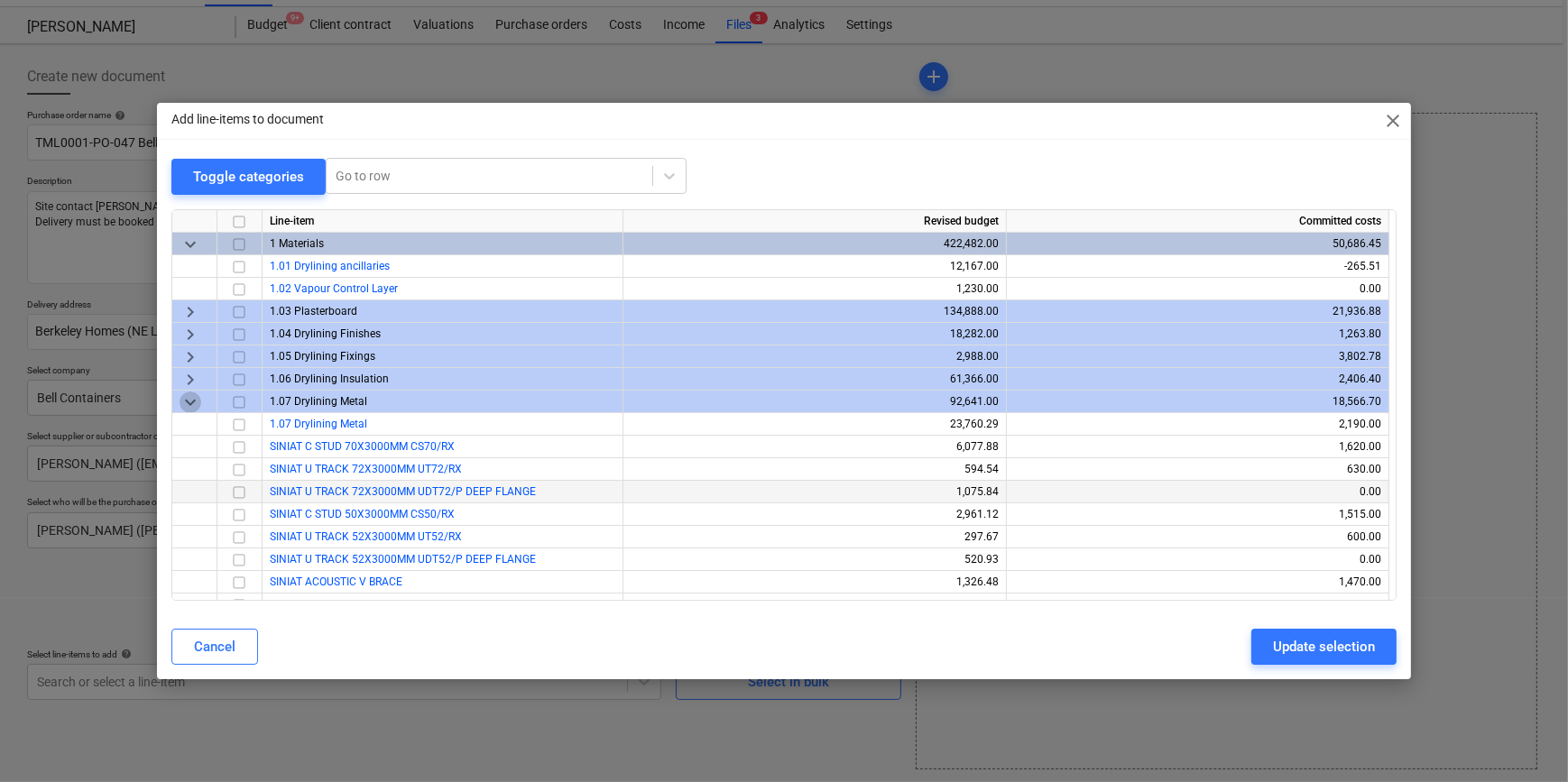
click at [187, 403] on span "keyboard_arrow_down" at bounding box center [190, 402] width 22 height 22
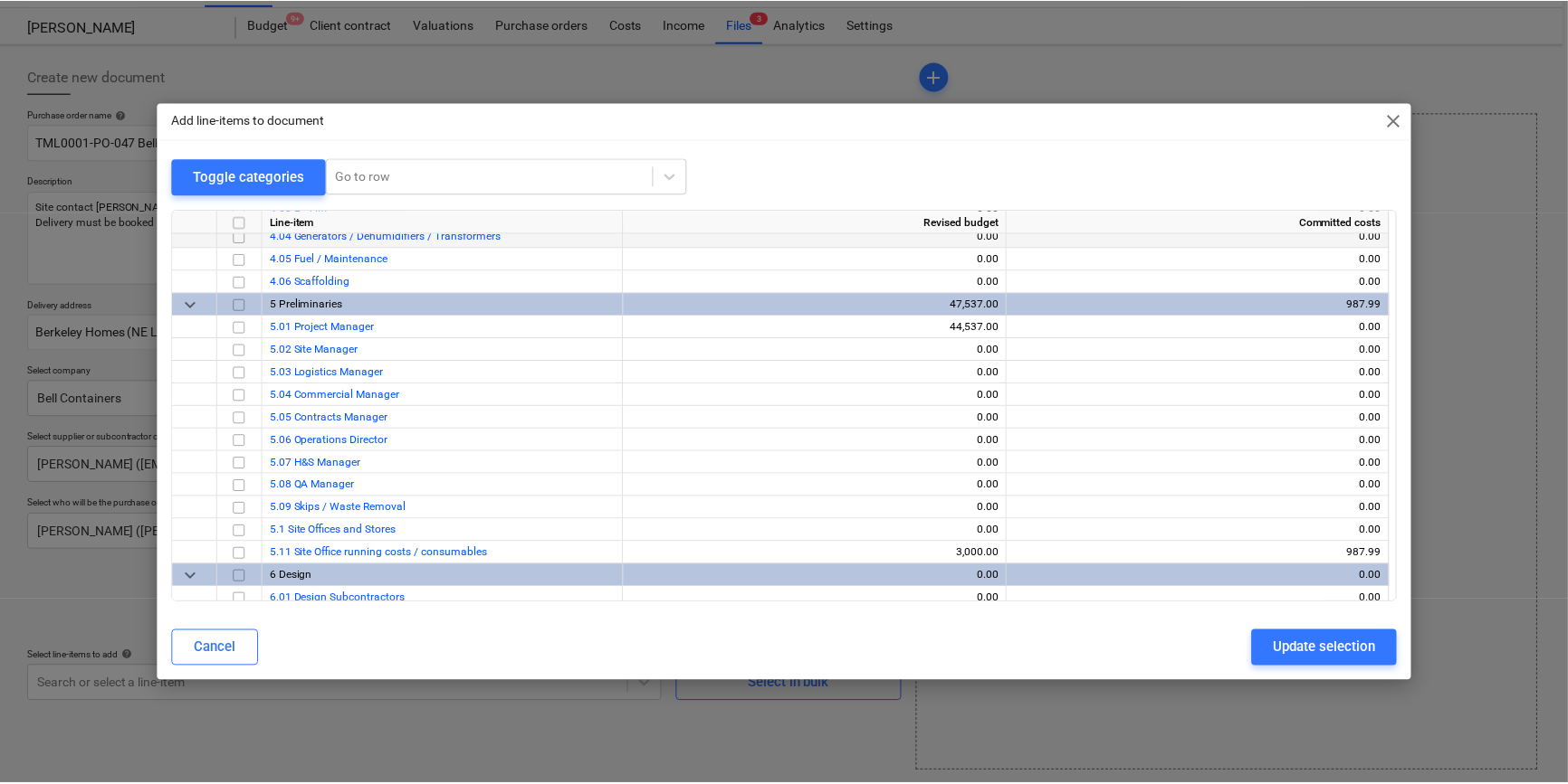
scroll to position [904, 0]
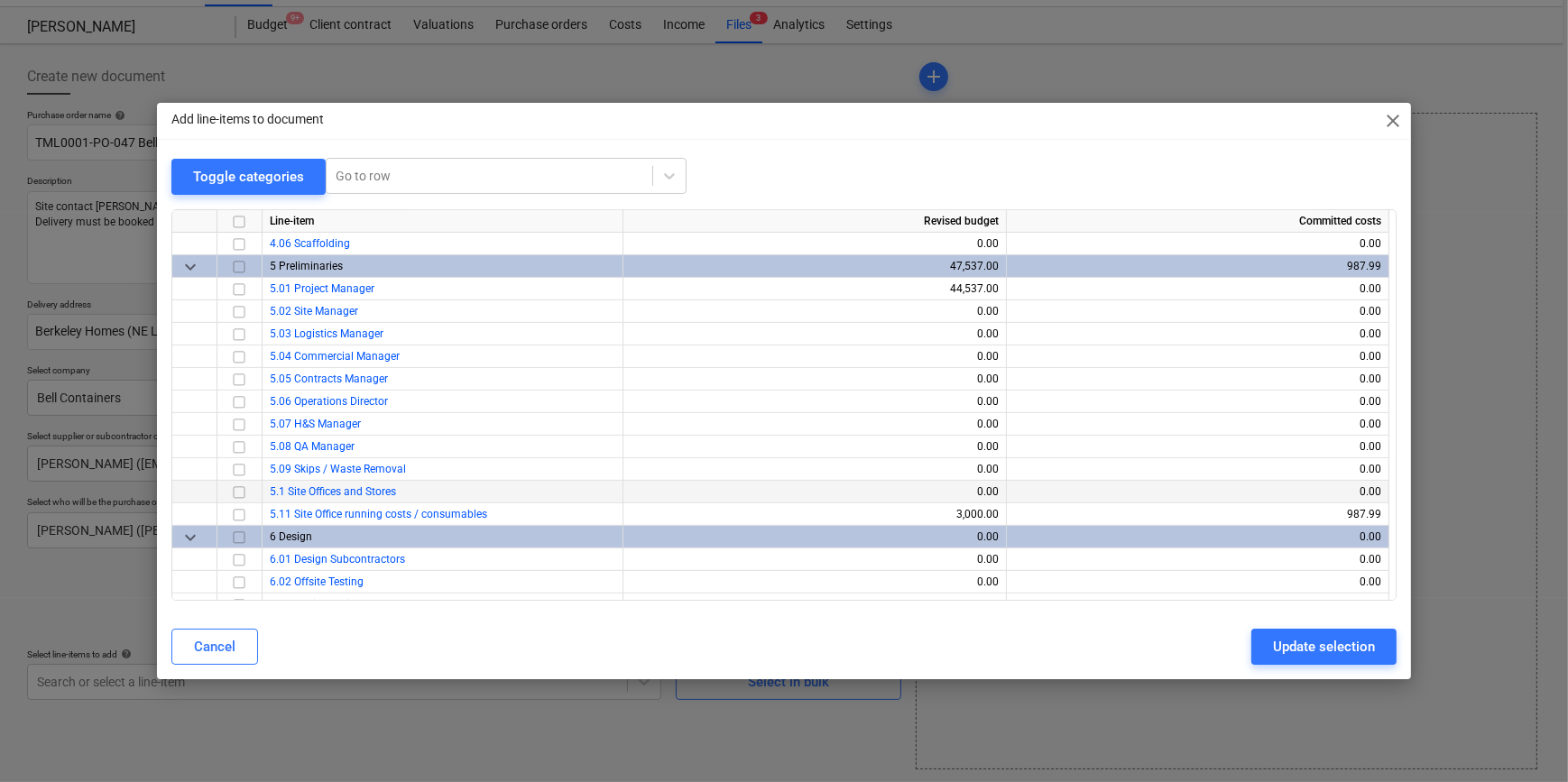
click at [238, 490] on input "checkbox" at bounding box center [239, 492] width 22 height 22
click at [1251, 650] on div "Update selection" at bounding box center [1324, 647] width 102 height 23
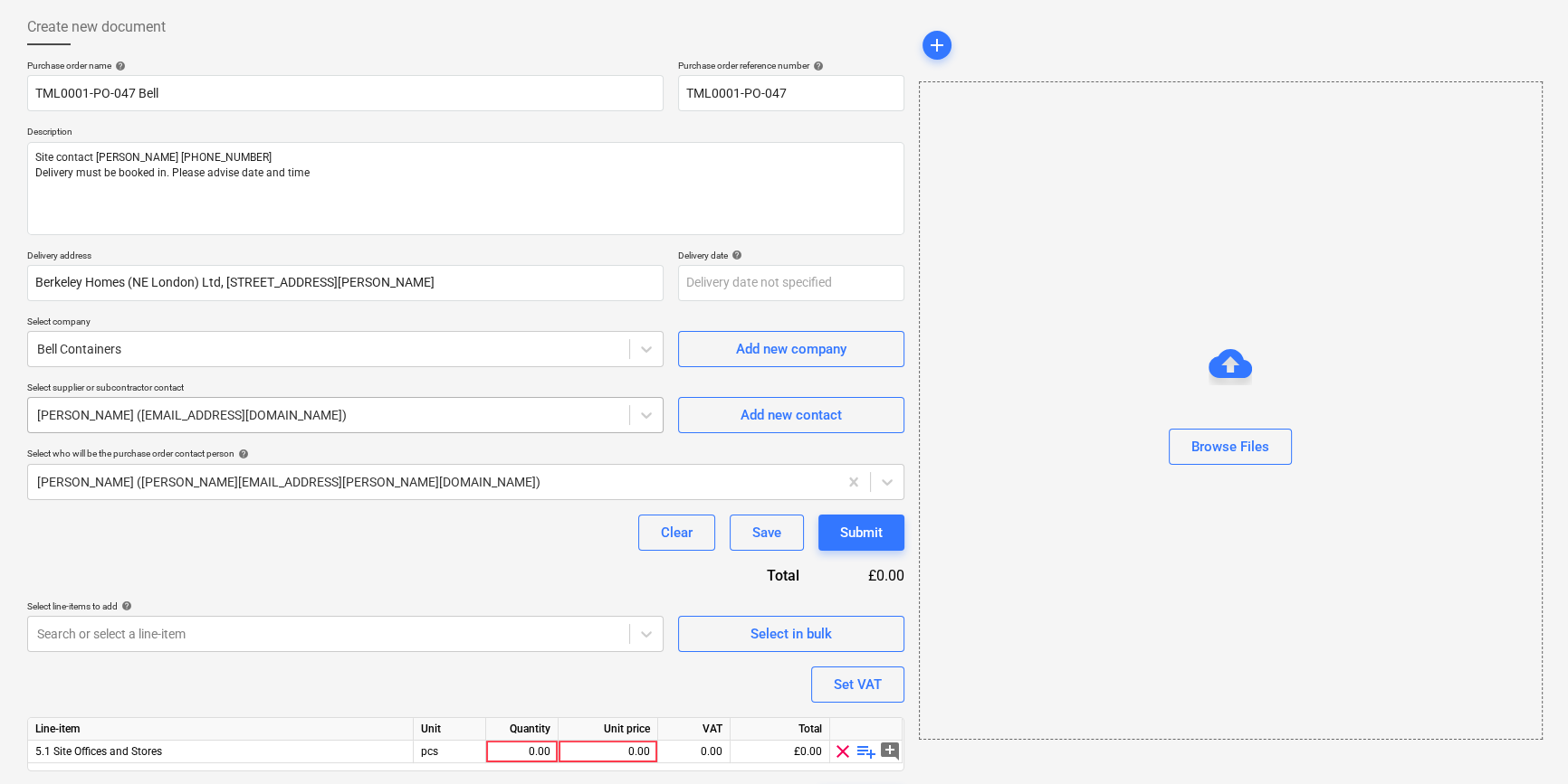
scroll to position [140, 0]
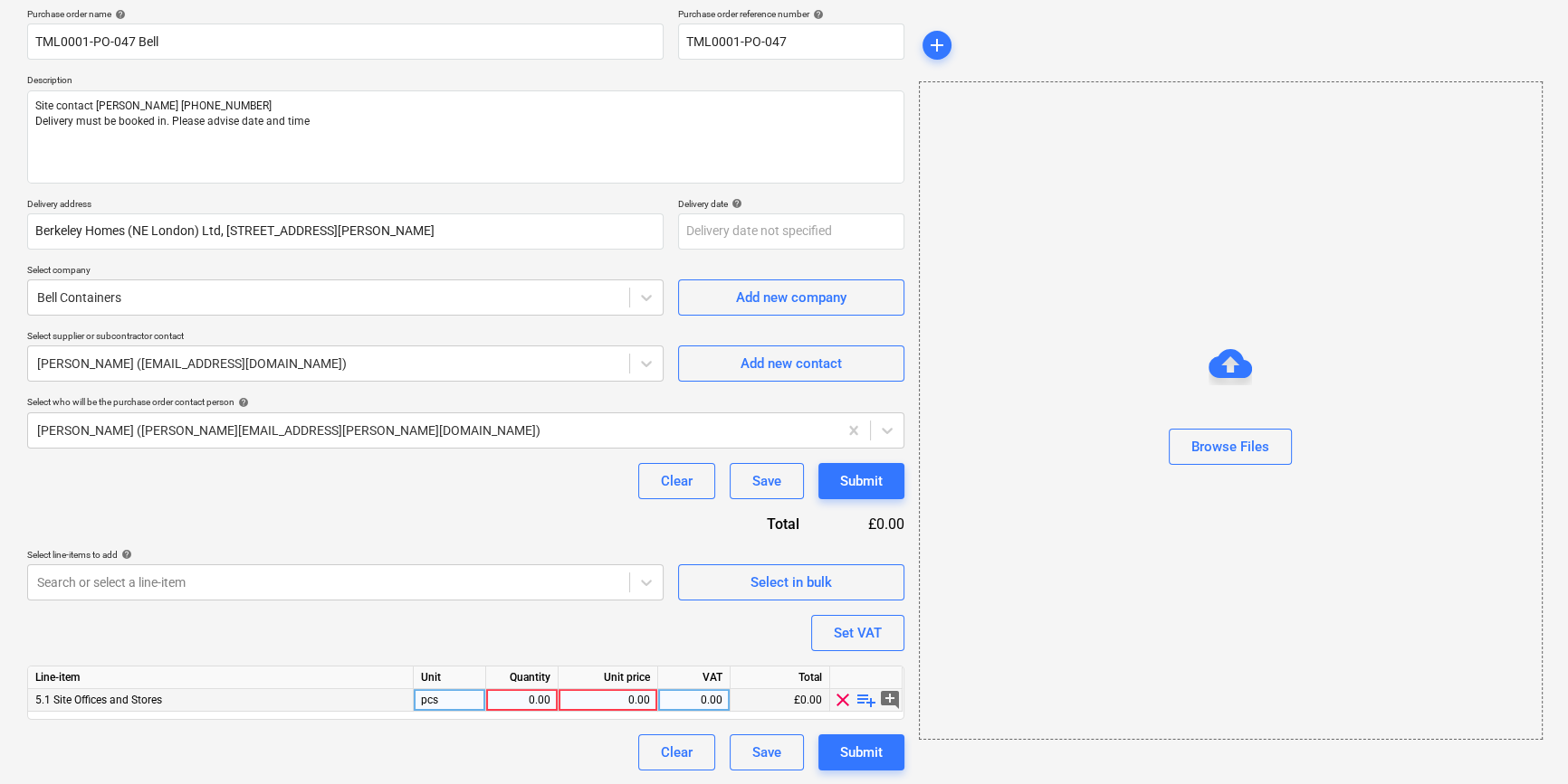
click at [868, 701] on span "playlist_add" at bounding box center [866, 699] width 22 height 22
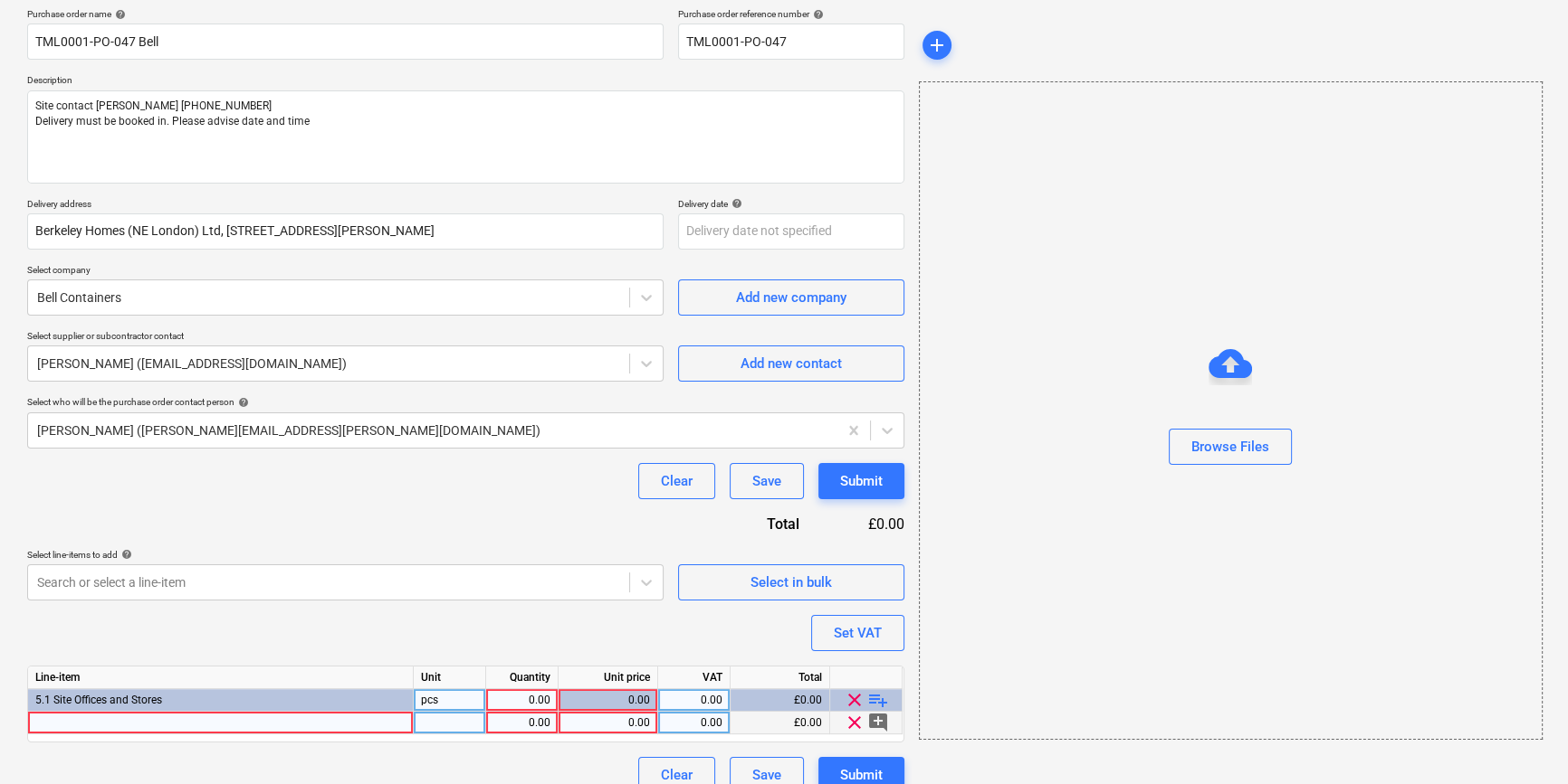
click at [55, 723] on div at bounding box center [220, 723] width 386 height 23
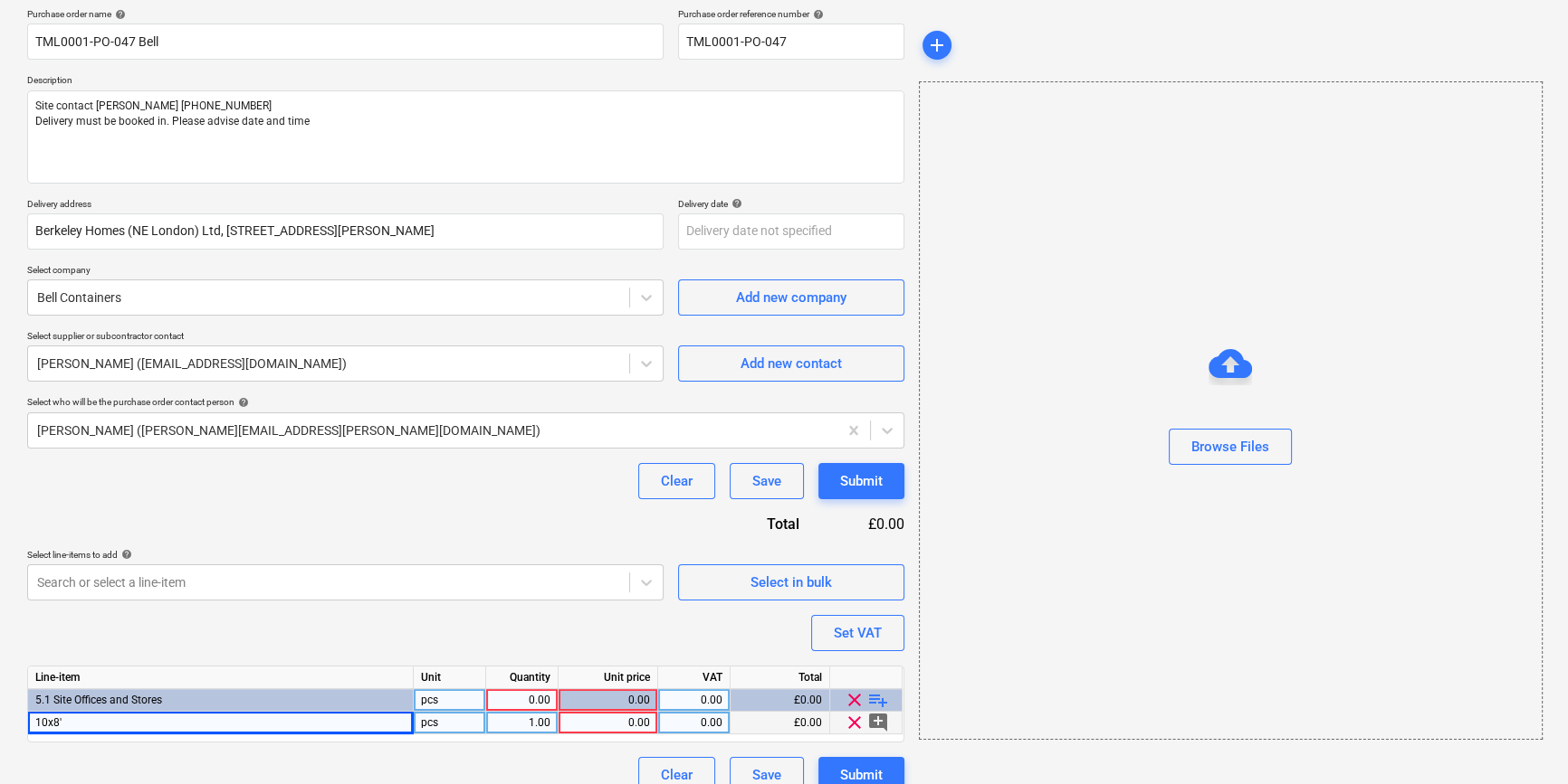
click at [76, 723] on div "10x8'" at bounding box center [220, 723] width 386 height 23
click at [75, 723] on input "10x8'" at bounding box center [220, 723] width 385 height 22
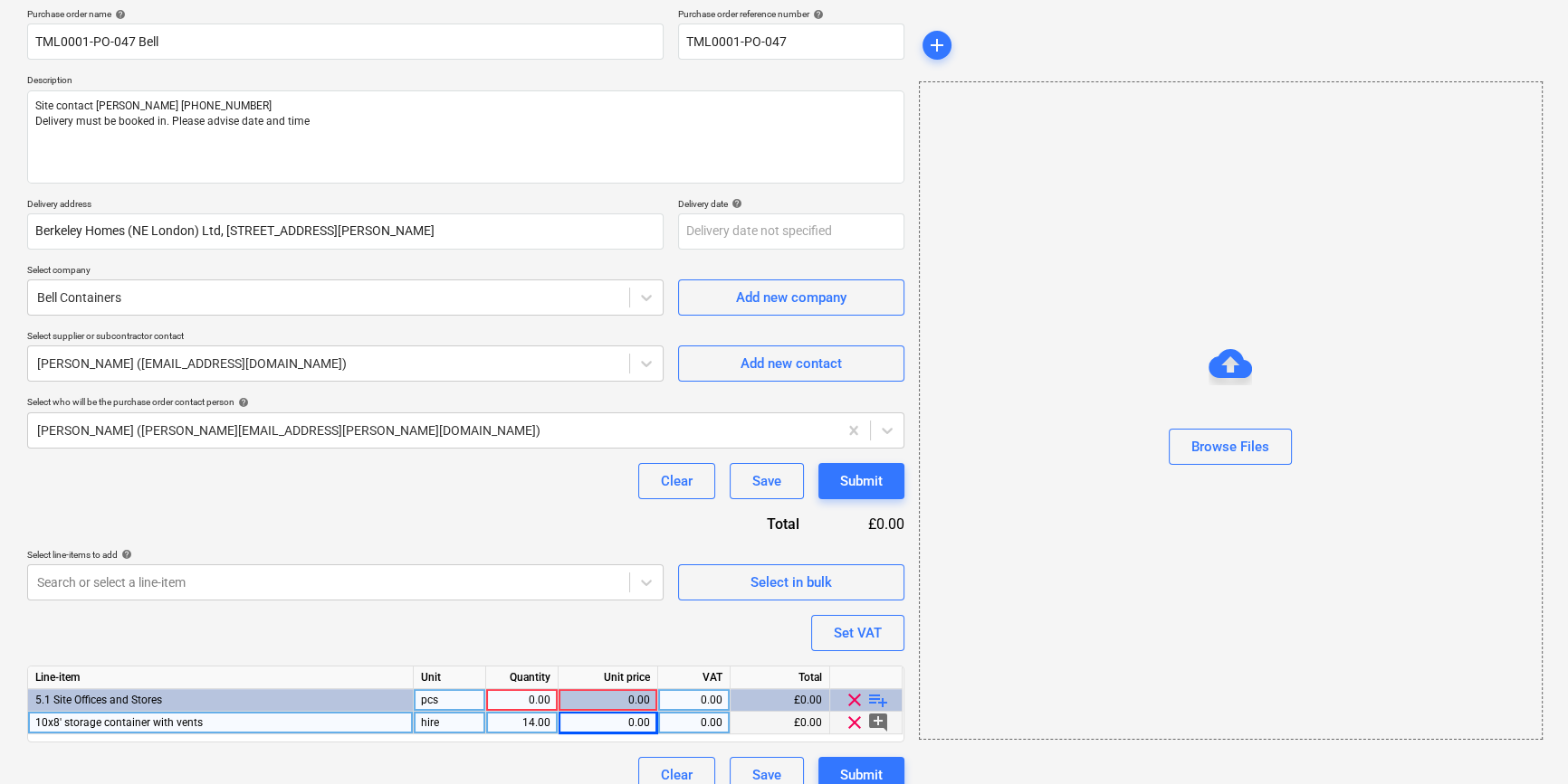
click at [515, 727] on div "14.00" at bounding box center [521, 723] width 57 height 23
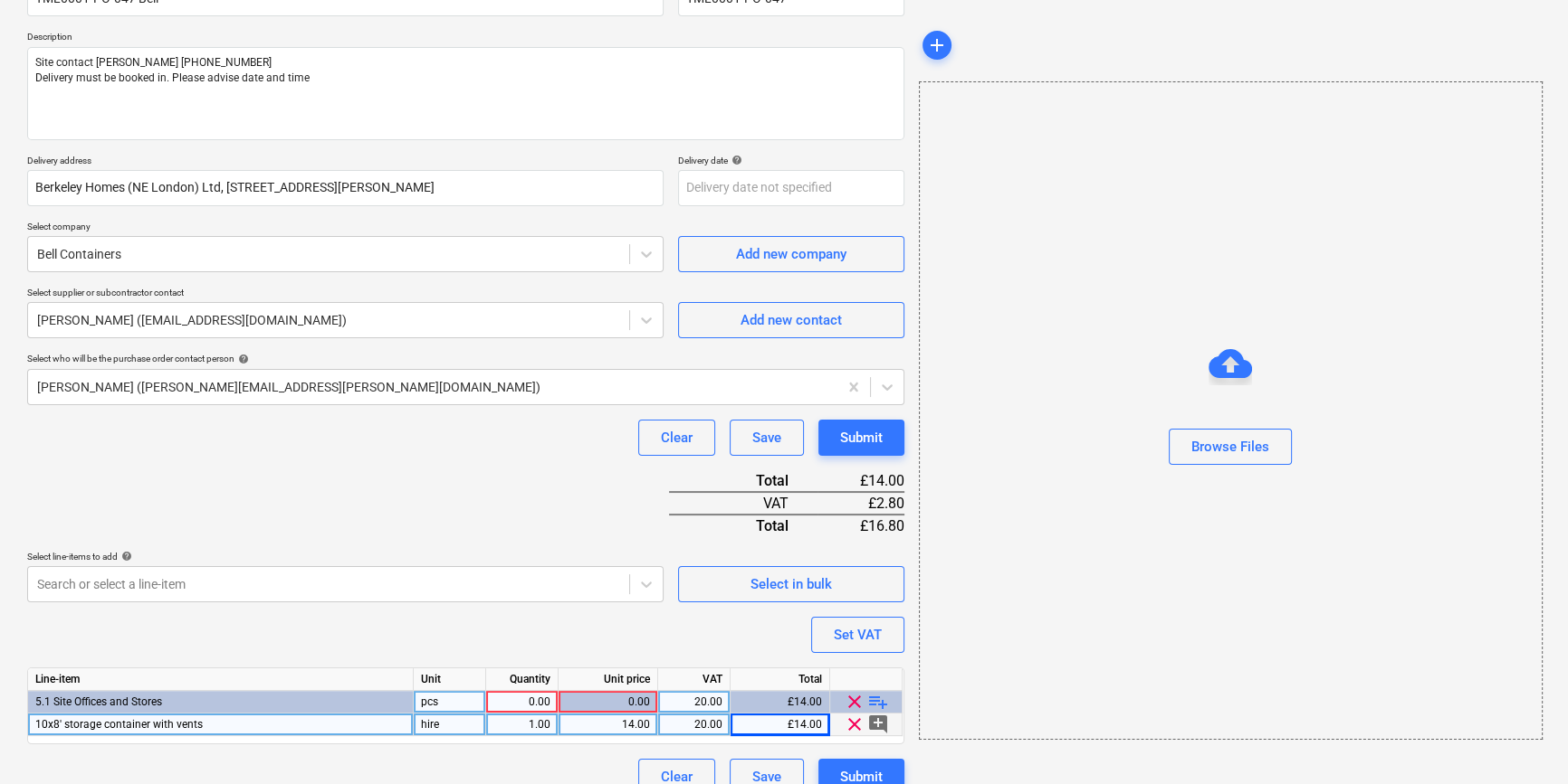
scroll to position [208, 0]
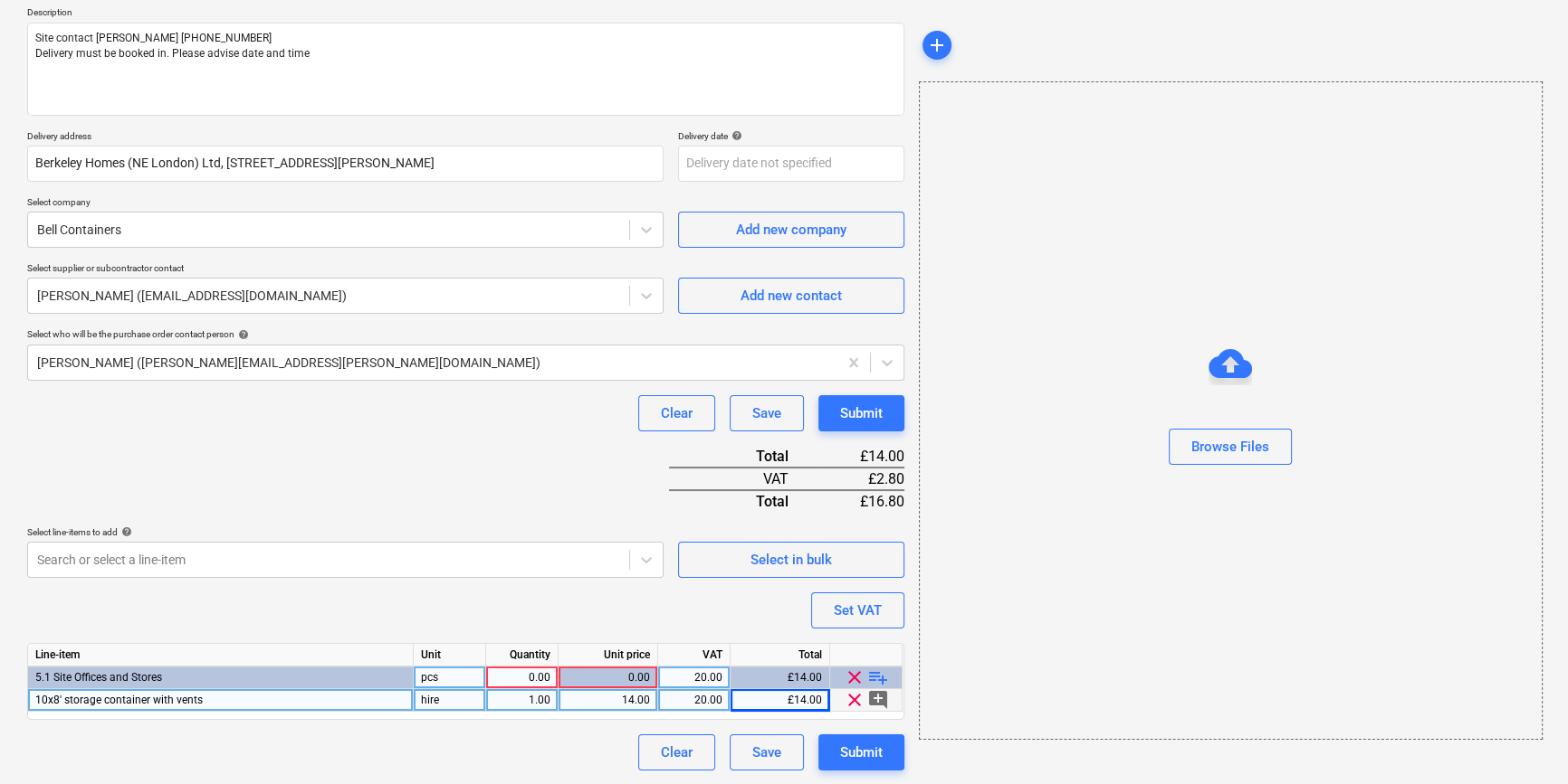
click at [875, 677] on span "playlist_add" at bounding box center [878, 677] width 22 height 22
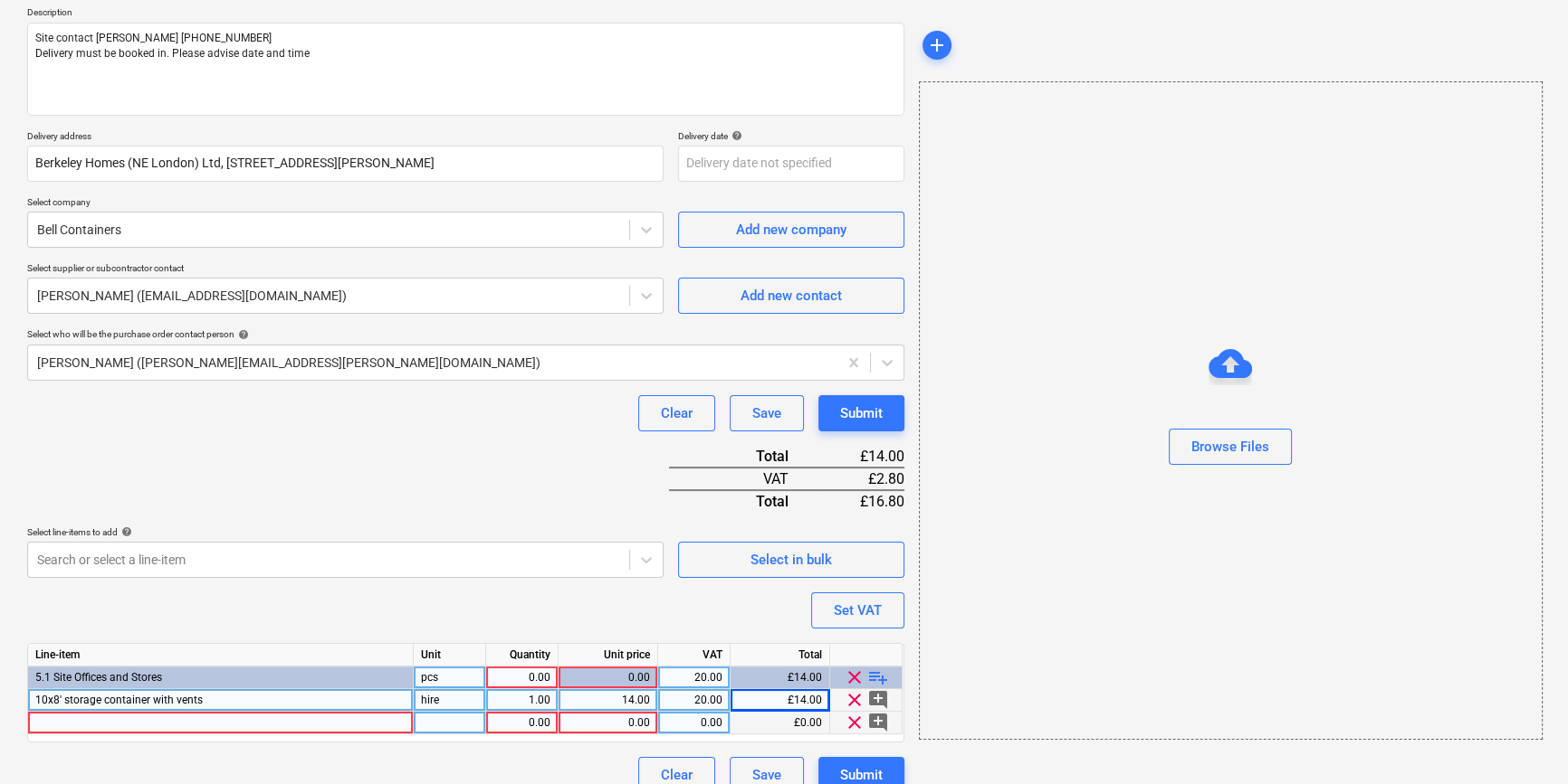
click at [54, 723] on div at bounding box center [220, 723] width 386 height 23
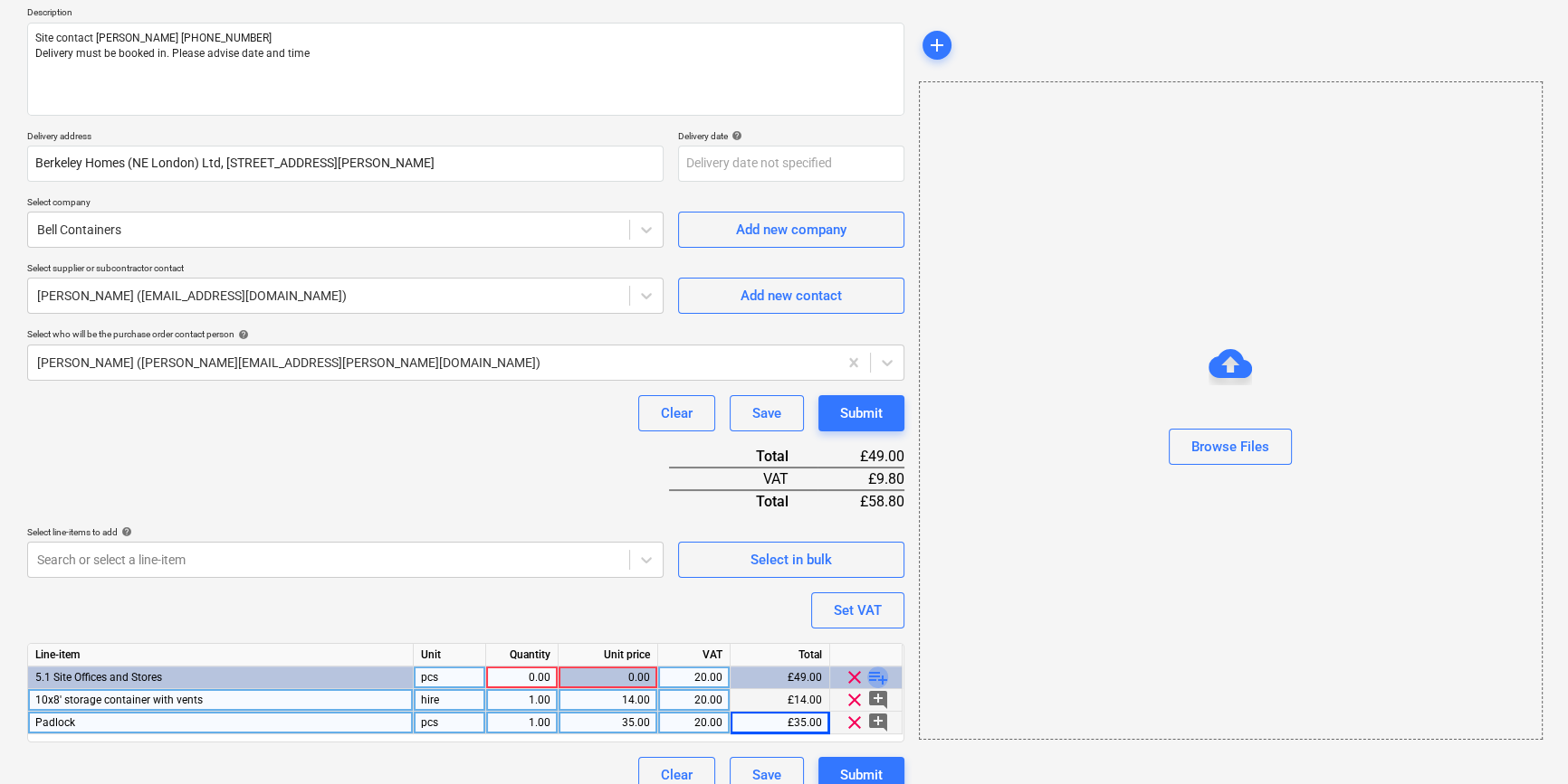
click at [887, 672] on span "playlist_add" at bounding box center [878, 677] width 22 height 22
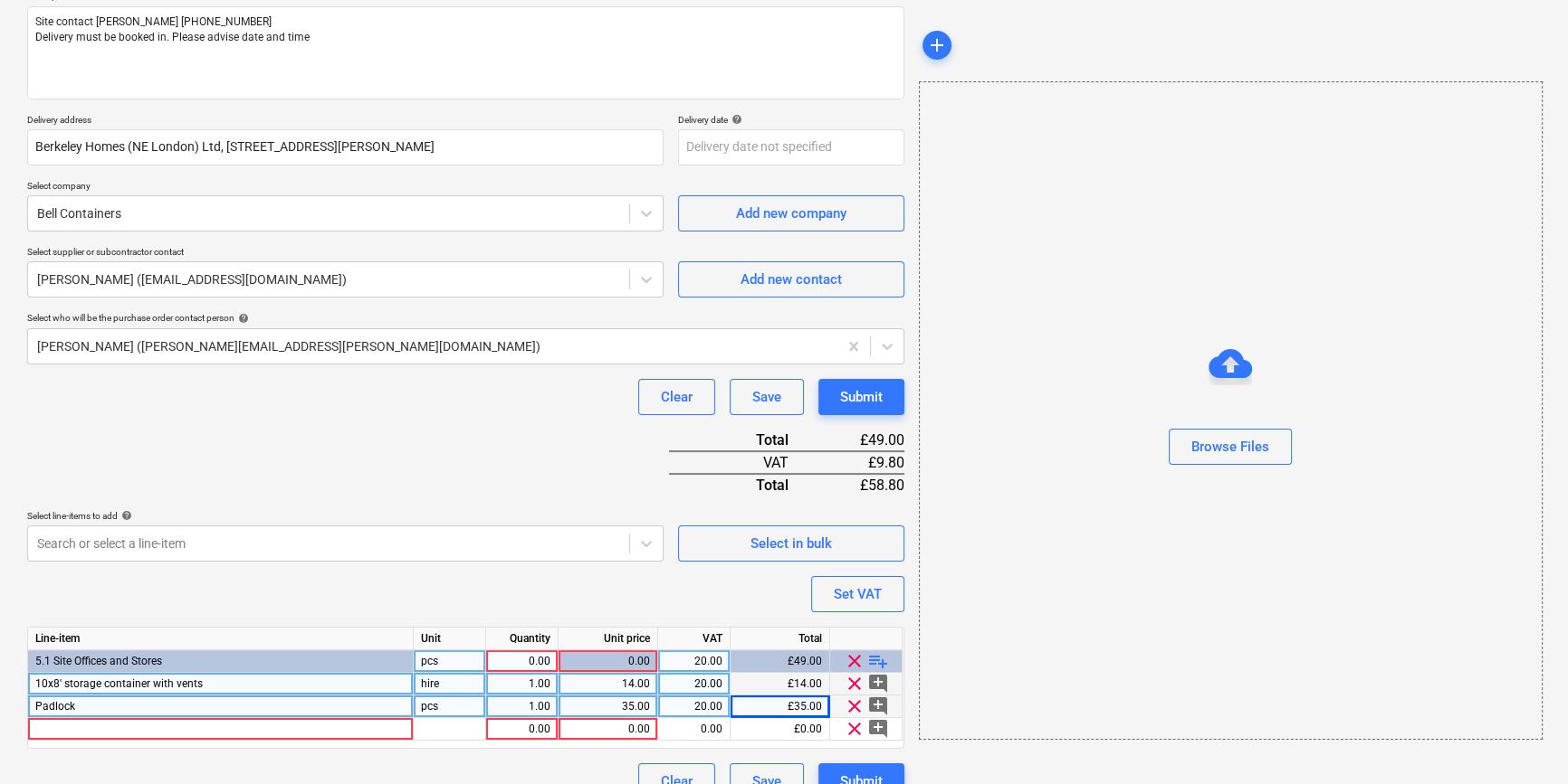
scroll to position [254, 0]
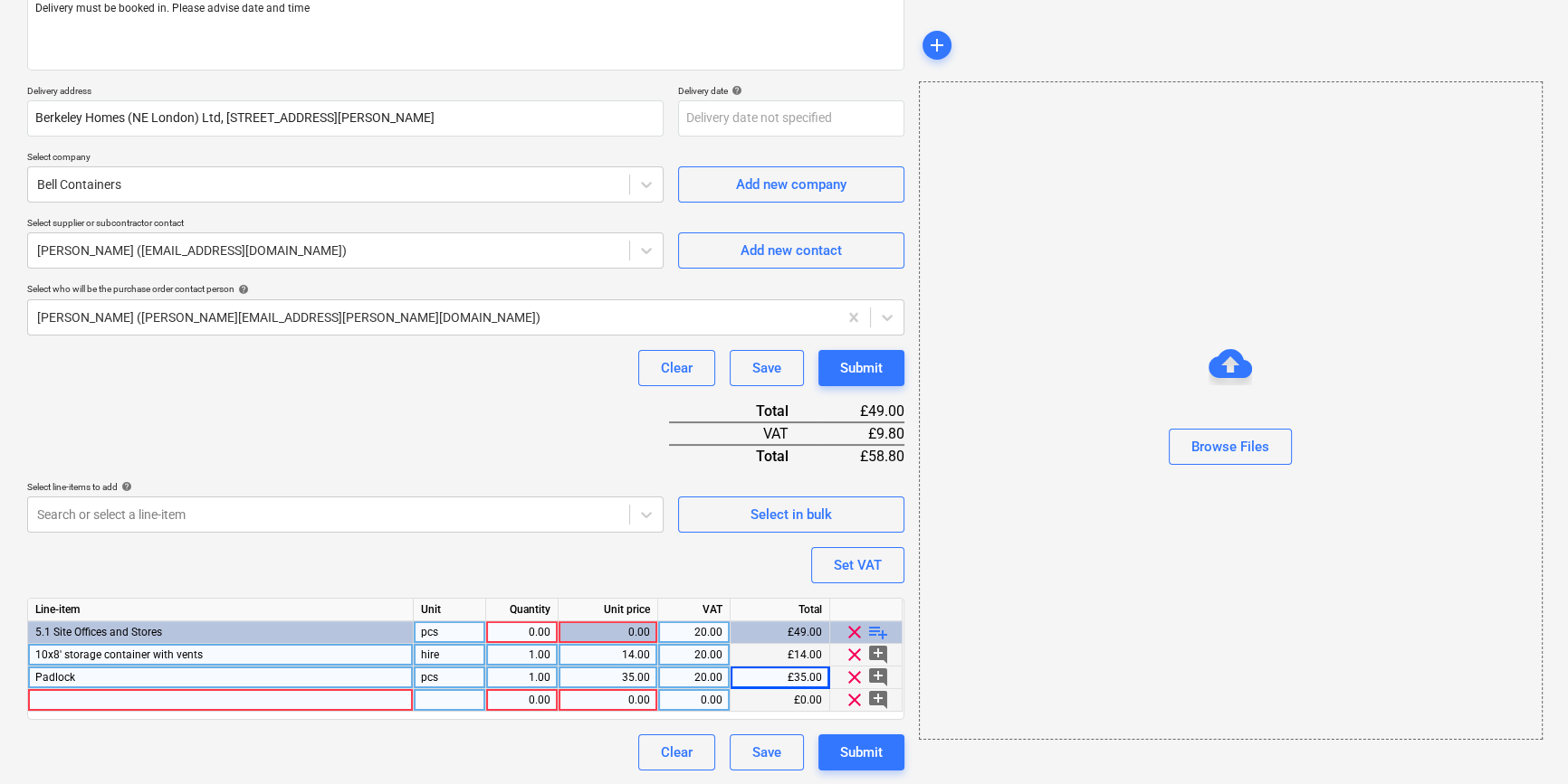
click at [42, 698] on div at bounding box center [220, 700] width 386 height 23
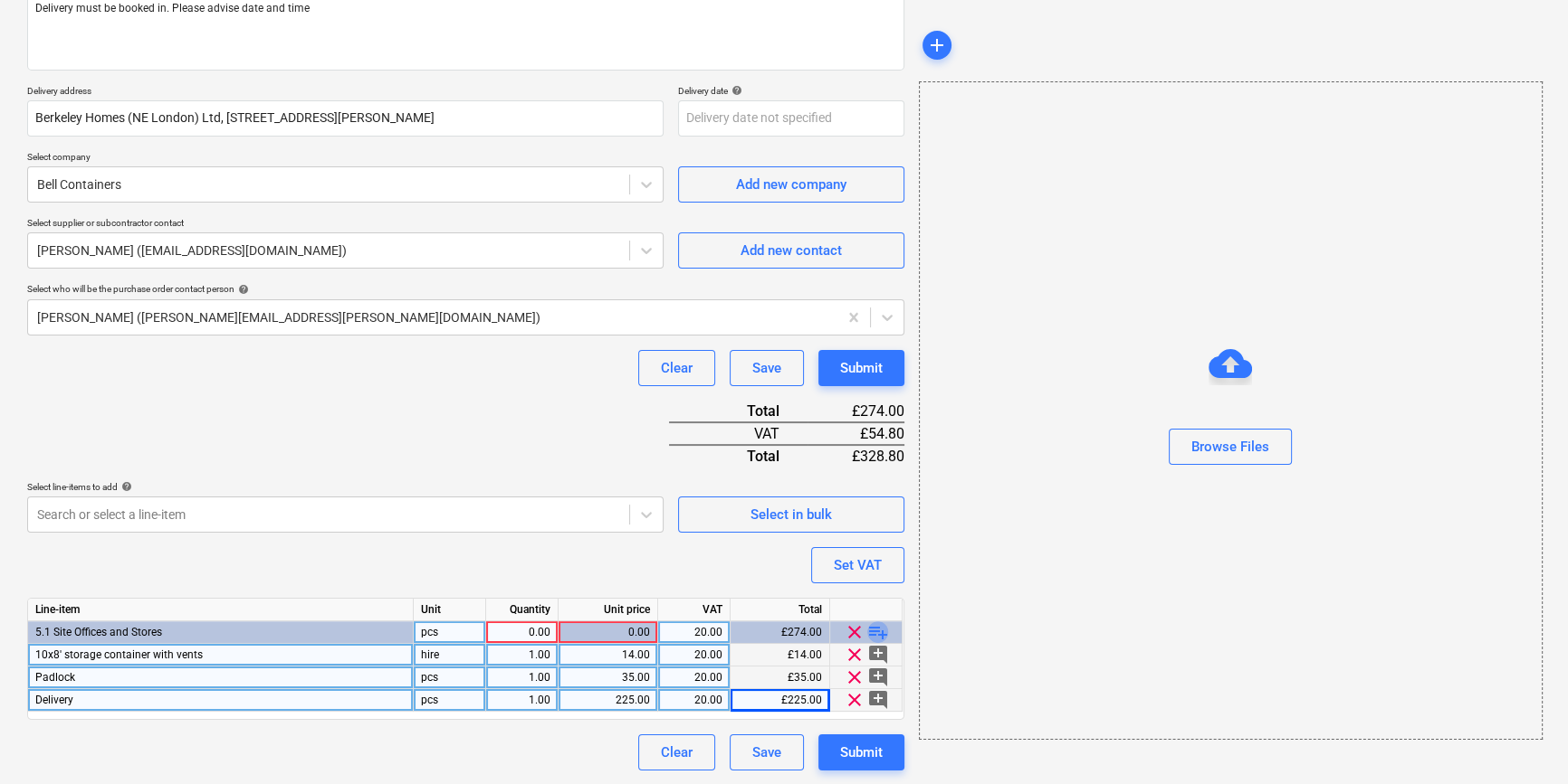
click at [871, 630] on span "playlist_add" at bounding box center [878, 632] width 22 height 22
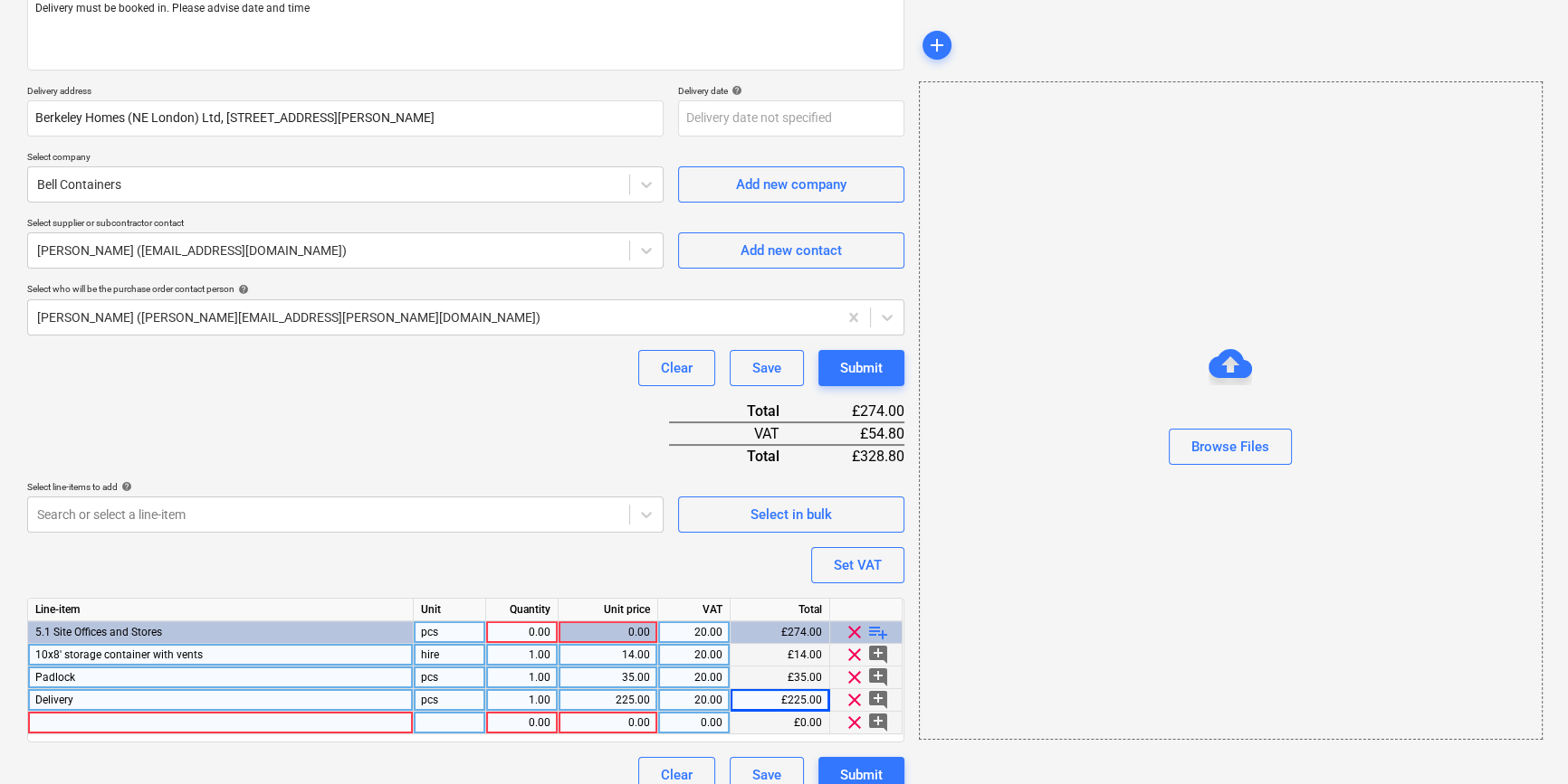
click at [54, 724] on div at bounding box center [220, 723] width 386 height 23
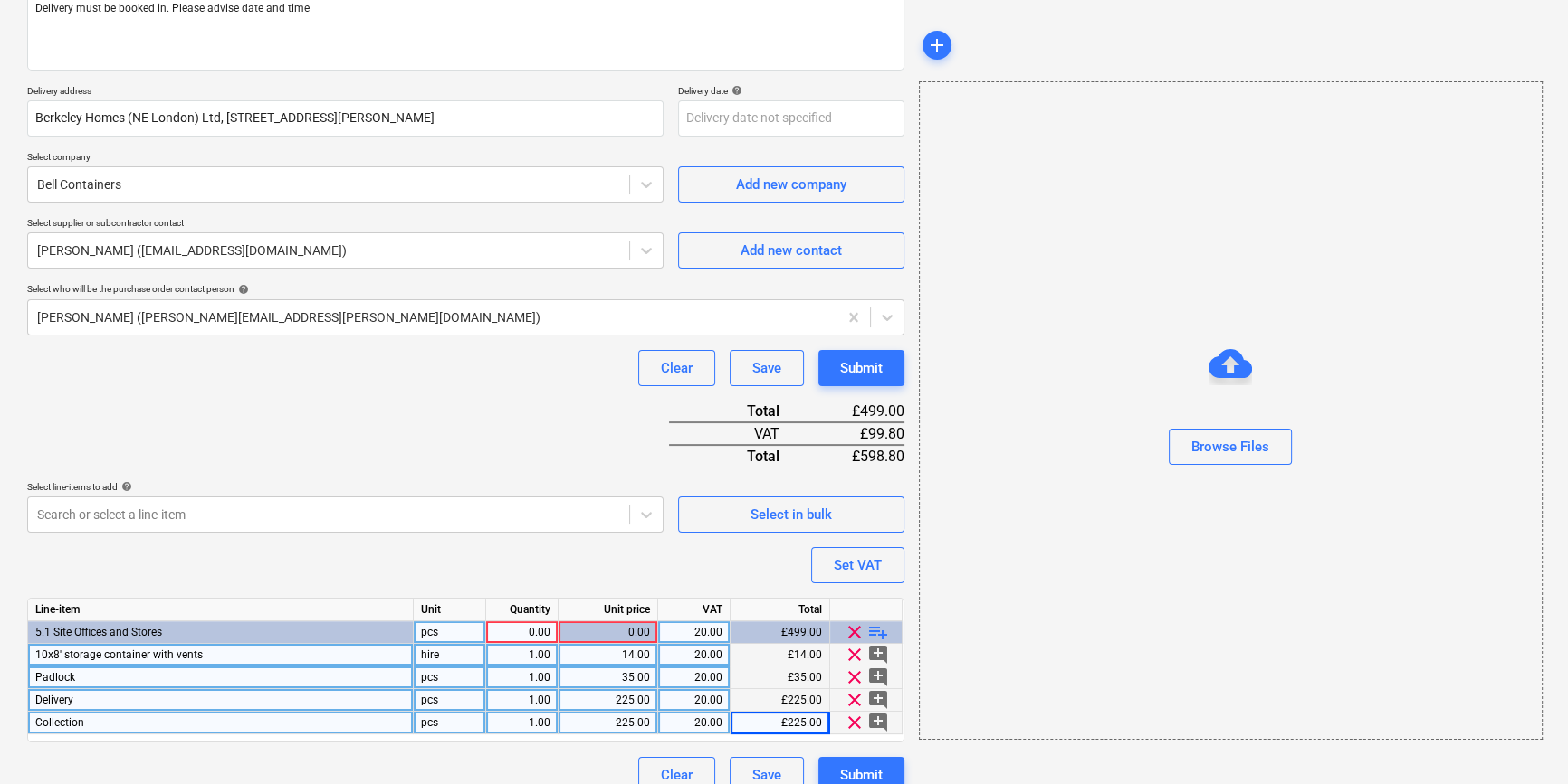
click at [869, 634] on span "playlist_add" at bounding box center [878, 632] width 22 height 22
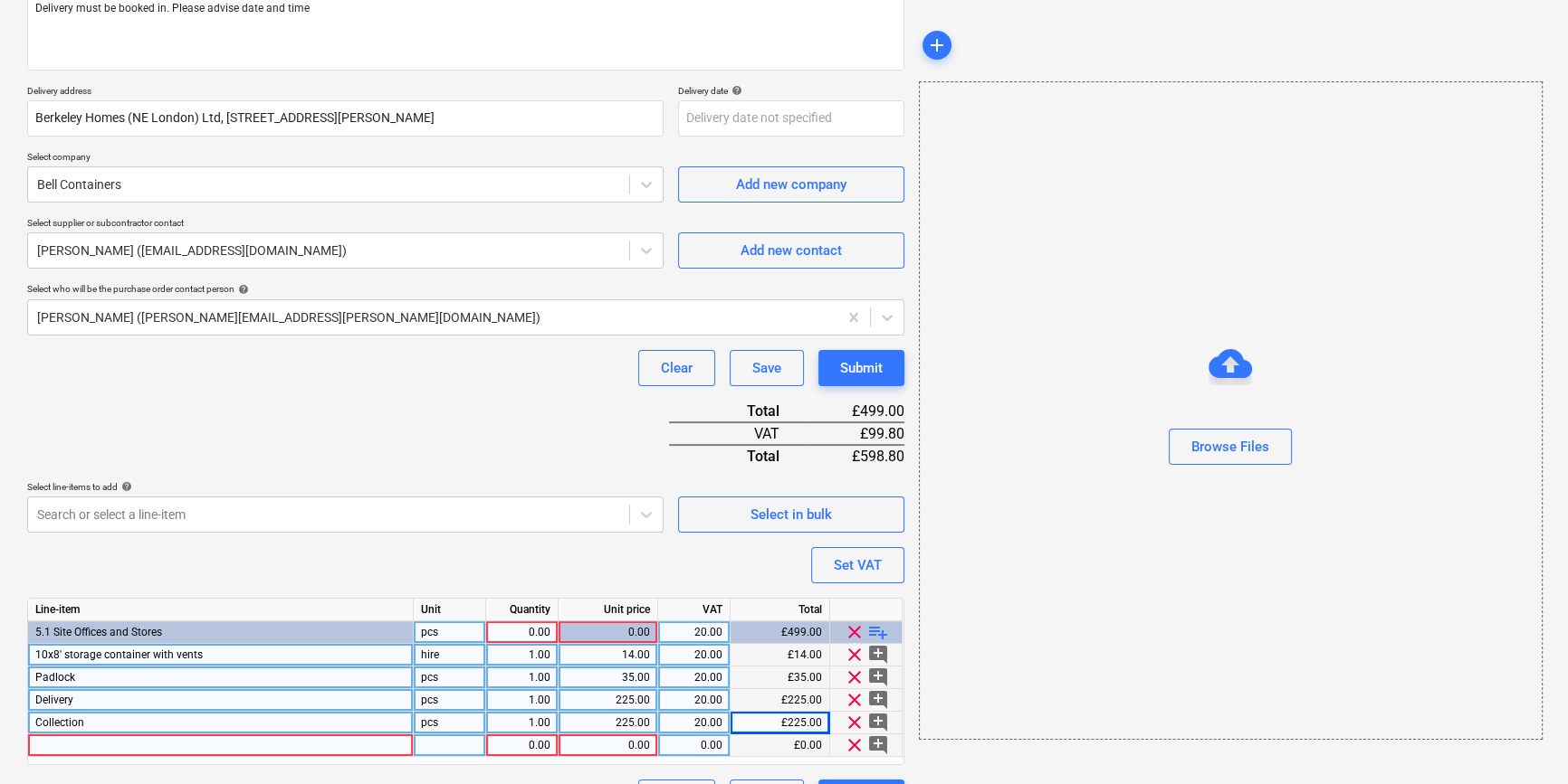
click at [38, 748] on div at bounding box center [220, 746] width 386 height 23
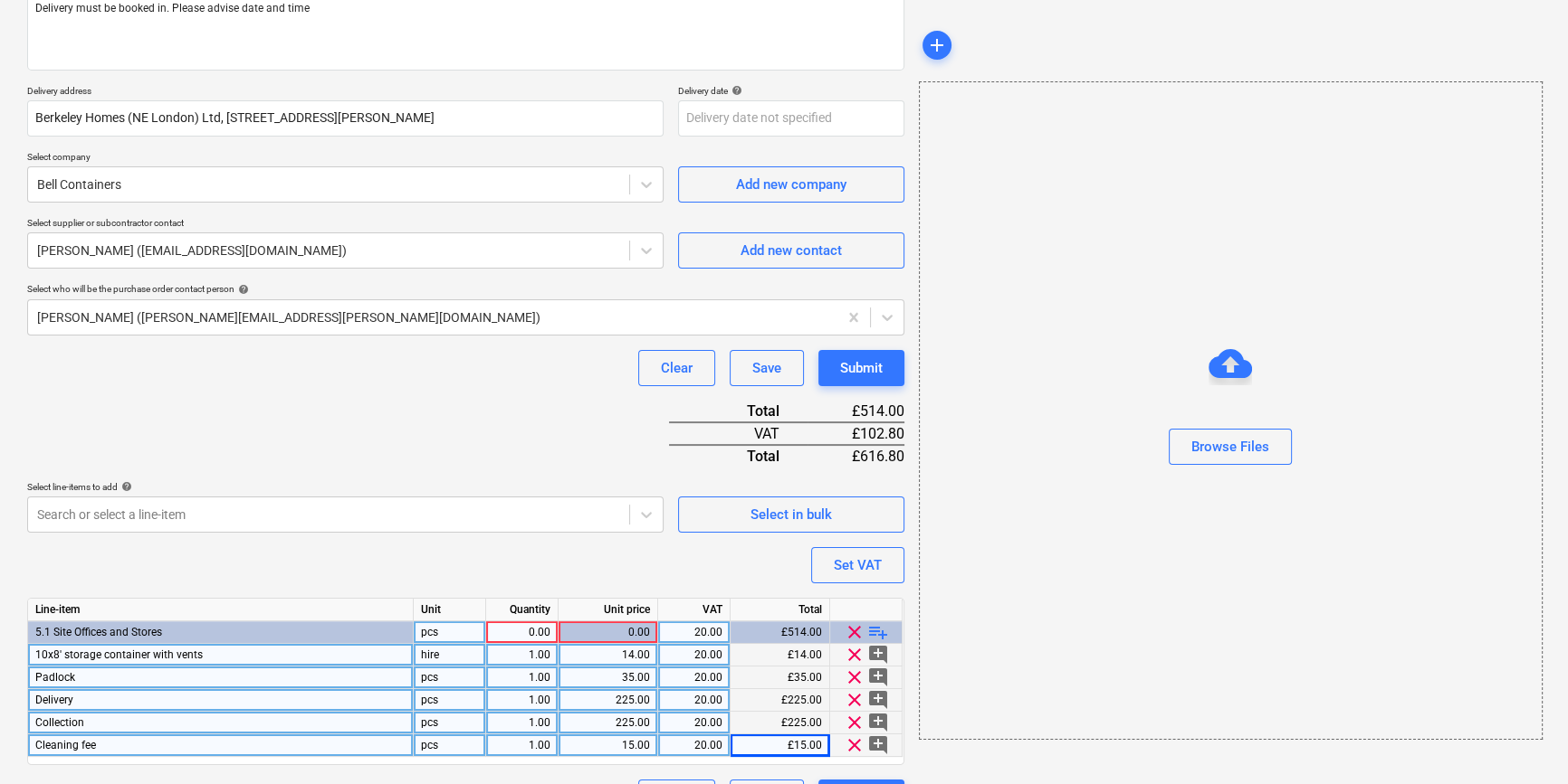
click at [535, 632] on div "0.00" at bounding box center [521, 633] width 57 height 23
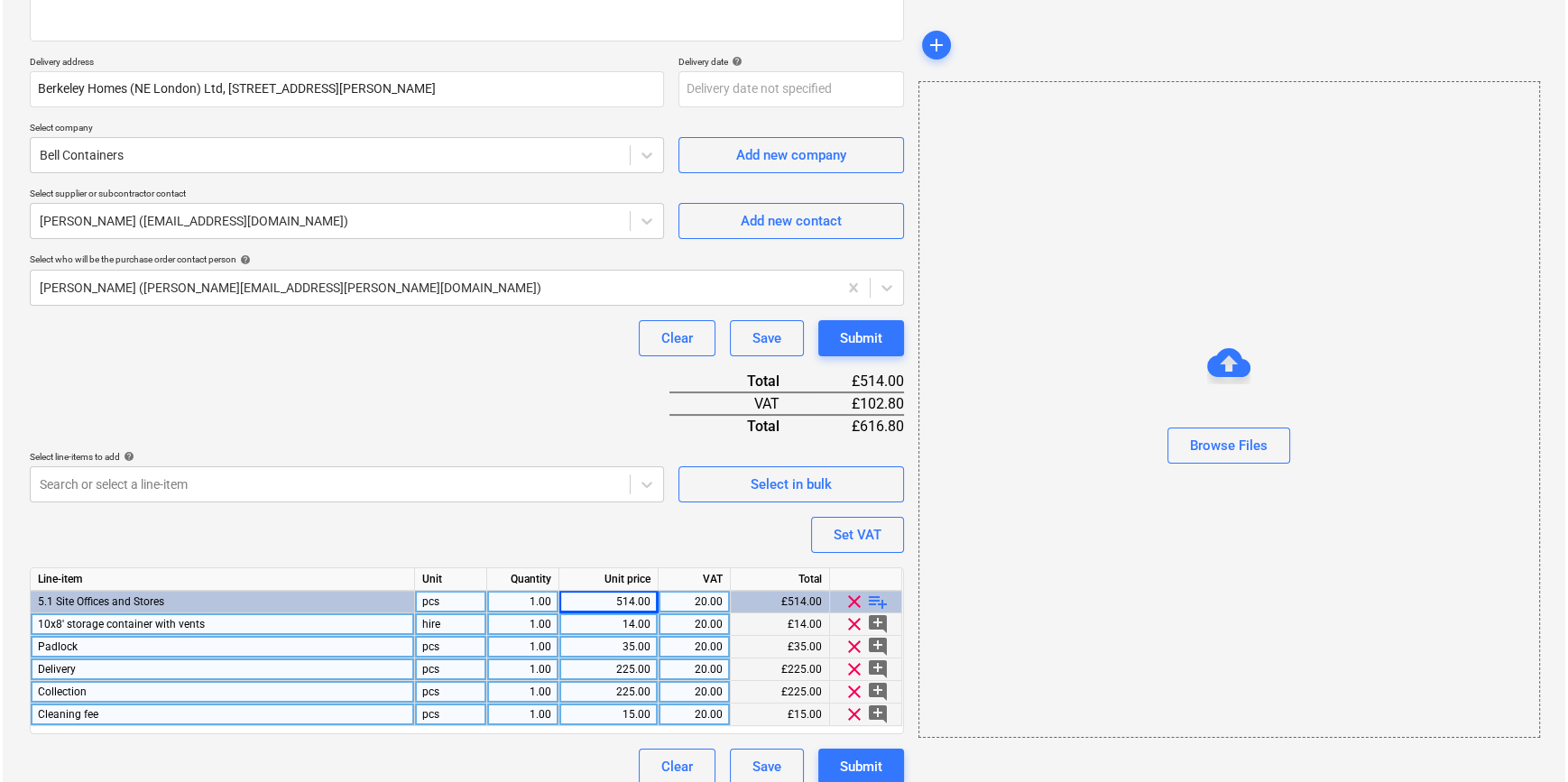
scroll to position [298, 0]
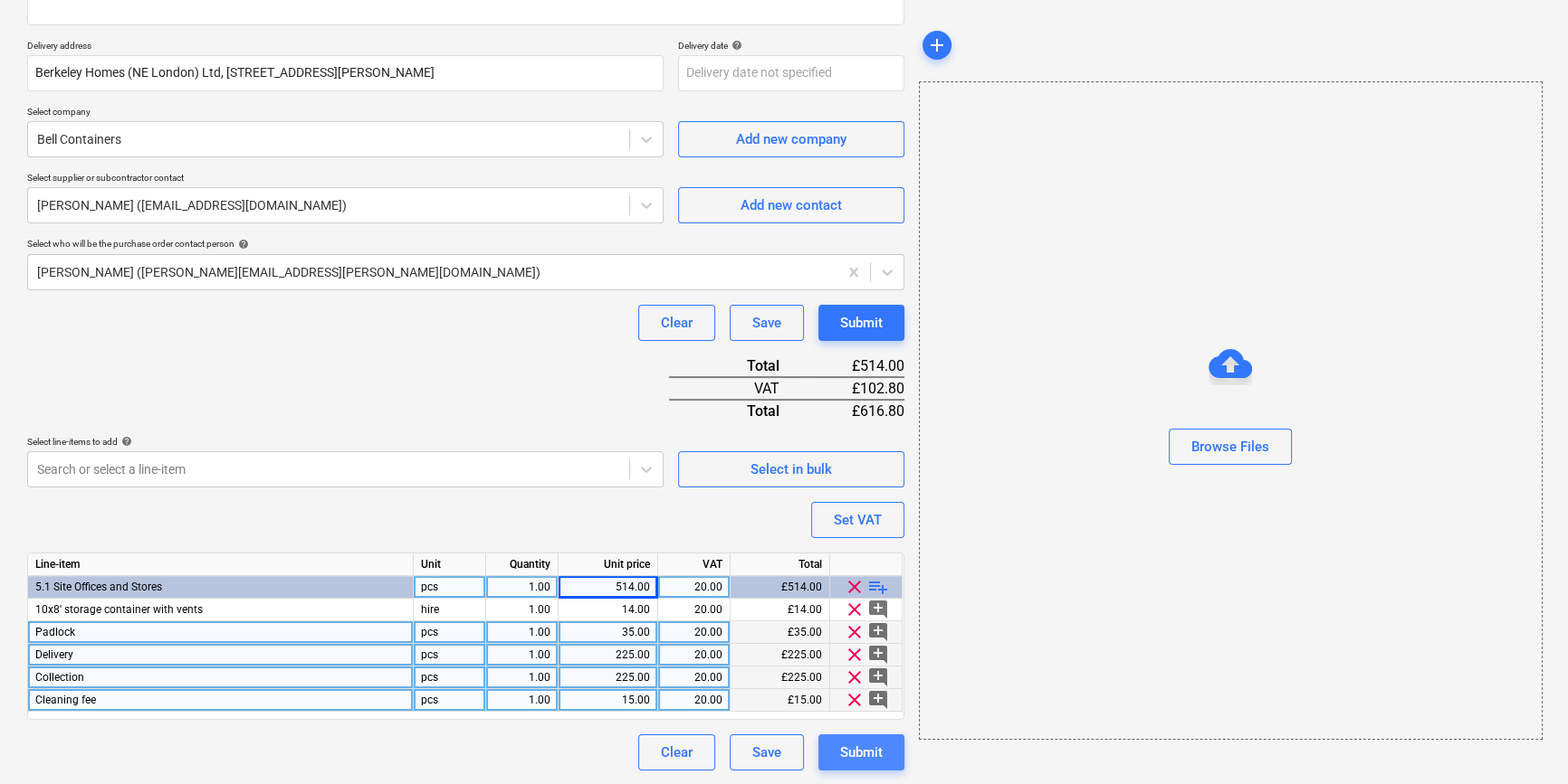
click at [868, 749] on div "Submit" at bounding box center [861, 752] width 42 height 23
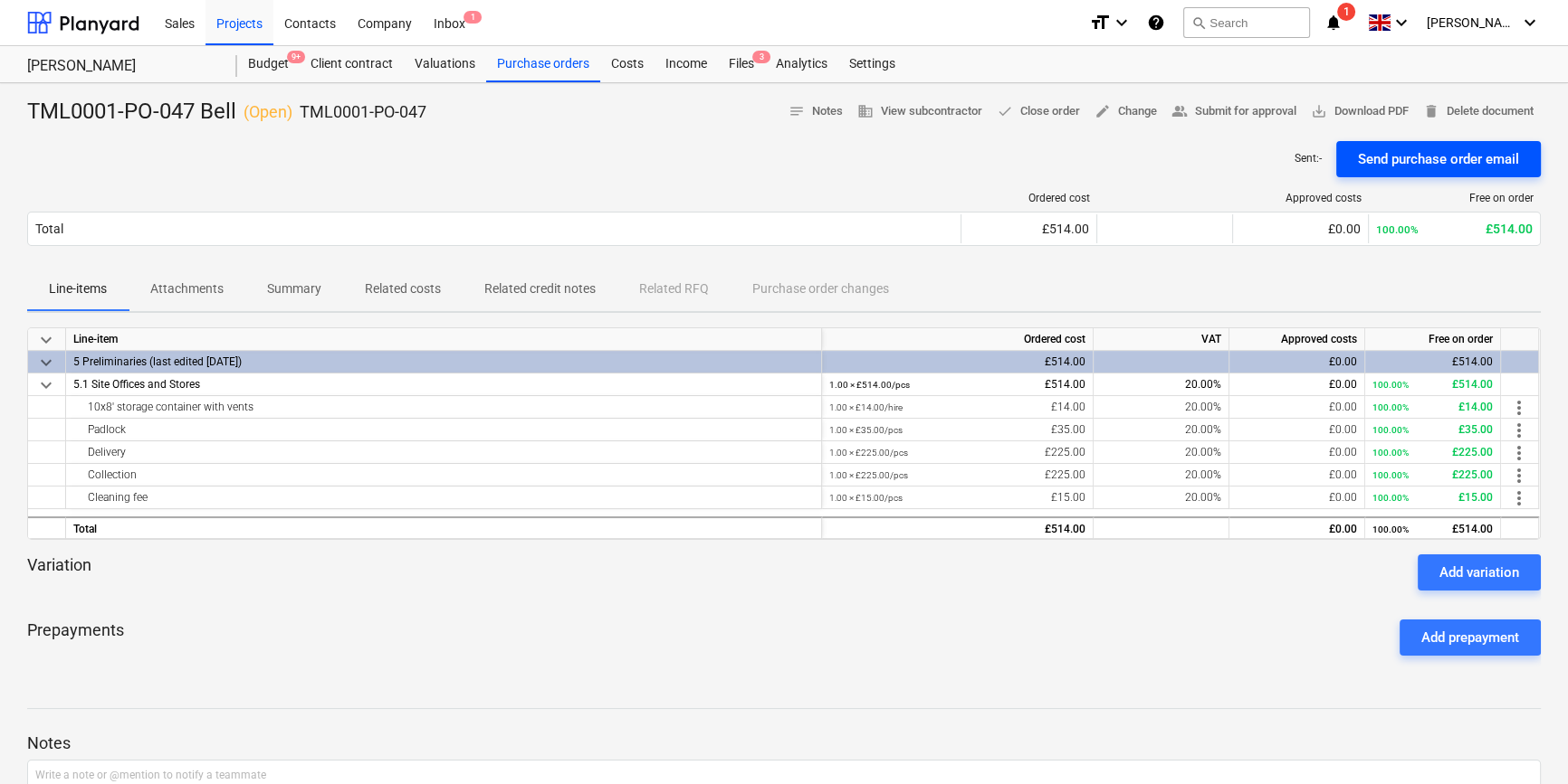
click at [1255, 156] on div "Send purchase order email" at bounding box center [1438, 159] width 162 height 23
click at [1255, 115] on span "save_alt Download PDF" at bounding box center [1359, 111] width 98 height 21
click at [236, 26] on div "Projects" at bounding box center [239, 22] width 68 height 46
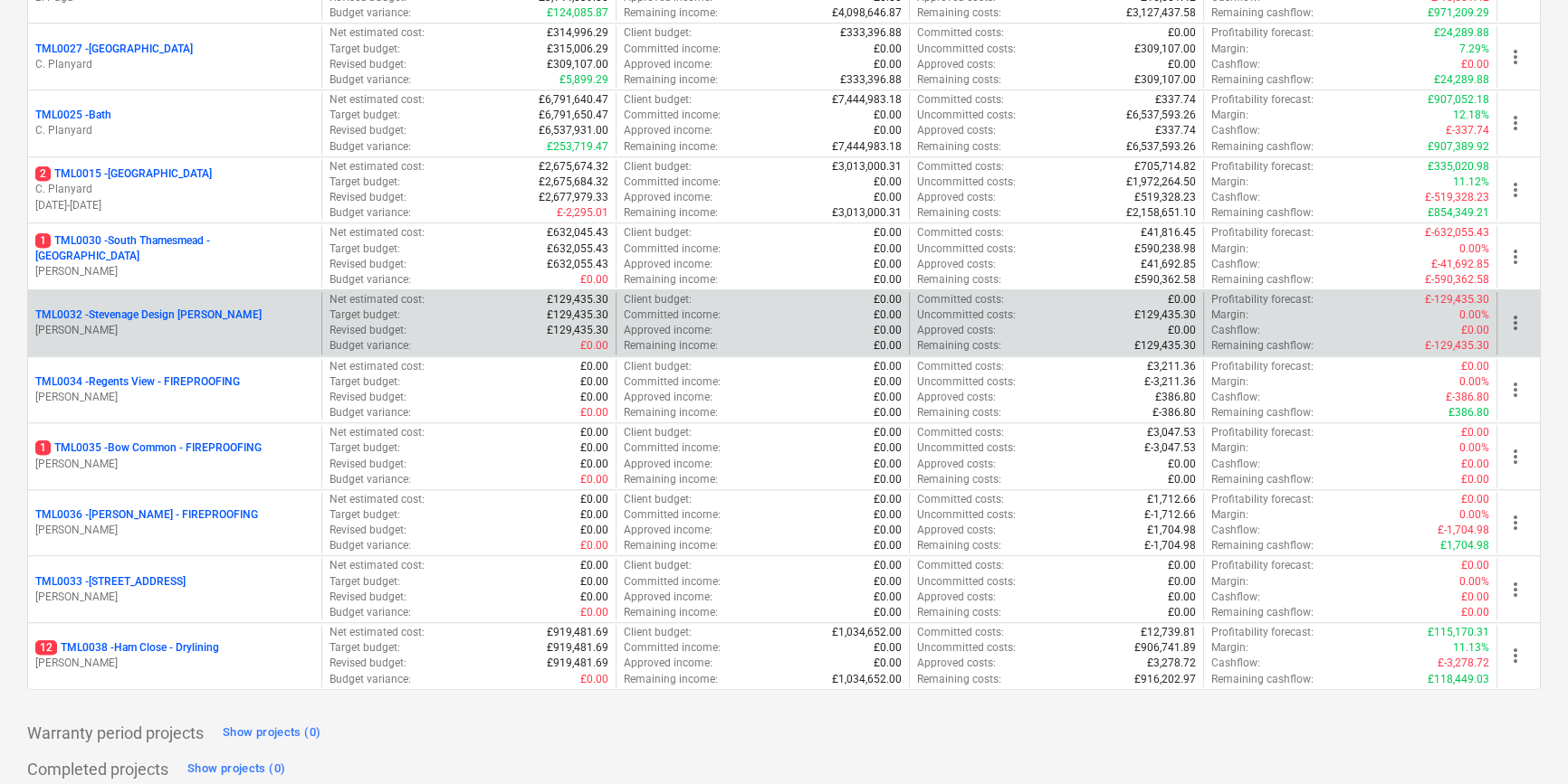
scroll to position [1809, 0]
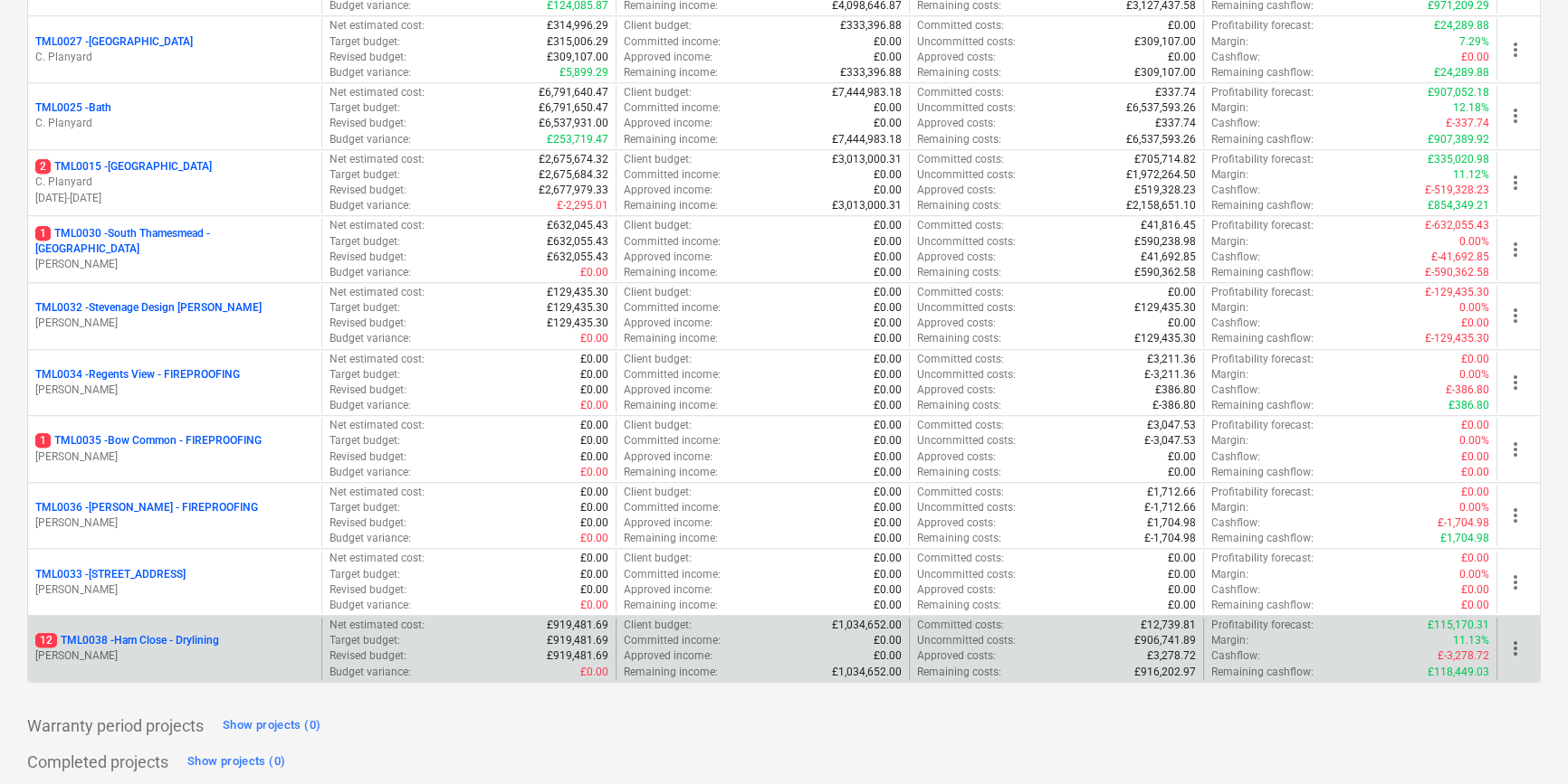
click at [166, 649] on p "[PERSON_NAME]" at bounding box center [175, 656] width 279 height 15
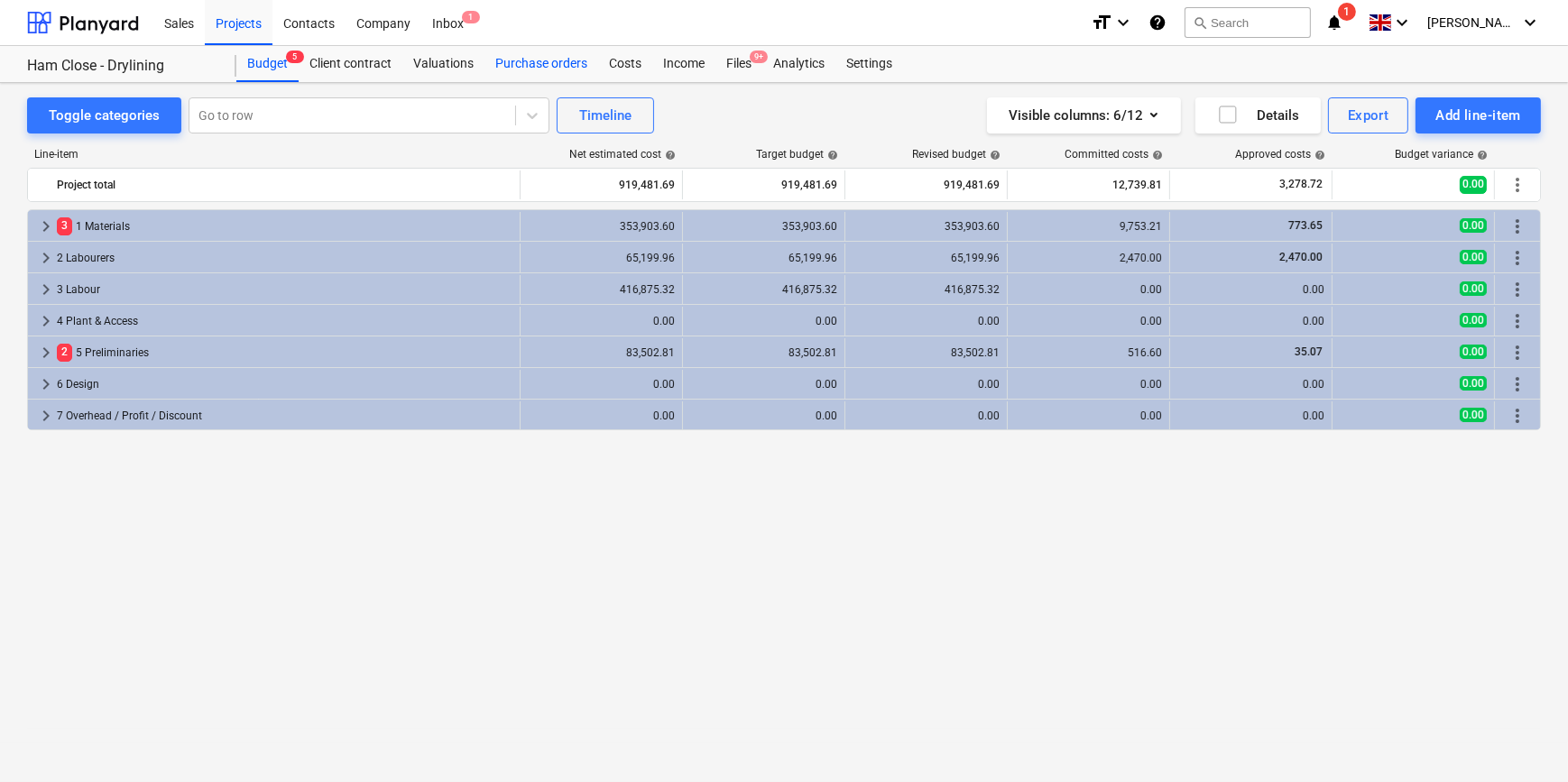
click at [542, 68] on div "Purchase orders" at bounding box center [542, 64] width 114 height 36
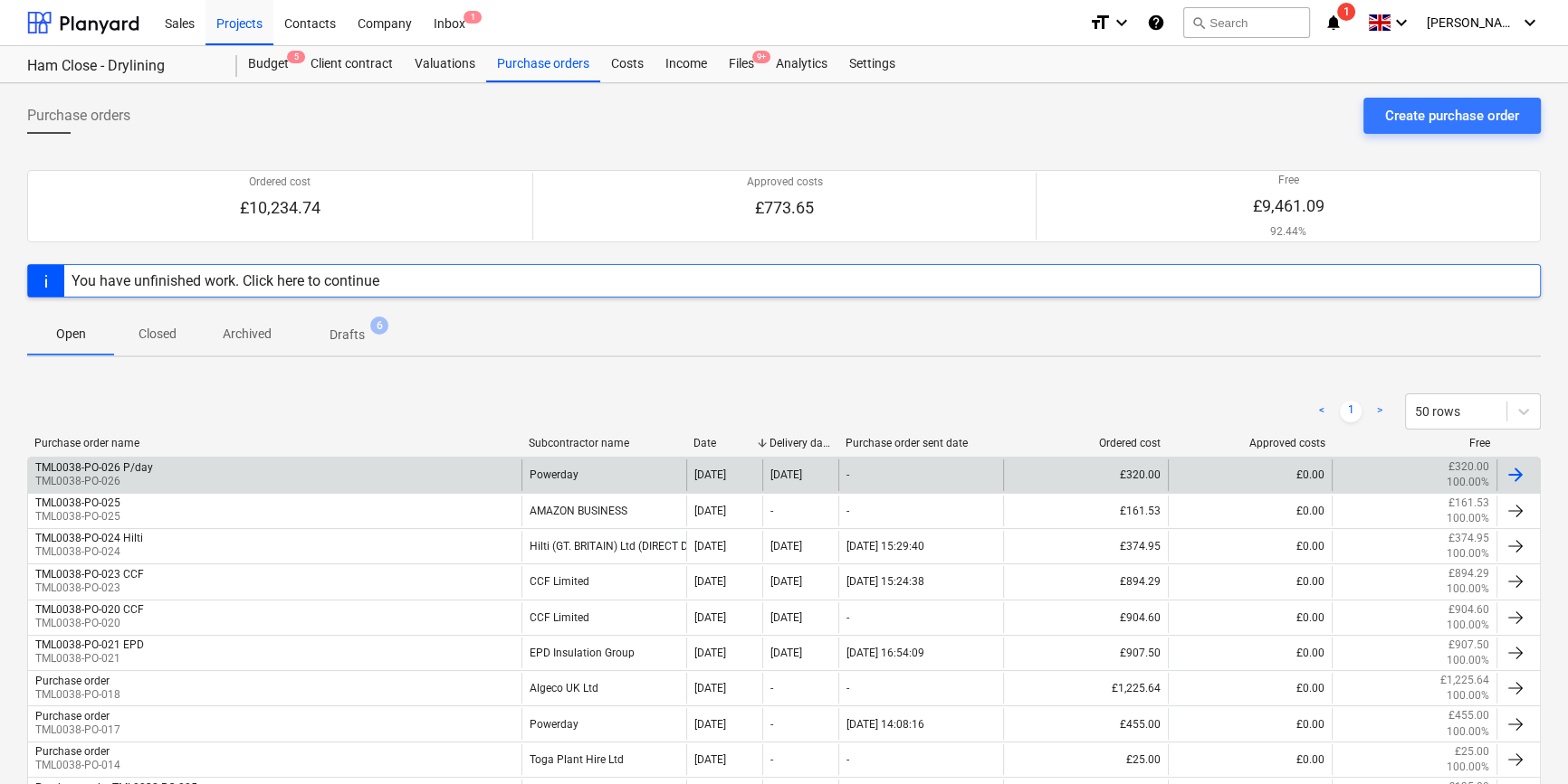
click at [1255, 473] on div at bounding box center [1515, 475] width 22 height 22
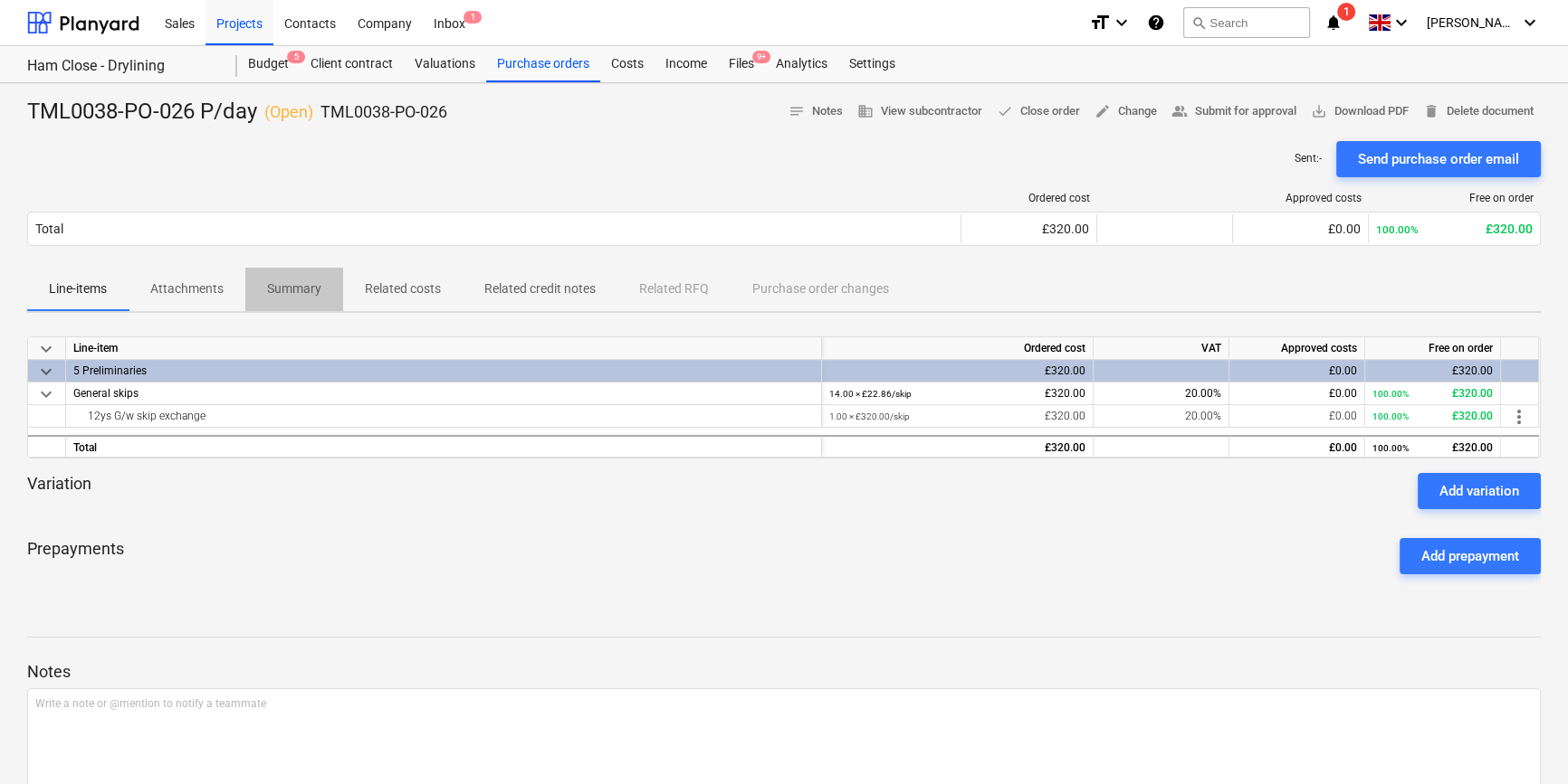
click at [291, 288] on p "Summary" at bounding box center [294, 289] width 54 height 19
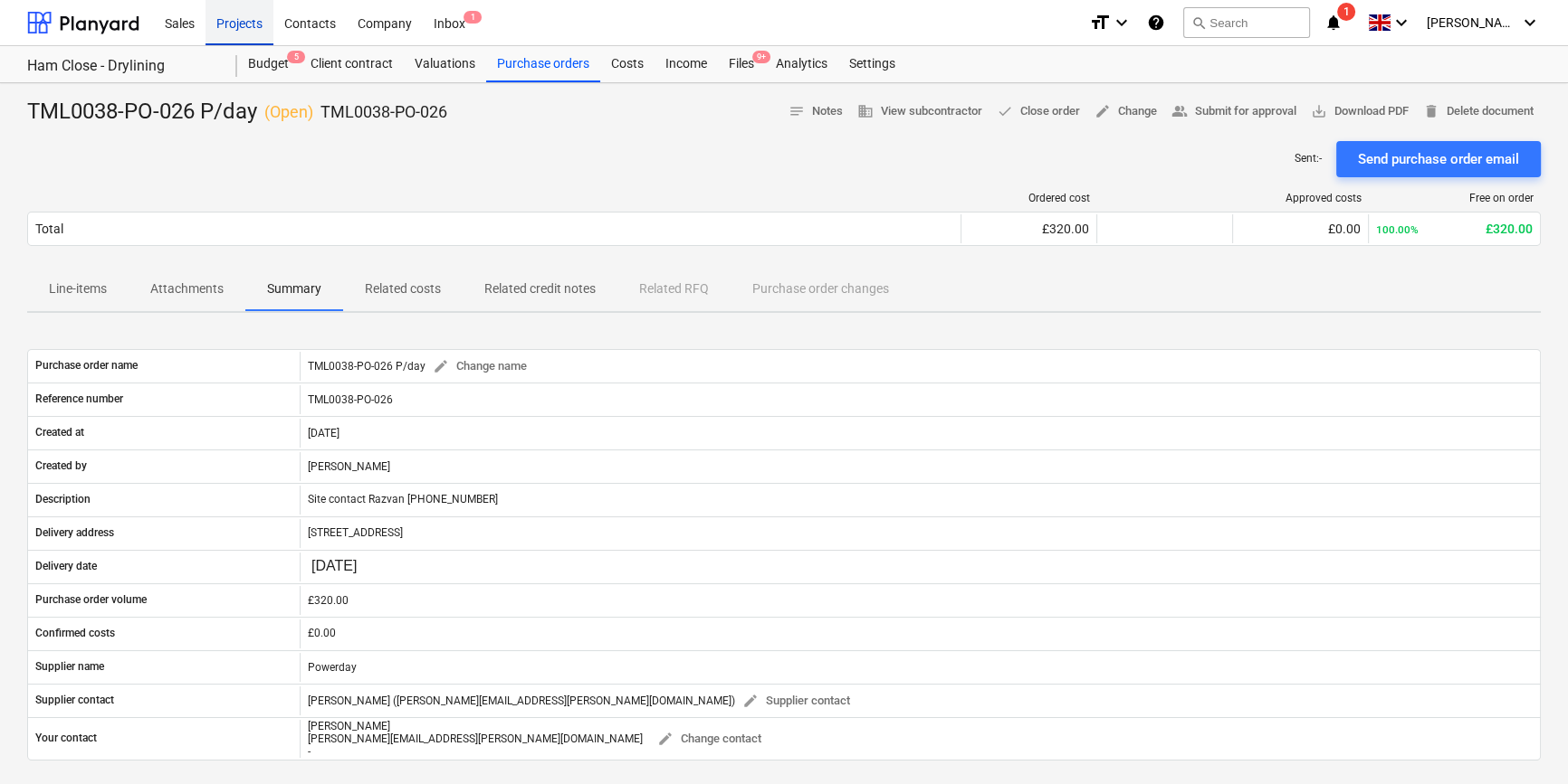
click at [233, 23] on div "Projects" at bounding box center [239, 22] width 68 height 46
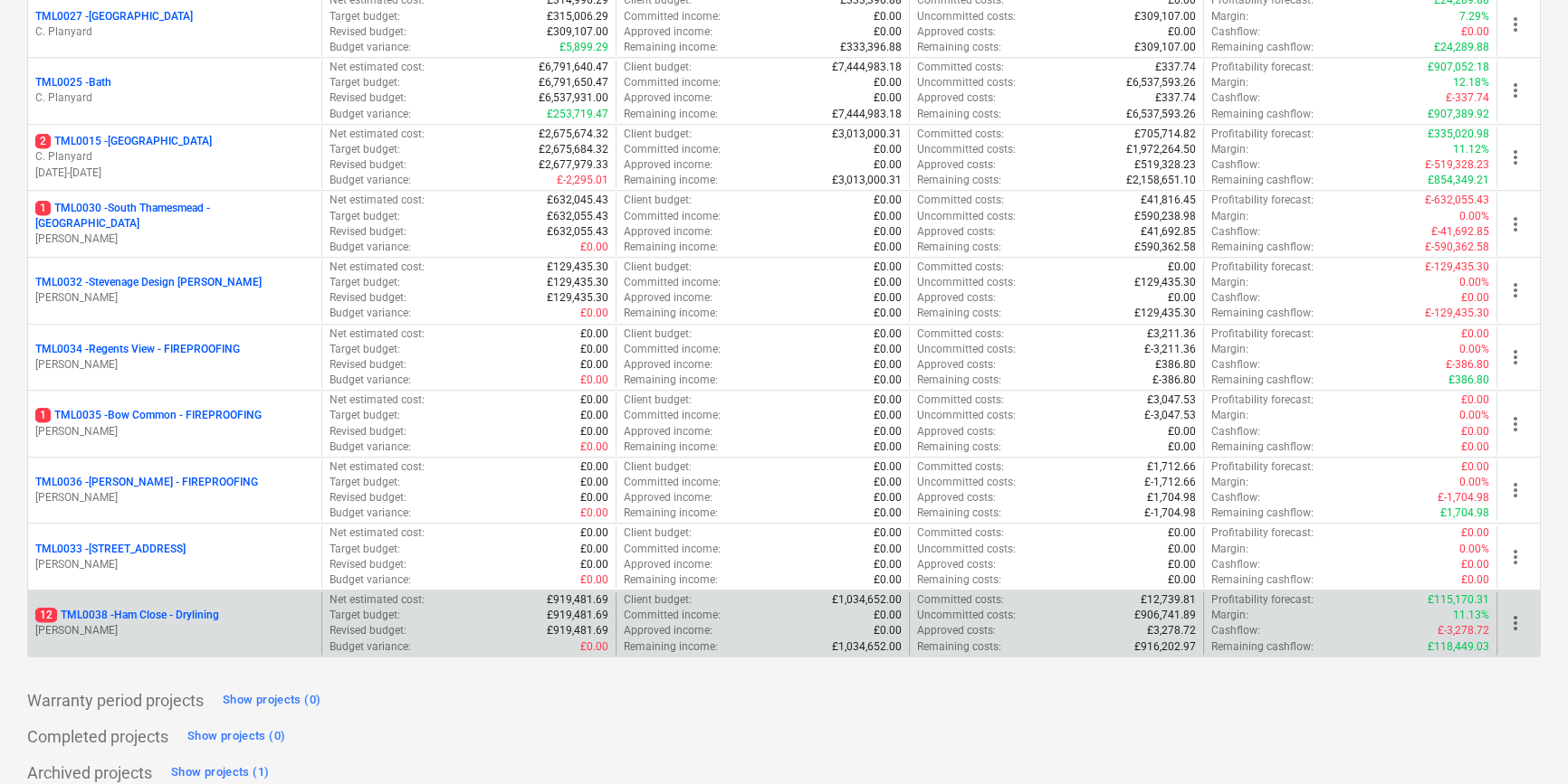
scroll to position [1848, 0]
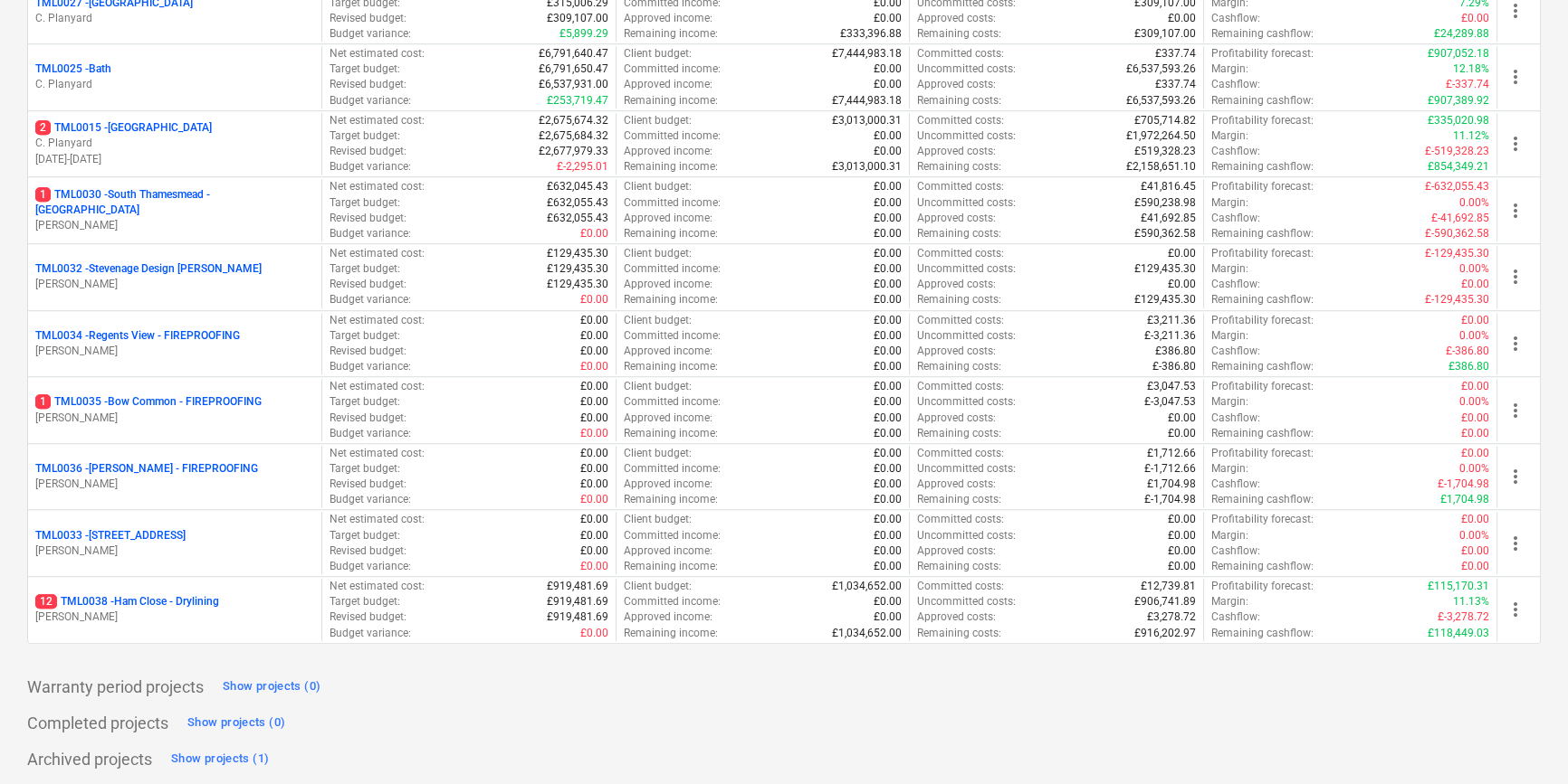
click at [145, 612] on p "[PERSON_NAME]" at bounding box center [175, 618] width 279 height 15
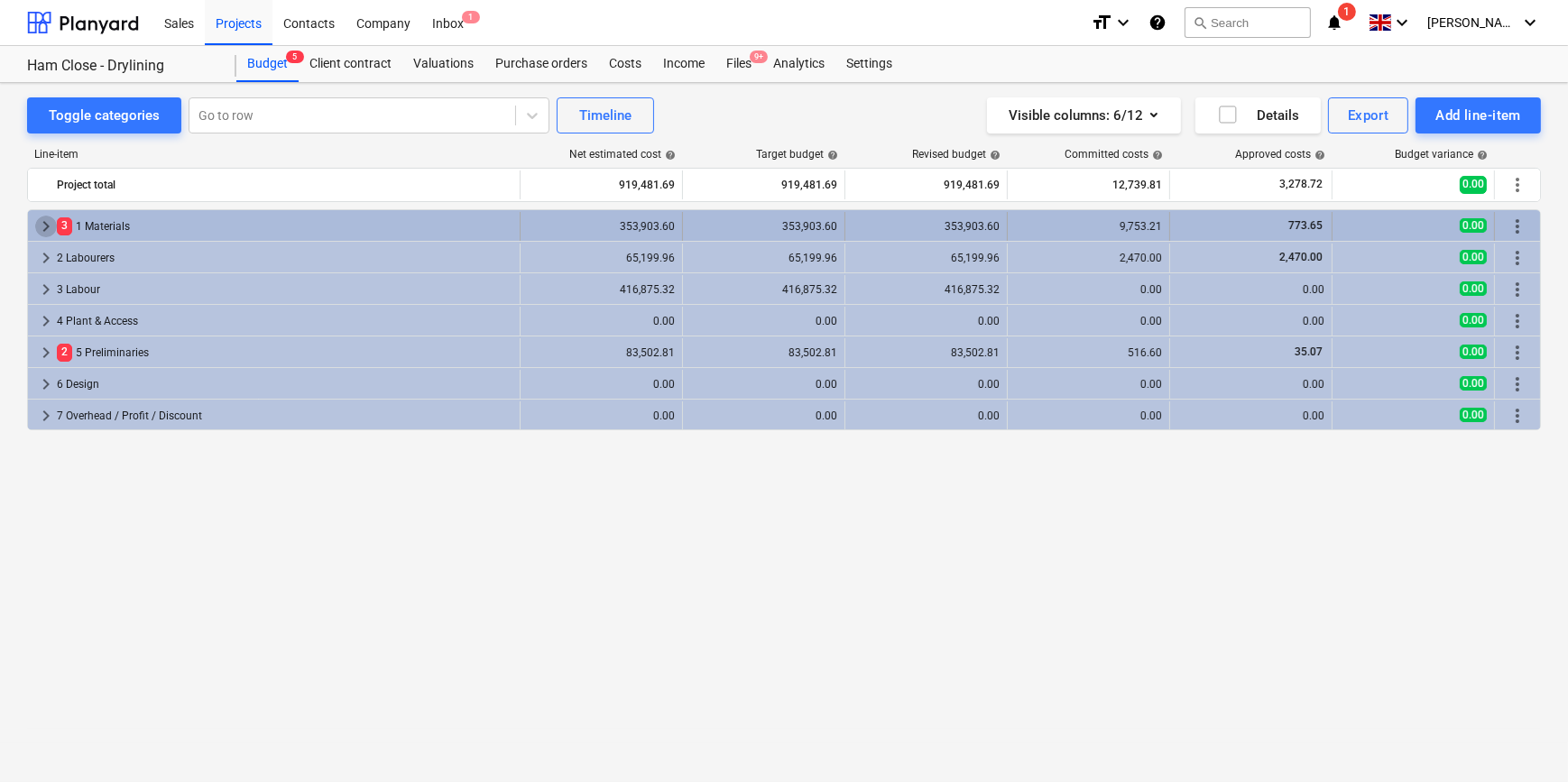
click at [41, 227] on span "keyboard_arrow_right" at bounding box center [46, 226] width 22 height 22
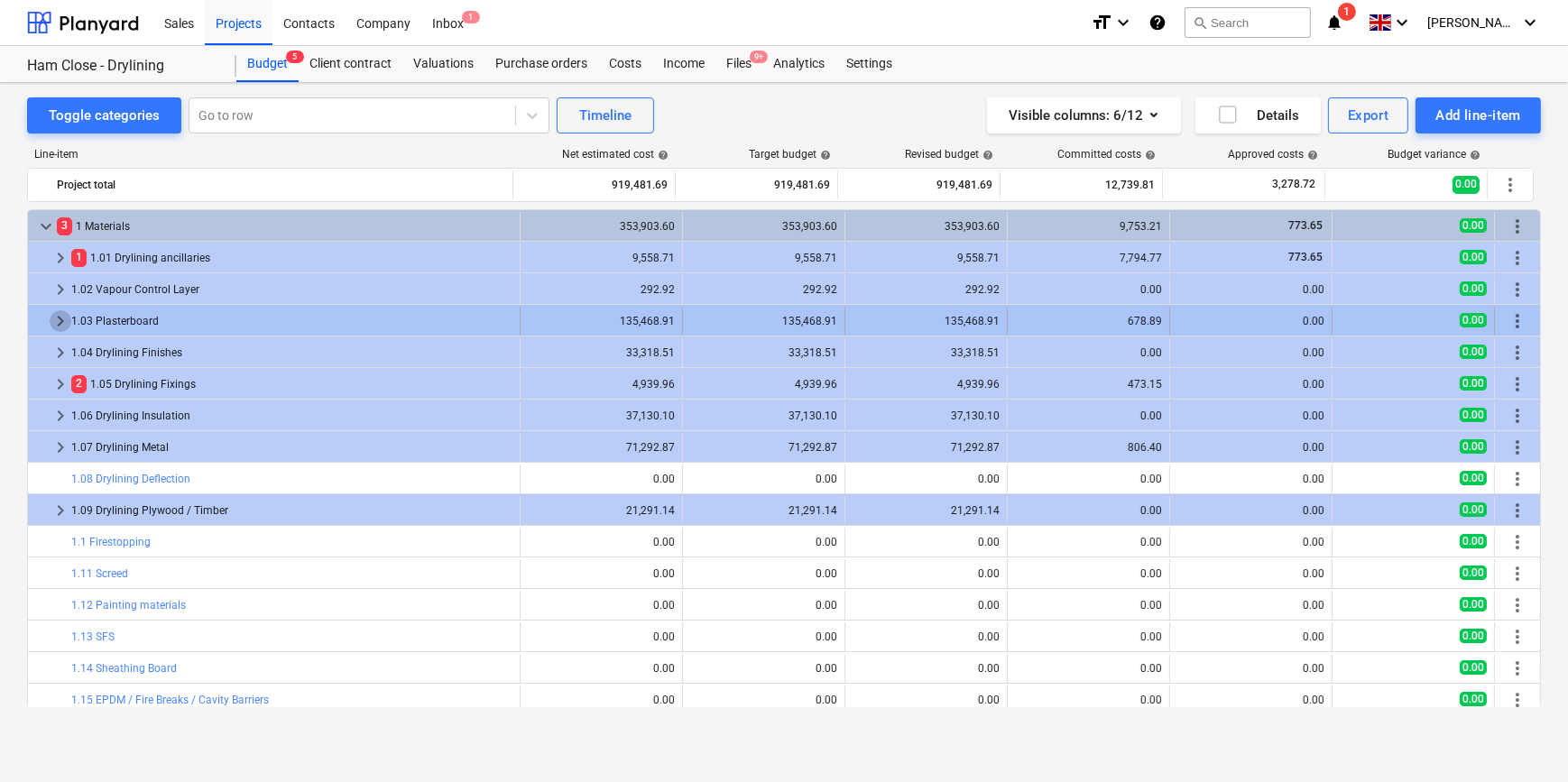
click at [60, 322] on span "keyboard_arrow_right" at bounding box center [60, 321] width 22 height 22
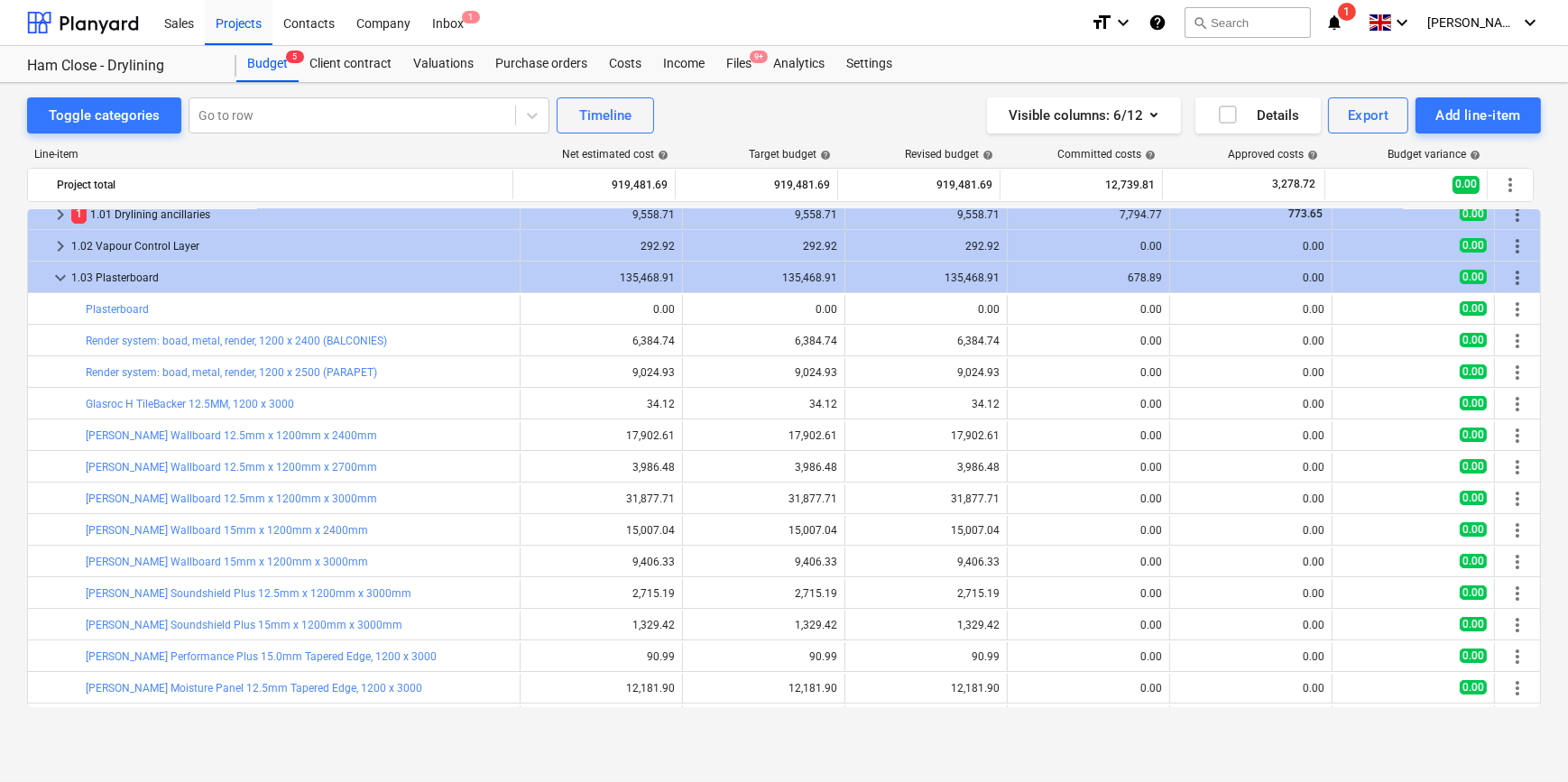
scroll to position [21, 0]
